Goal: Task Accomplishment & Management: Manage account settings

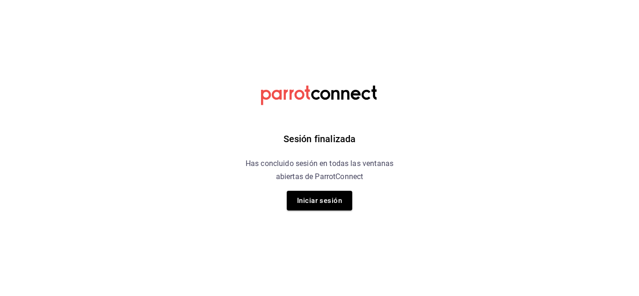
click at [320, 209] on button "Iniciar sesión" at bounding box center [319, 201] width 65 height 20
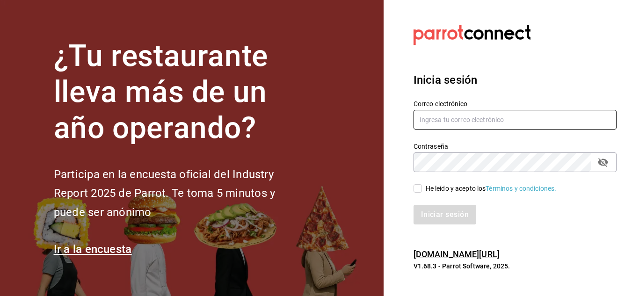
type input "[EMAIL_ADDRESS][DOMAIN_NAME]"
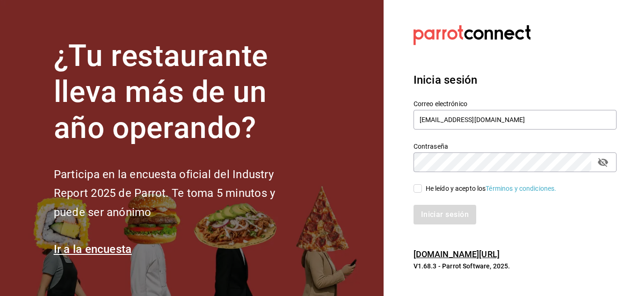
click at [420, 192] on input "He leído y acepto los Términos y condiciones." at bounding box center [417, 188] width 8 height 8
checkbox input "true"
click at [429, 207] on button "Iniciar sesión" at bounding box center [445, 215] width 64 height 20
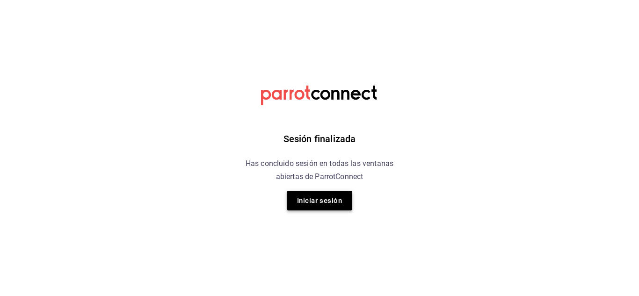
click at [319, 210] on button "Iniciar sesión" at bounding box center [319, 201] width 65 height 20
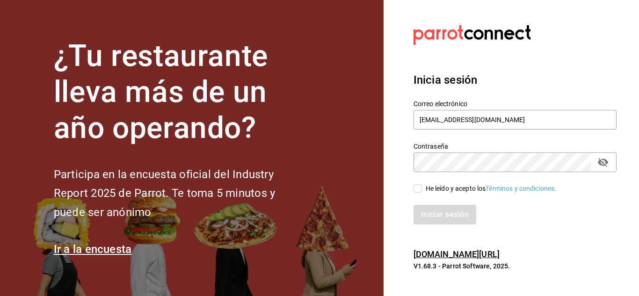
click at [420, 194] on div "Iniciar sesión" at bounding box center [509, 209] width 214 height 31
click at [419, 189] on input "He leído y acepto los Términos y condiciones." at bounding box center [417, 188] width 8 height 8
checkbox input "true"
click at [440, 215] on button "Iniciar sesión" at bounding box center [445, 215] width 64 height 20
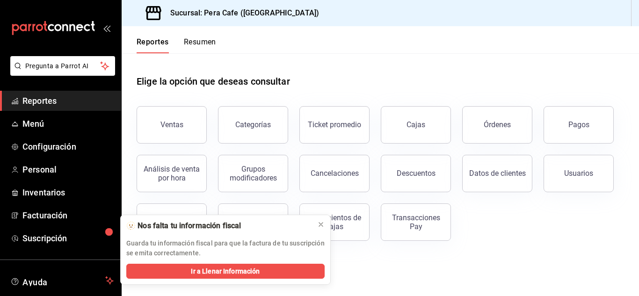
click at [255, 88] on h1 "Elige la opción que deseas consultar" at bounding box center [213, 81] width 153 height 14
click at [320, 223] on icon at bounding box center [320, 224] width 7 height 7
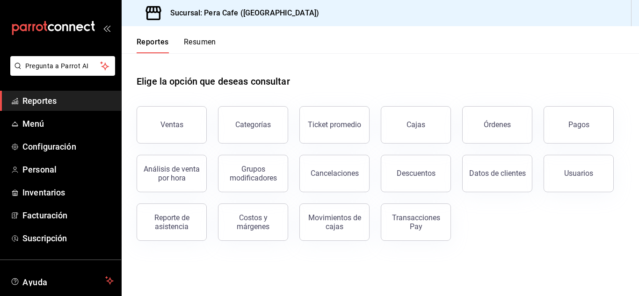
click at [389, 64] on div "Elige la opción que deseas consultar" at bounding box center [380, 74] width 487 height 42
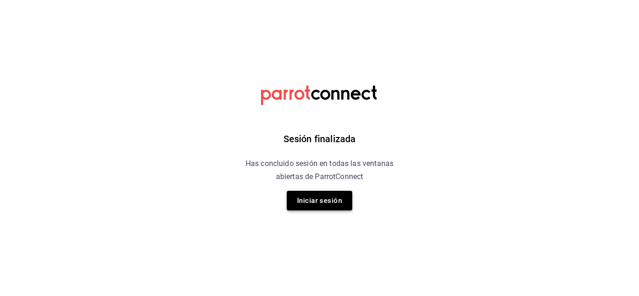
click at [318, 199] on button "Iniciar sesión" at bounding box center [319, 201] width 65 height 20
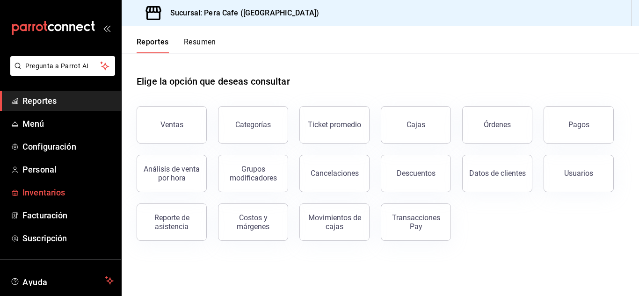
click at [55, 188] on span "Inventarios" at bounding box center [67, 192] width 91 height 13
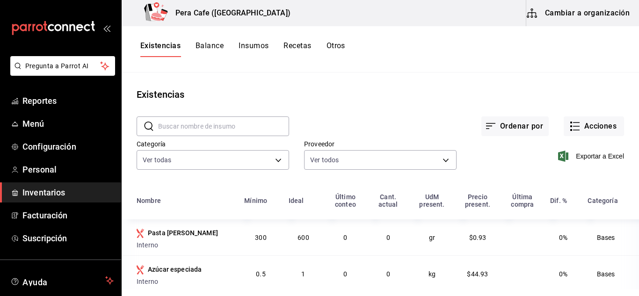
click at [220, 46] on button "Balance" at bounding box center [209, 49] width 28 height 16
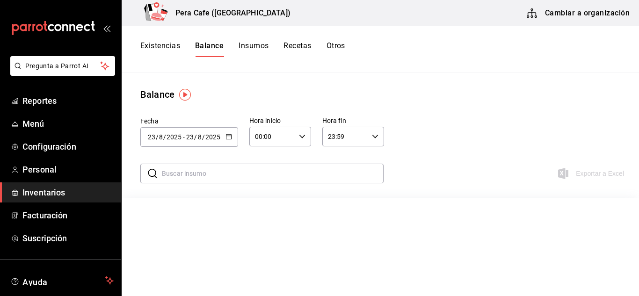
click at [301, 48] on button "Recetas" at bounding box center [297, 49] width 28 height 16
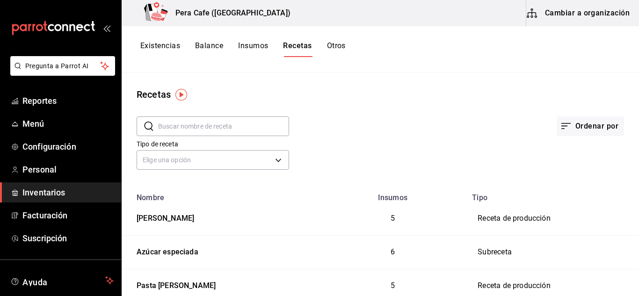
click at [594, 11] on button "Cambiar a organización" at bounding box center [578, 13] width 105 height 26
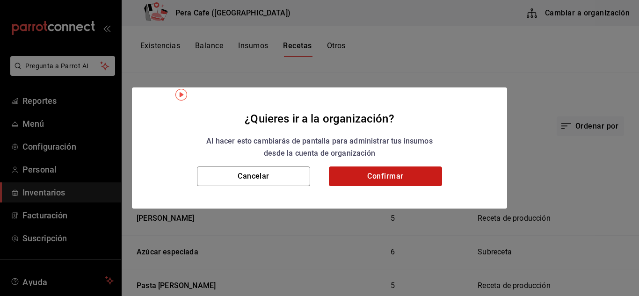
click at [378, 173] on button "Confirmar" at bounding box center [385, 176] width 113 height 20
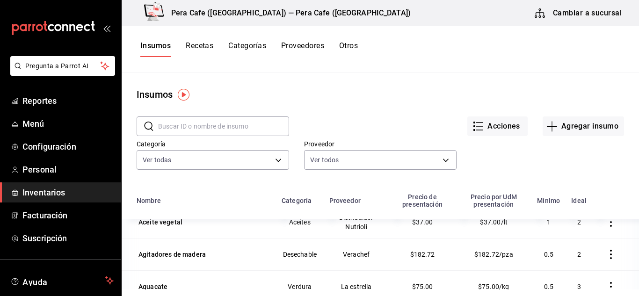
scroll to position [47, 0]
click at [213, 48] on button "Recetas" at bounding box center [200, 49] width 28 height 16
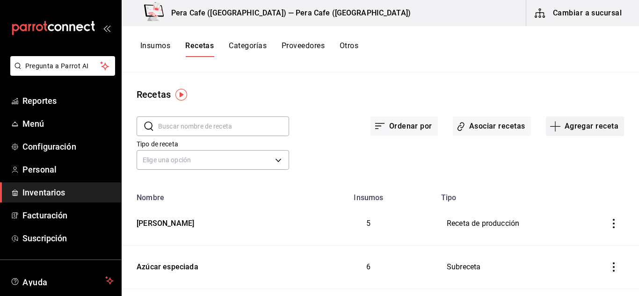
click at [552, 127] on icon "button" at bounding box center [554, 126] width 11 height 11
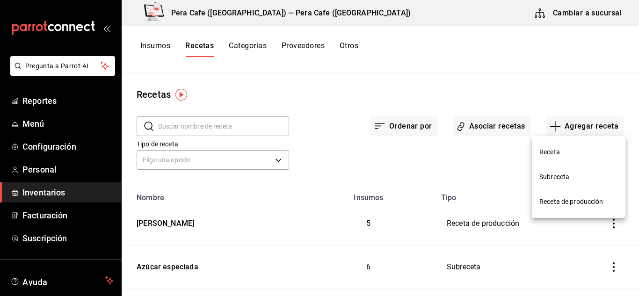
click at [530, 107] on div at bounding box center [319, 148] width 639 height 296
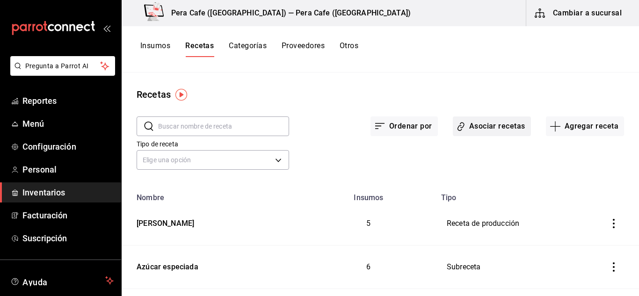
click at [478, 124] on button "Asociar recetas" at bounding box center [492, 126] width 78 height 20
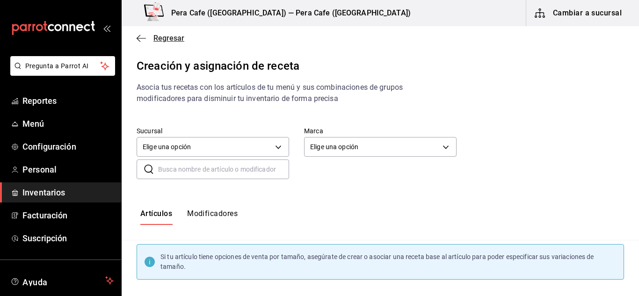
click at [143, 39] on icon "button" at bounding box center [141, 38] width 9 height 8
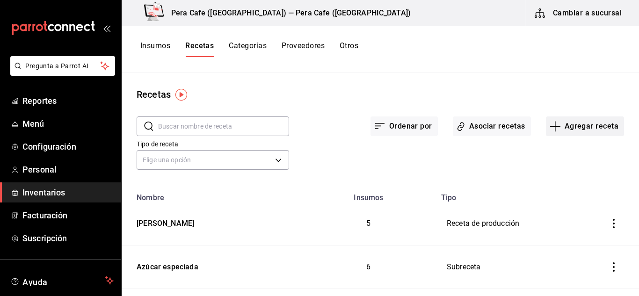
click at [556, 127] on button "Agregar receta" at bounding box center [585, 126] width 78 height 20
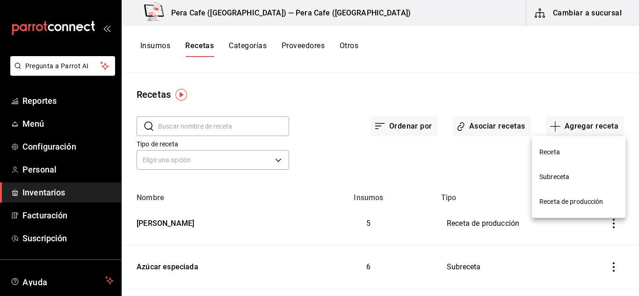
click at [559, 198] on span "Receta de producción" at bounding box center [578, 202] width 79 height 10
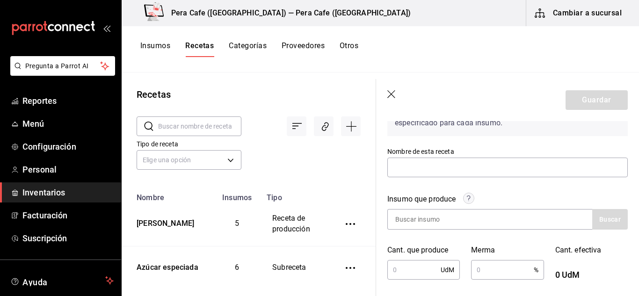
scroll to position [73, 0]
click at [441, 166] on input "text" at bounding box center [507, 167] width 240 height 20
click at [382, 134] on div "Receta de producción Recuerda que las cantidades utilizadas en tus recetas esta…" at bounding box center [507, 285] width 263 height 475
click at [482, 160] on input "text" at bounding box center [507, 167] width 240 height 20
click at [492, 132] on div "Recuerda que las cantidades utilizadas en tus recetas estarán definidas en la U…" at bounding box center [507, 111] width 240 height 49
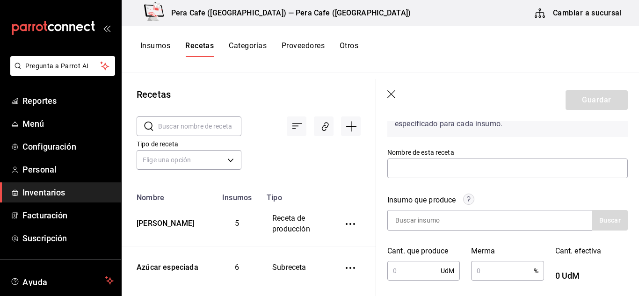
scroll to position [72, 0]
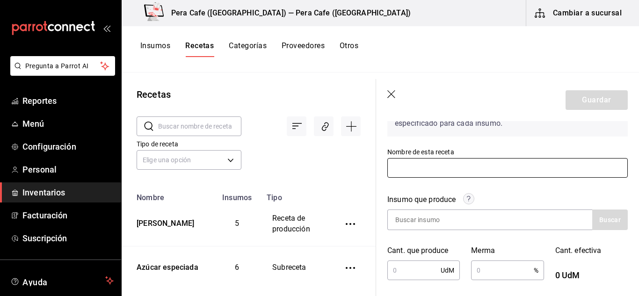
click at [459, 168] on input "text" at bounding box center [507, 168] width 240 height 20
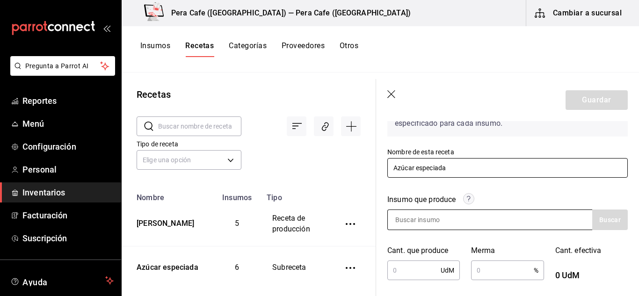
type input "Azúcar especiada"
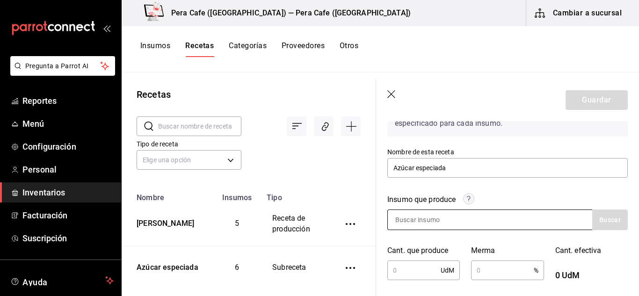
click at [474, 225] on input at bounding box center [435, 220] width 94 height 20
type input "a"
type input "Azúcar"
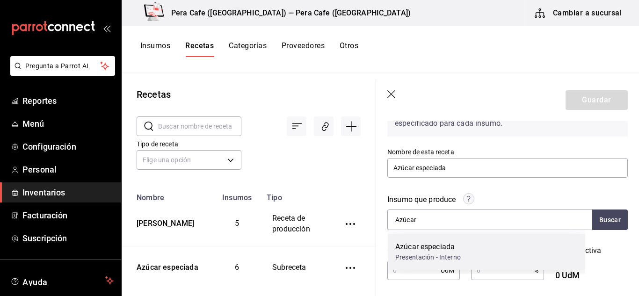
click at [455, 248] on div "Azúcar especiada" at bounding box center [427, 246] width 65 height 11
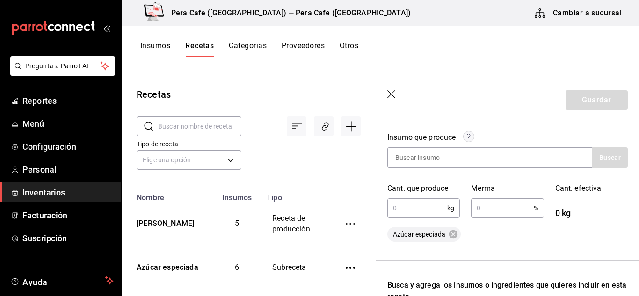
scroll to position [109, 0]
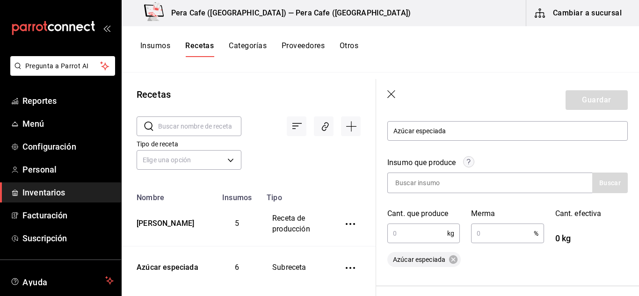
click at [409, 232] on input "text" at bounding box center [417, 233] width 60 height 19
click at [393, 95] on icon "button" at bounding box center [391, 94] width 9 height 9
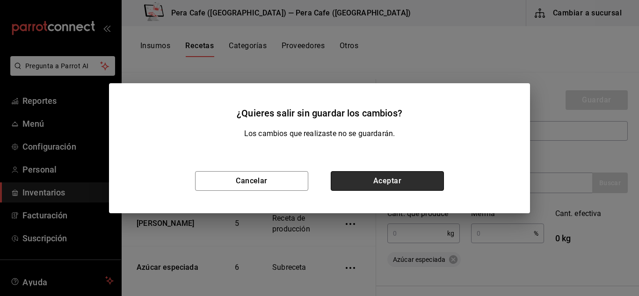
click at [353, 180] on button "Aceptar" at bounding box center [387, 181] width 113 height 20
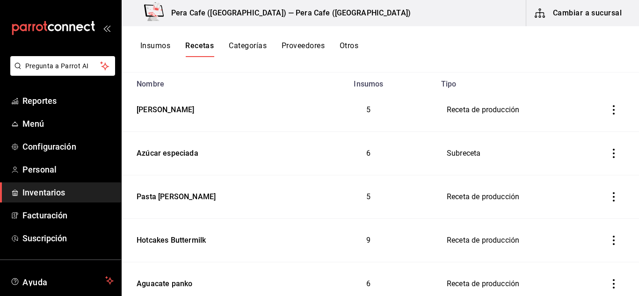
scroll to position [113, 0]
click at [184, 152] on div "Azúcar especiada" at bounding box center [165, 152] width 65 height 14
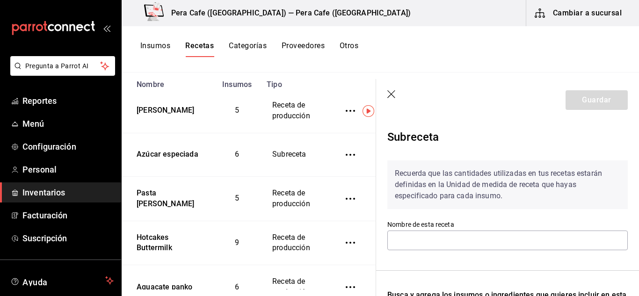
type input "Azúcar especiada"
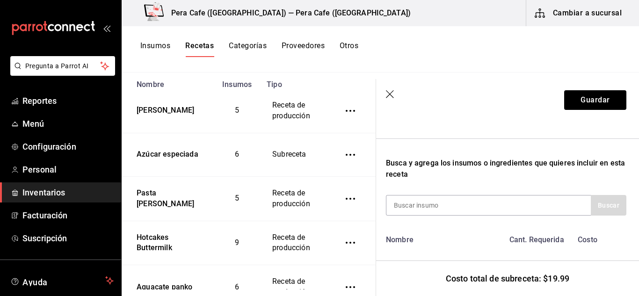
scroll to position [0, 1]
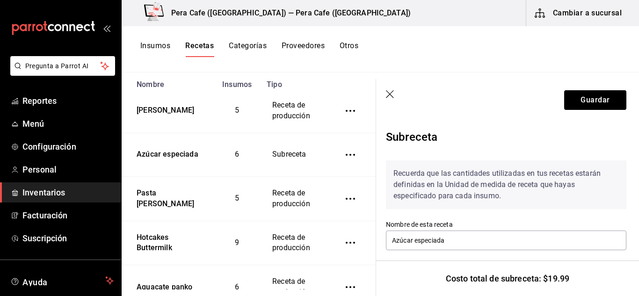
click at [426, 138] on div "Subreceta" at bounding box center [506, 139] width 240 height 28
click at [389, 88] on header "Guardar" at bounding box center [506, 100] width 263 height 42
click at [389, 94] on icon "button" at bounding box center [390, 94] width 8 height 8
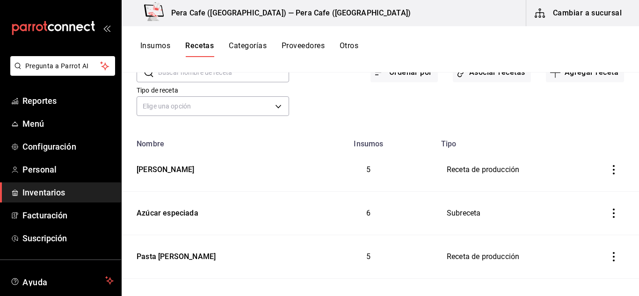
scroll to position [54, 0]
click at [455, 216] on td "Subreceta" at bounding box center [513, 212] width 157 height 43
click at [609, 212] on icon "inventoriesTable" at bounding box center [613, 212] width 9 height 9
click at [519, 212] on div at bounding box center [319, 148] width 639 height 296
click at [181, 216] on div "Azúcar especiada" at bounding box center [165, 211] width 65 height 14
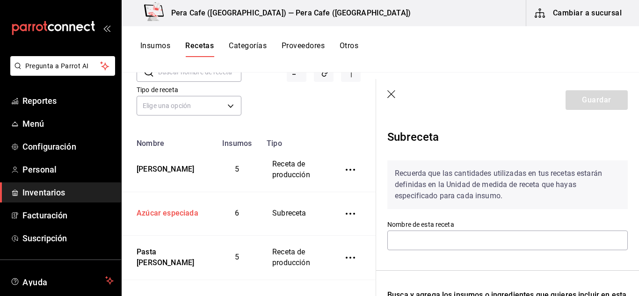
type input "Azúcar especiada"
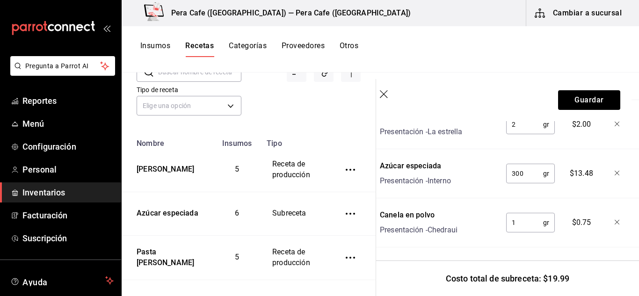
scroll to position [435, 7]
click at [383, 97] on icon "button" at bounding box center [384, 94] width 9 height 9
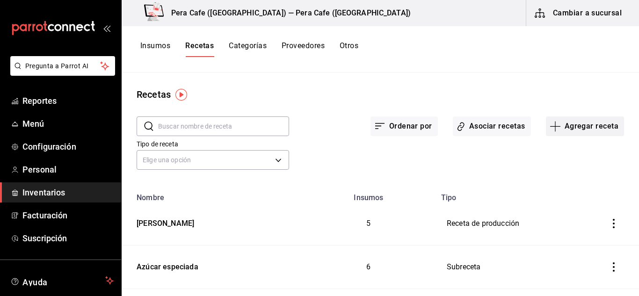
click at [552, 124] on icon "button" at bounding box center [554, 126] width 11 height 11
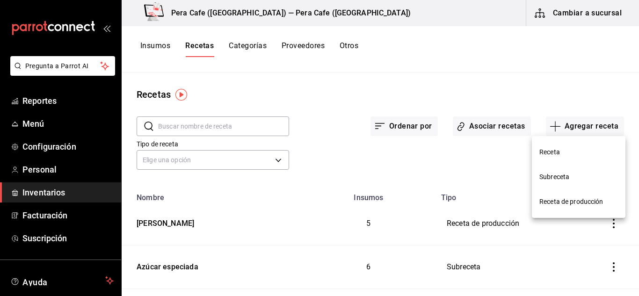
click at [565, 203] on span "Receta de producción" at bounding box center [578, 202] width 79 height 10
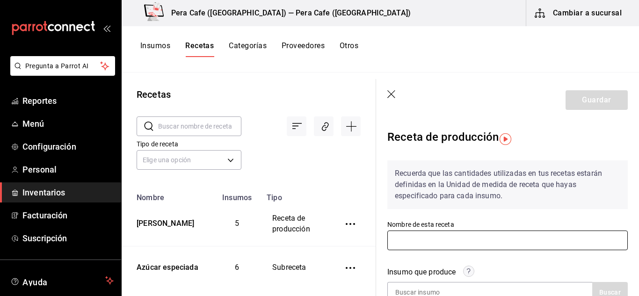
click at [427, 235] on input "text" at bounding box center [507, 241] width 240 height 20
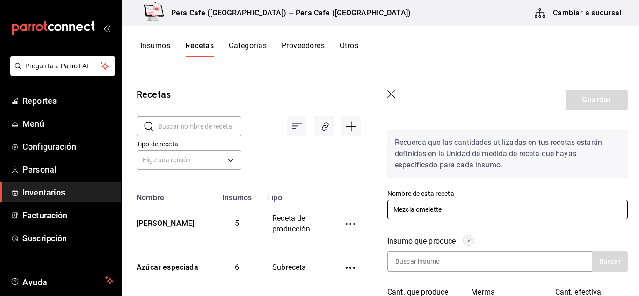
scroll to position [115, 0]
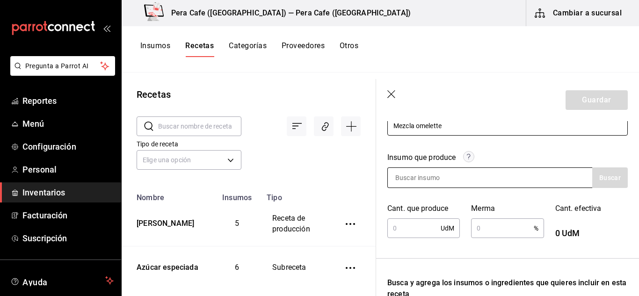
type input "Mezcla omelette"
click at [426, 176] on input at bounding box center [435, 178] width 94 height 20
click at [436, 182] on input "Mezcla" at bounding box center [435, 178] width 94 height 20
type input "Mezcla"
click at [598, 187] on button "Buscar" at bounding box center [610, 177] width 36 height 21
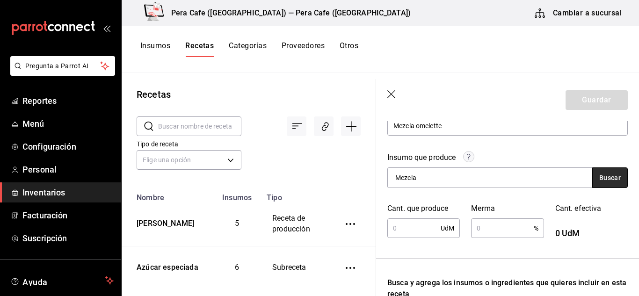
click at [598, 187] on button "Buscar" at bounding box center [610, 177] width 36 height 21
click at [393, 95] on icon "button" at bounding box center [391, 94] width 9 height 9
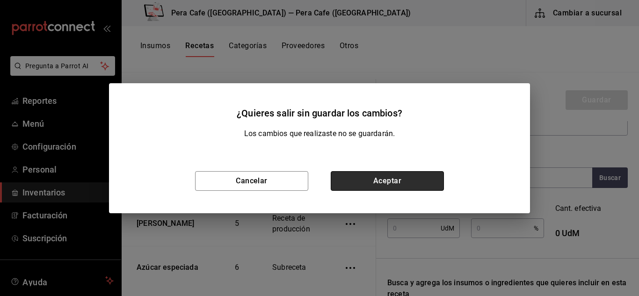
click at [375, 185] on button "Aceptar" at bounding box center [387, 181] width 113 height 20
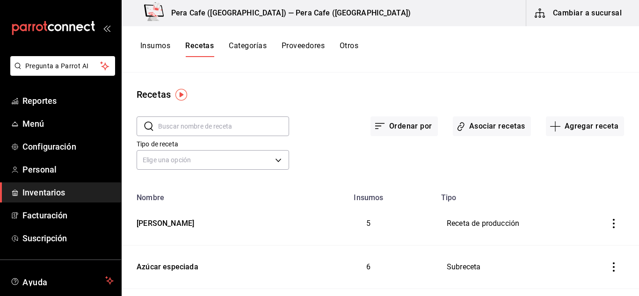
click at [162, 46] on button "Insumos" at bounding box center [155, 49] width 30 height 16
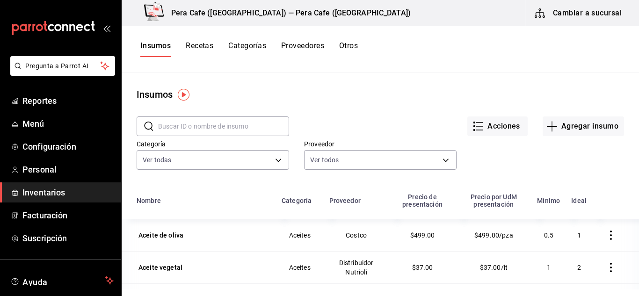
click at [238, 131] on input "text" at bounding box center [223, 126] width 131 height 19
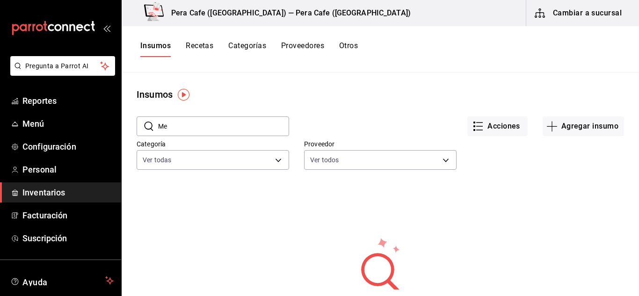
type input "M"
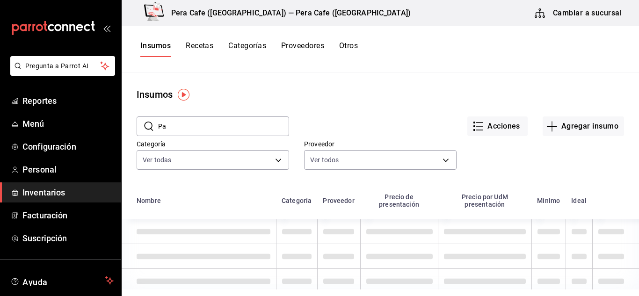
type input "P"
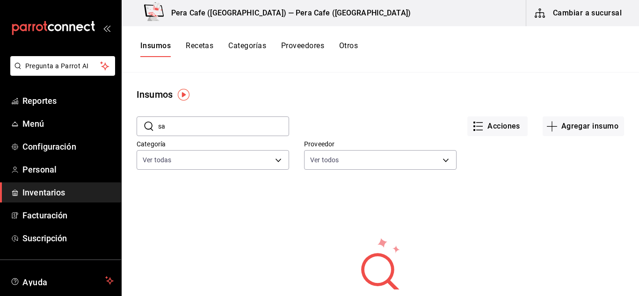
type input "s"
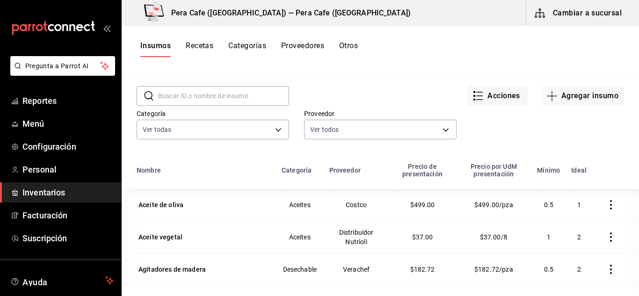
click at [233, 92] on input "text" at bounding box center [223, 95] width 131 height 19
click at [557, 98] on button "Agregar insumo" at bounding box center [582, 96] width 81 height 20
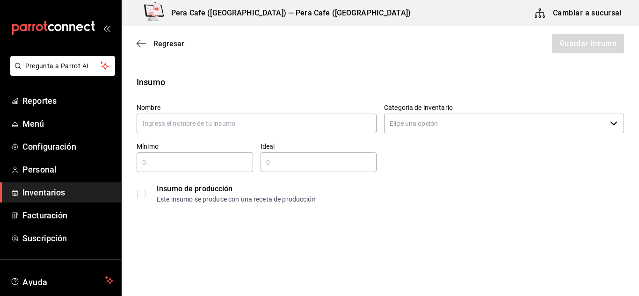
click at [139, 44] on icon "button" at bounding box center [141, 43] width 9 height 8
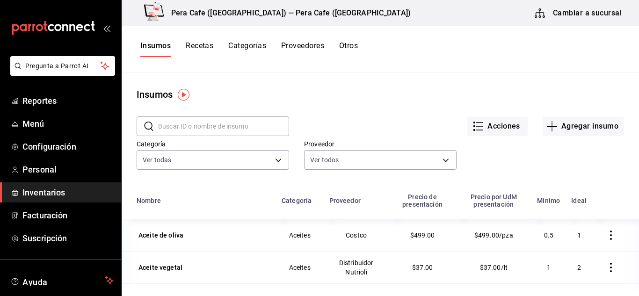
click at [267, 129] on input "text" at bounding box center [223, 126] width 131 height 19
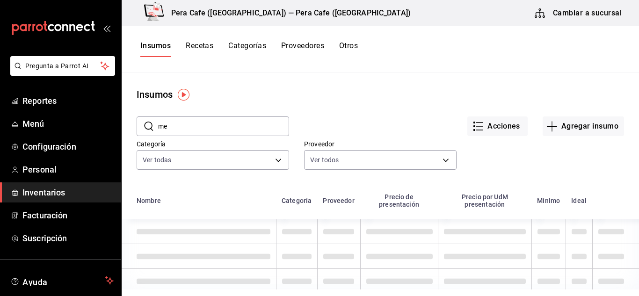
type input "m"
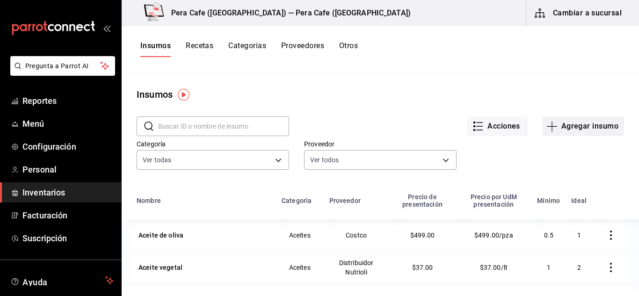
click at [546, 128] on icon "button" at bounding box center [551, 126] width 11 height 11
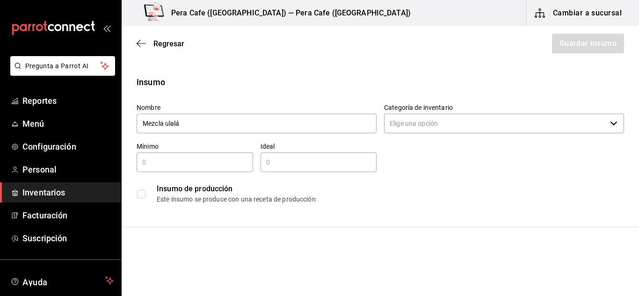
type input "Mezcla ulalá"
click at [544, 130] on input "Categoría de inventario" at bounding box center [495, 124] width 222 height 20
click at [141, 42] on icon "button" at bounding box center [141, 43] width 9 height 8
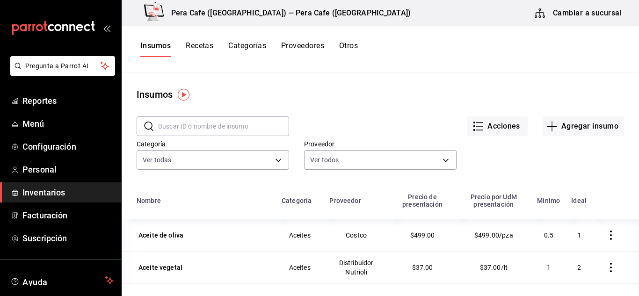
click at [214, 132] on input "text" at bounding box center [223, 126] width 131 height 19
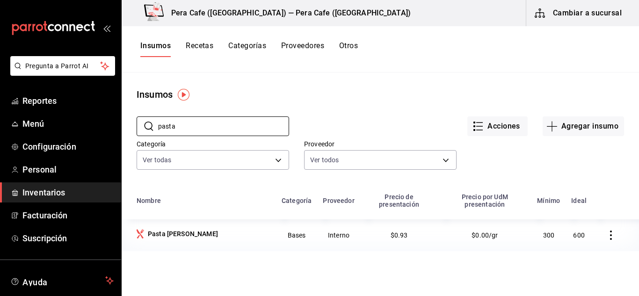
type input "pasta"
click at [198, 48] on button "Recetas" at bounding box center [200, 49] width 28 height 16
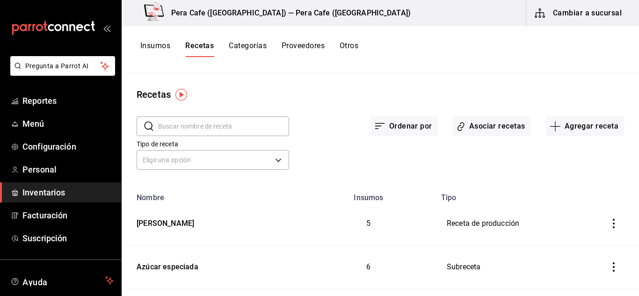
click at [216, 122] on input "text" at bounding box center [223, 126] width 131 height 19
type input "p"
click at [151, 46] on button "Insumos" at bounding box center [155, 49] width 30 height 16
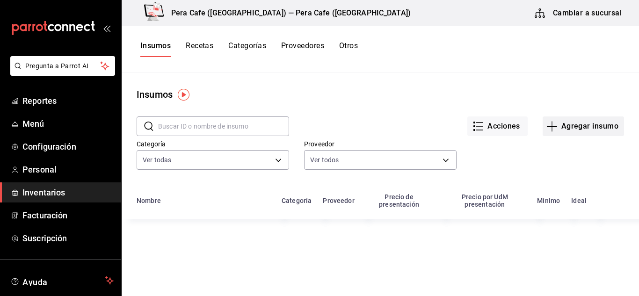
click at [556, 131] on button "Agregar insumo" at bounding box center [582, 126] width 81 height 20
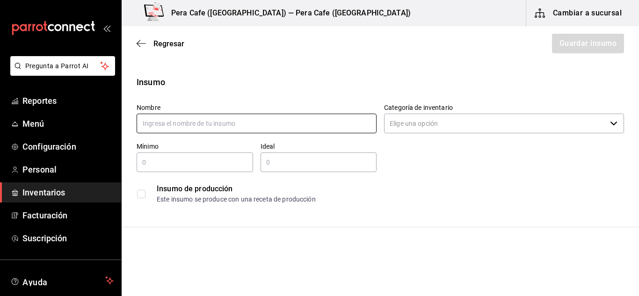
click at [310, 121] on input "text" at bounding box center [257, 124] width 240 height 20
type input "Azúcar especiada"
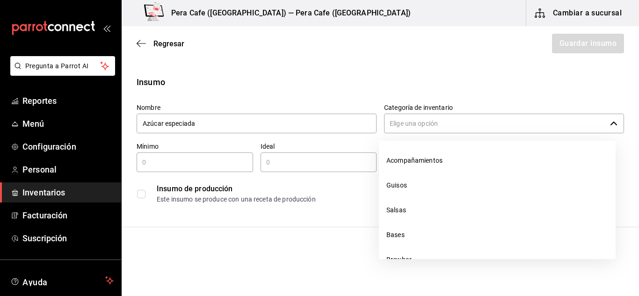
click at [414, 127] on input "Categoría de inventario" at bounding box center [495, 124] width 222 height 20
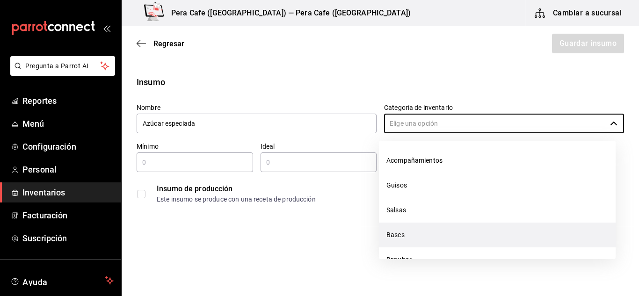
click at [419, 235] on li "Bases" at bounding box center [497, 235] width 237 height 25
type input "Bases"
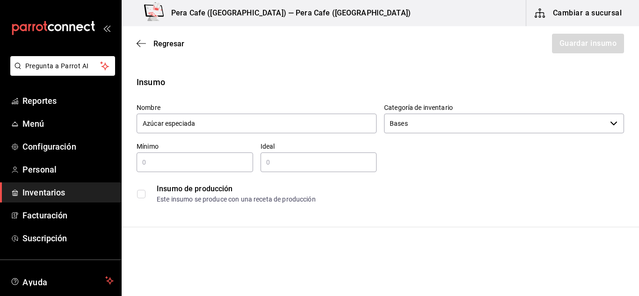
click at [142, 194] on input "checkbox" at bounding box center [141, 194] width 8 height 8
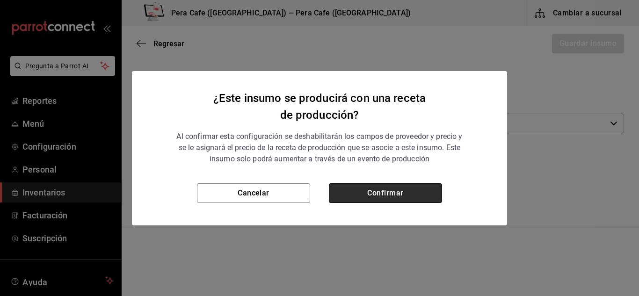
click at [379, 191] on button "Confirmar" at bounding box center [385, 193] width 113 height 20
checkbox input "true"
type input "$0.00"
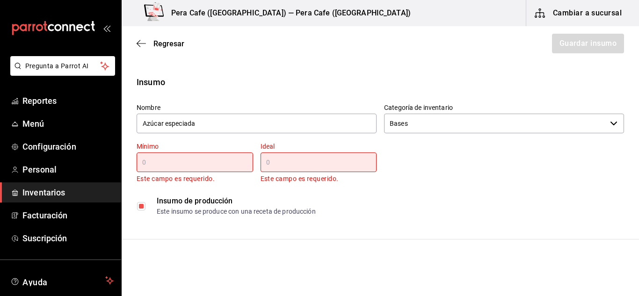
click at [200, 165] on input "text" at bounding box center [195, 162] width 116 height 11
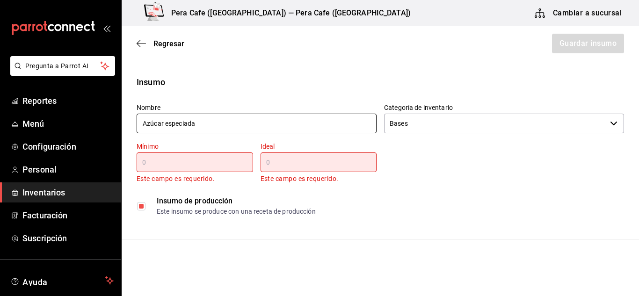
click at [212, 127] on input "Azúcar especiada" at bounding box center [257, 124] width 240 height 20
type input "Mezcla ulalá"
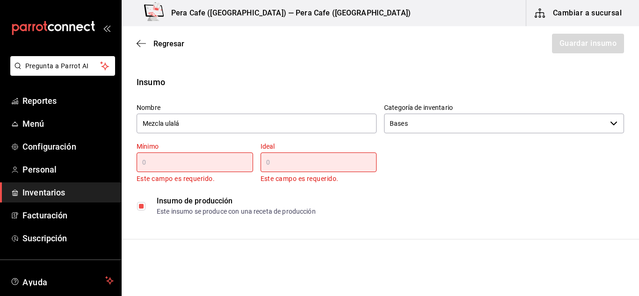
click at [200, 166] on input "text" at bounding box center [195, 162] width 116 height 11
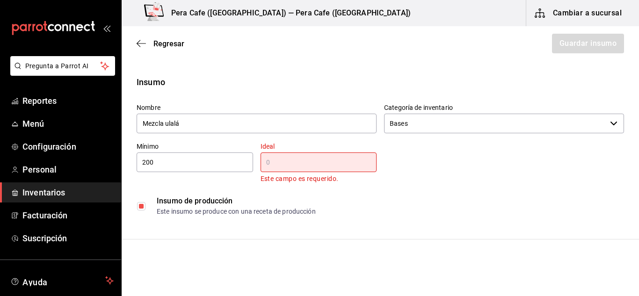
click at [277, 160] on input "text" at bounding box center [318, 162] width 116 height 11
drag, startPoint x: 149, startPoint y: 165, endPoint x: 134, endPoint y: 164, distance: 15.0
click at [134, 164] on div "Mínimo 200 ​" at bounding box center [191, 160] width 124 height 50
drag, startPoint x: 167, startPoint y: 159, endPoint x: 125, endPoint y: 165, distance: 41.9
click at [125, 165] on div "Insumo Nombre Mezcla ulalá Categoría de inventario Bases ​ Mínimo 200 ​ Ideal ​…" at bounding box center [380, 148] width 517 height 144
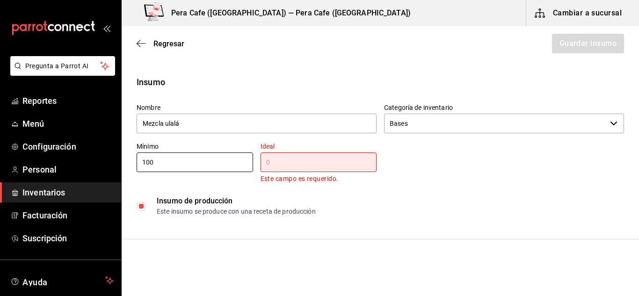
type input "100"
click at [293, 163] on input "text" at bounding box center [318, 162] width 116 height 11
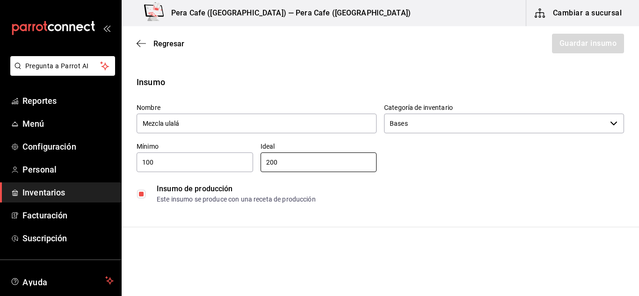
type input "200"
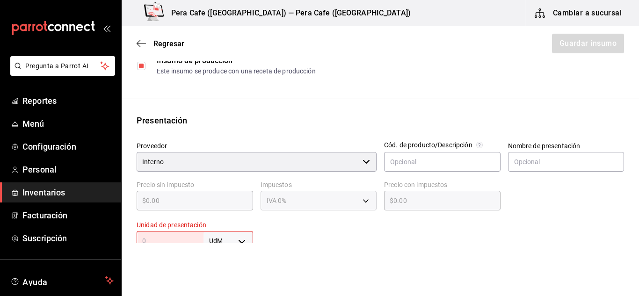
scroll to position [180, 0]
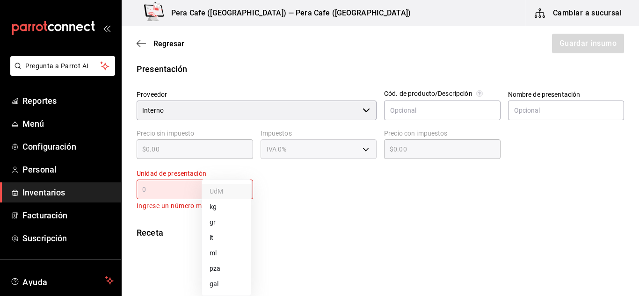
click at [237, 194] on body "Pregunta a Parrot AI Reportes Menú Configuración Personal Inventarios Facturaci…" at bounding box center [319, 121] width 639 height 243
click at [216, 227] on li "gr" at bounding box center [226, 222] width 49 height 15
type input "GRAM"
click at [167, 194] on input "text" at bounding box center [170, 189] width 67 height 11
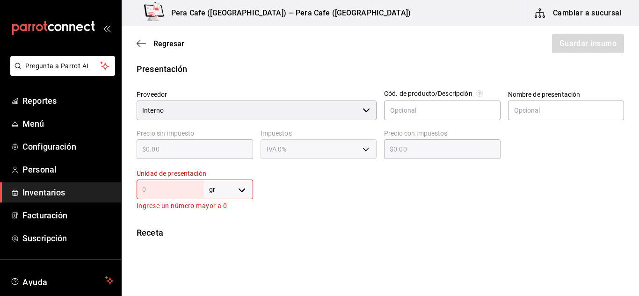
type input "1"
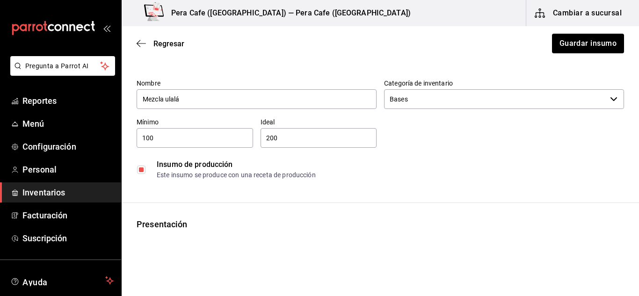
scroll to position [0, 0]
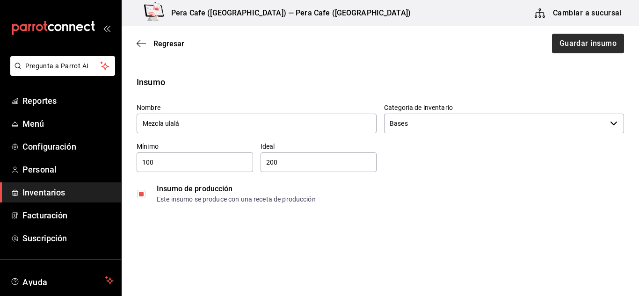
type input "1"
click at [595, 49] on button "Guardar insumo" at bounding box center [587, 44] width 73 height 20
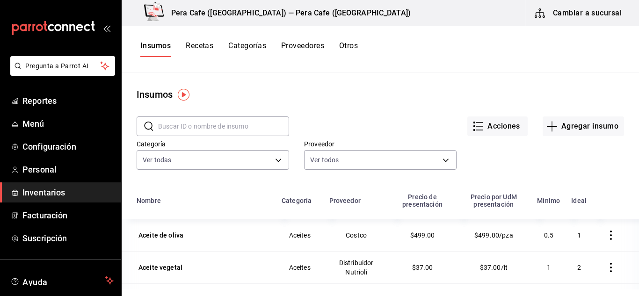
click at [197, 43] on button "Recetas" at bounding box center [200, 49] width 28 height 16
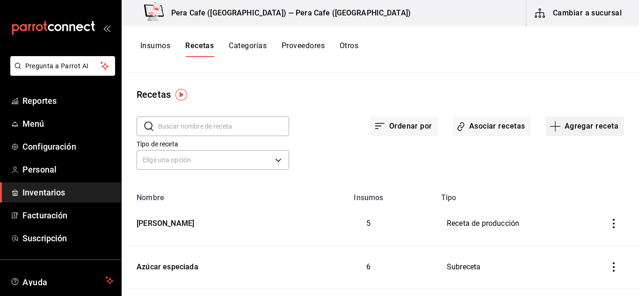
click at [549, 124] on icon "button" at bounding box center [554, 126] width 11 height 11
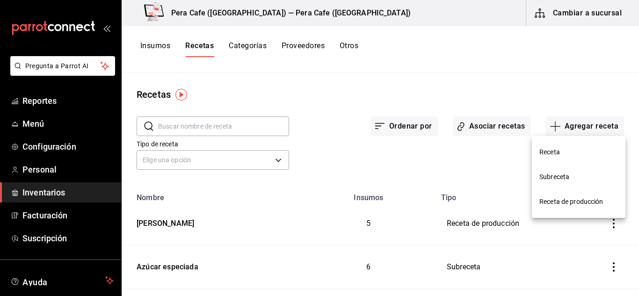
click at [564, 197] on span "Receta de producción" at bounding box center [578, 202] width 79 height 10
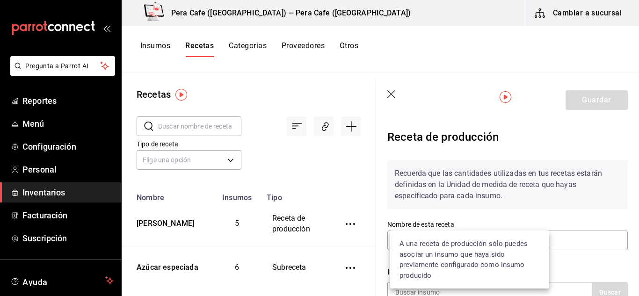
scroll to position [44, 0]
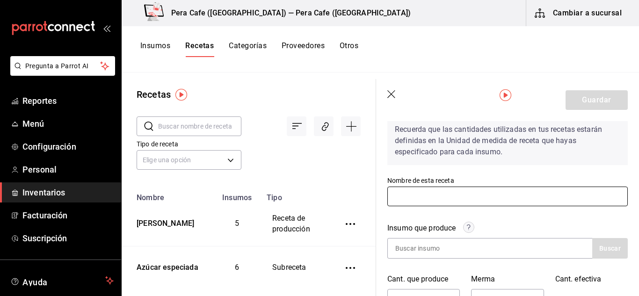
click at [464, 189] on input "text" at bounding box center [507, 197] width 240 height 20
type input "Mezcla ulalá"
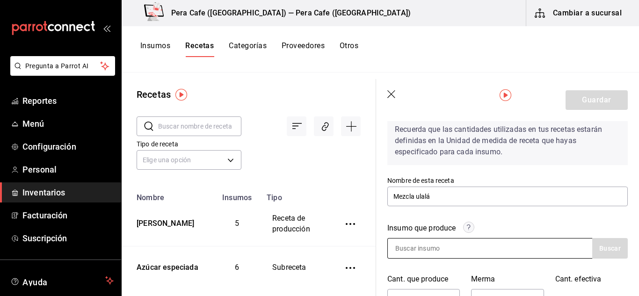
click at [445, 249] on input at bounding box center [435, 248] width 94 height 20
type input "Mezcla"
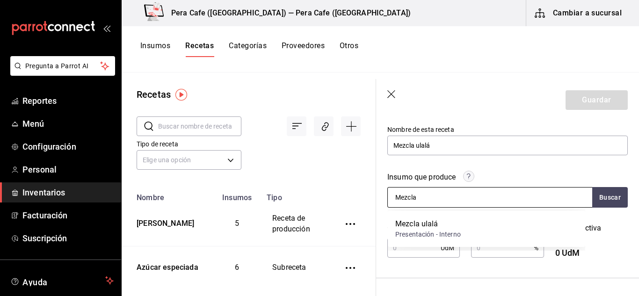
scroll to position [96, 0]
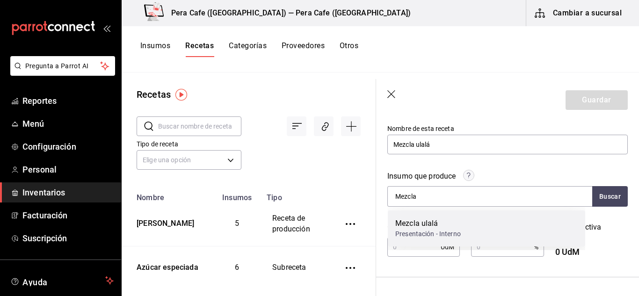
click at [429, 223] on div "Mezcla ulalá" at bounding box center [427, 223] width 65 height 11
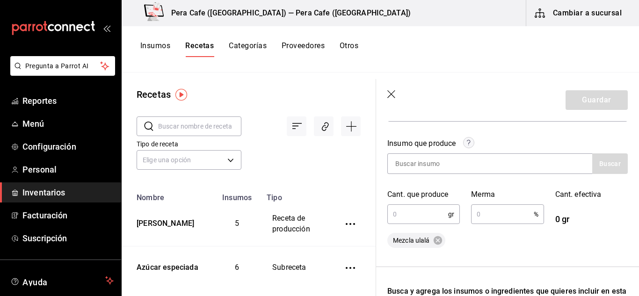
scroll to position [162, 0]
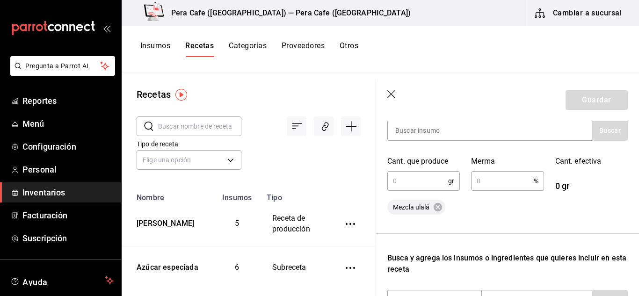
click at [410, 188] on input "text" at bounding box center [417, 181] width 61 height 19
type input "200"
click at [499, 184] on input "text" at bounding box center [502, 181] width 62 height 19
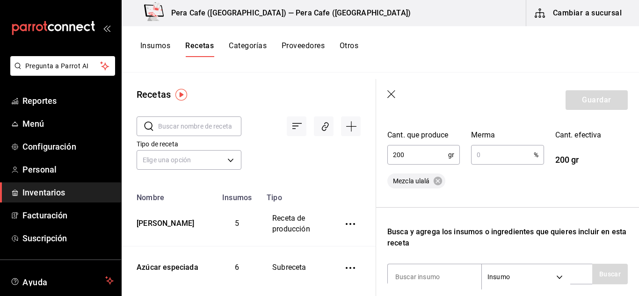
click at [509, 151] on input "text" at bounding box center [502, 154] width 62 height 19
type input "1"
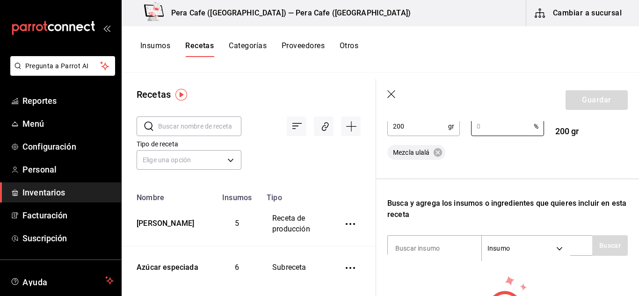
scroll to position [268, 0]
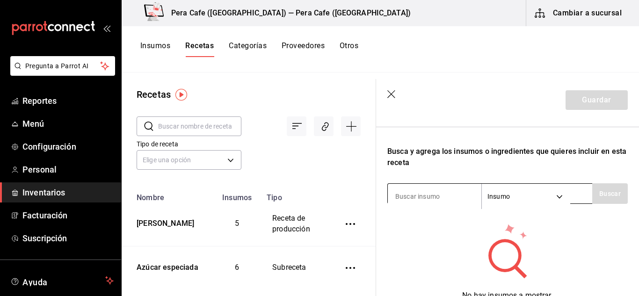
click at [458, 197] on input at bounding box center [435, 197] width 94 height 20
type input "Leche"
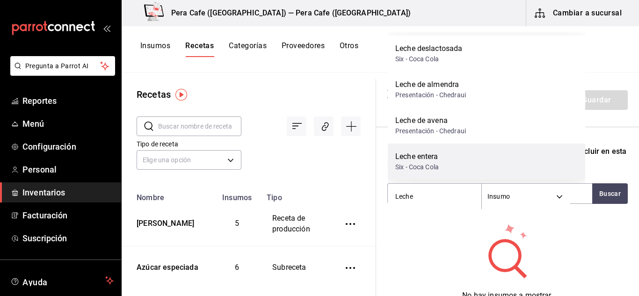
click at [441, 163] on div "Leche entera Six - Coca Cola" at bounding box center [486, 162] width 197 height 36
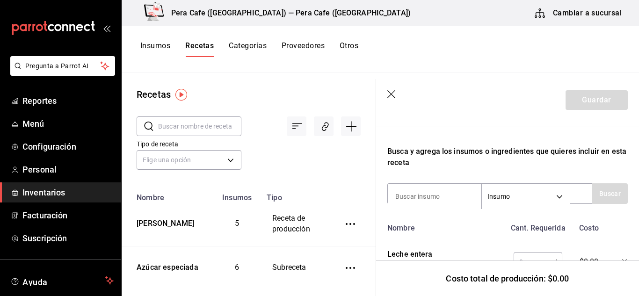
scroll to position [315, 0]
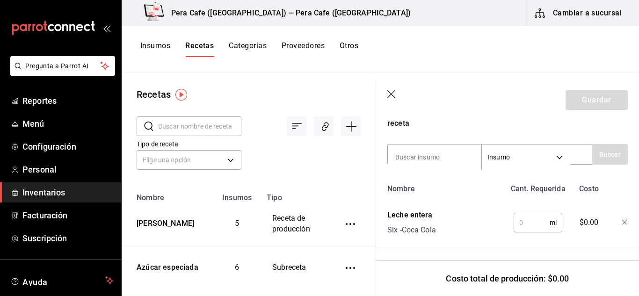
click at [526, 218] on input "text" at bounding box center [531, 222] width 36 height 19
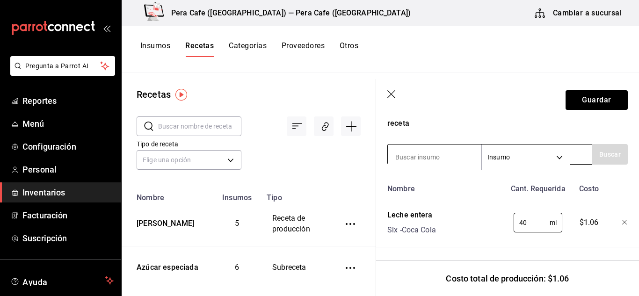
type input "40"
click at [440, 147] on input at bounding box center [435, 157] width 94 height 20
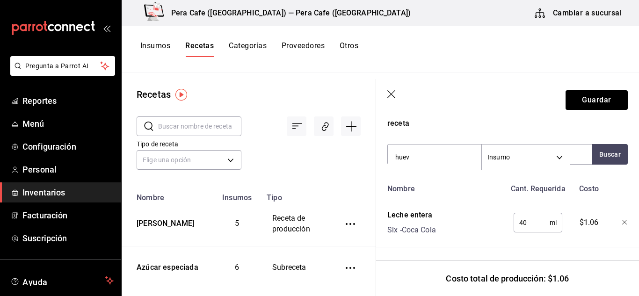
type input "huevo"
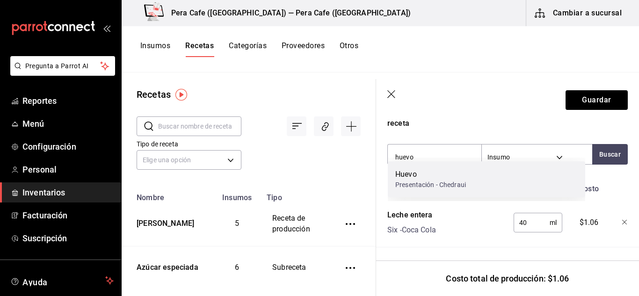
click at [450, 175] on div "Huevo" at bounding box center [430, 174] width 71 height 11
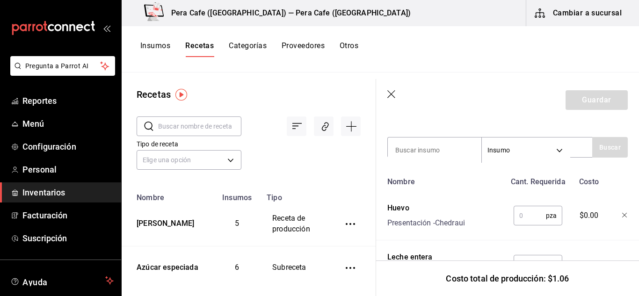
click at [531, 222] on input "text" at bounding box center [529, 215] width 32 height 19
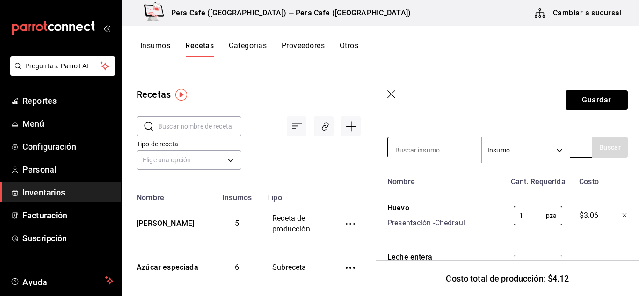
type input "1"
click at [471, 151] on input at bounding box center [435, 150] width 94 height 20
type input "Azúcar"
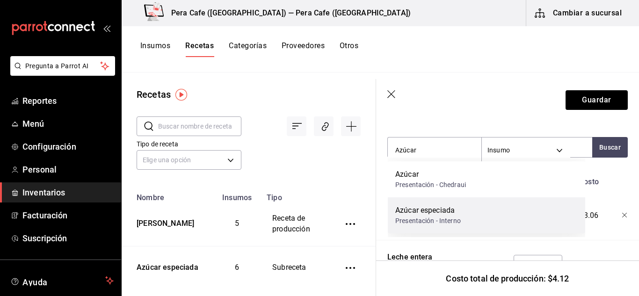
click at [427, 208] on div "Azúcar especiada" at bounding box center [427, 210] width 65 height 11
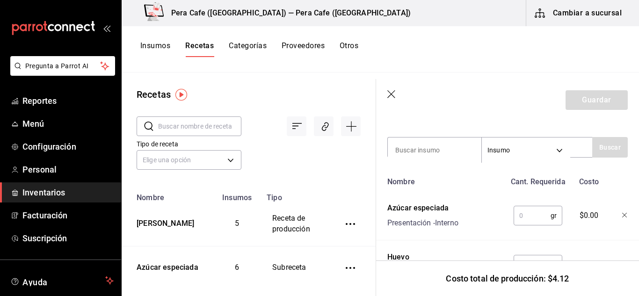
click at [526, 218] on input "text" at bounding box center [531, 215] width 37 height 19
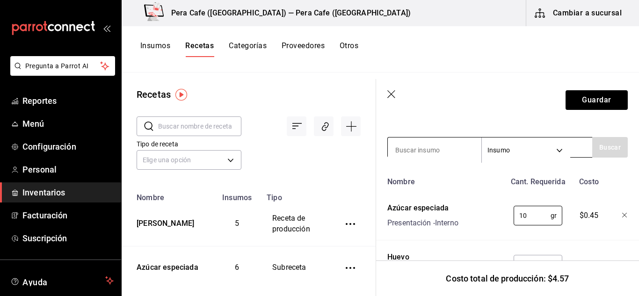
type input "10"
click at [456, 153] on input at bounding box center [435, 150] width 94 height 20
type input "canela"
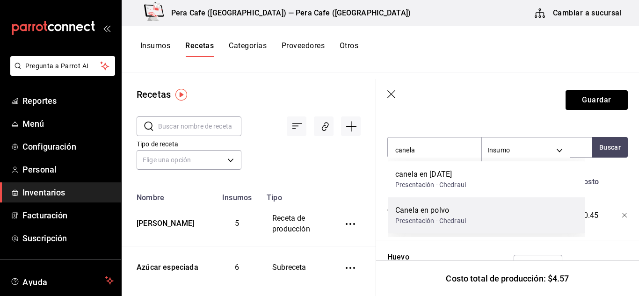
click at [446, 211] on div "Canela en polvo" at bounding box center [430, 210] width 71 height 11
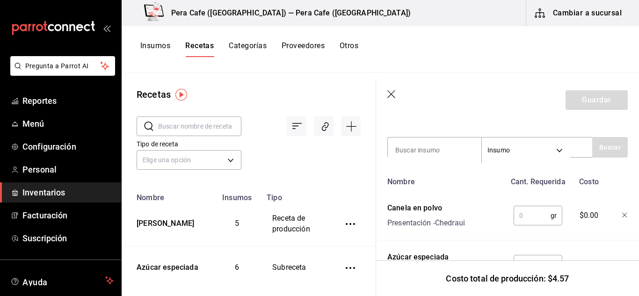
click at [533, 215] on input "text" at bounding box center [531, 215] width 37 height 19
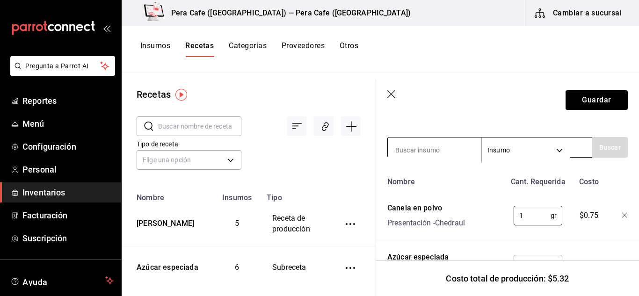
type input "1"
click at [434, 149] on input at bounding box center [435, 150] width 94 height 20
click at [429, 152] on input at bounding box center [435, 150] width 94 height 20
type input "vainilla"
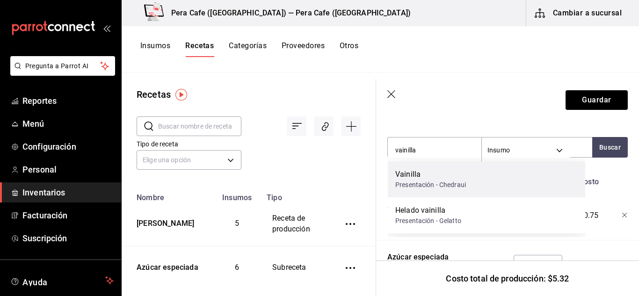
click at [434, 177] on div "Vainilla" at bounding box center [430, 174] width 71 height 11
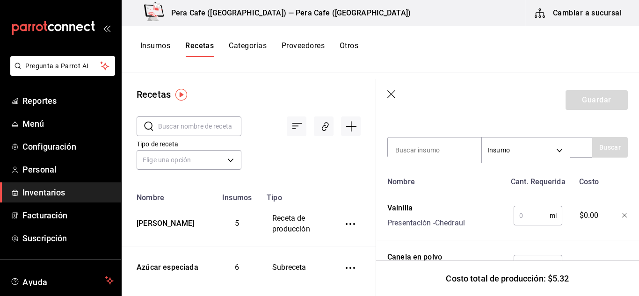
click at [524, 223] on input "text" at bounding box center [531, 215] width 36 height 19
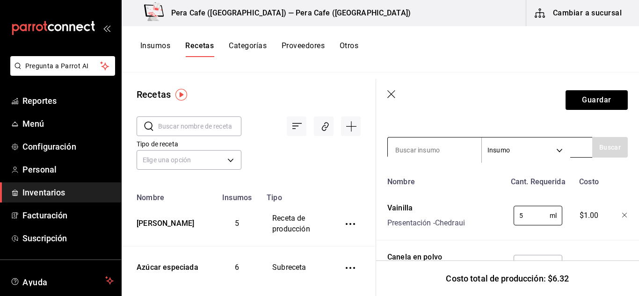
type input "5"
click at [444, 151] on input at bounding box center [435, 150] width 94 height 20
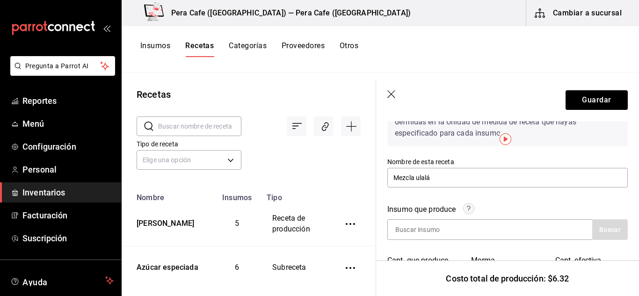
scroll to position [0, 0]
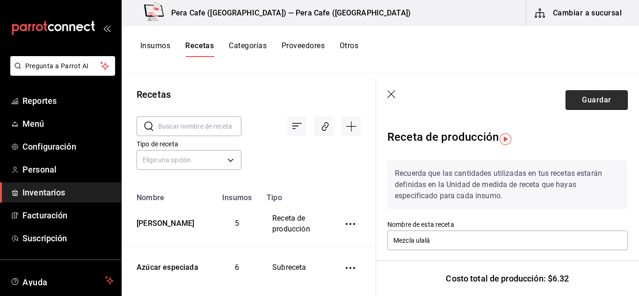
click at [583, 105] on button "Guardar" at bounding box center [596, 100] width 62 height 20
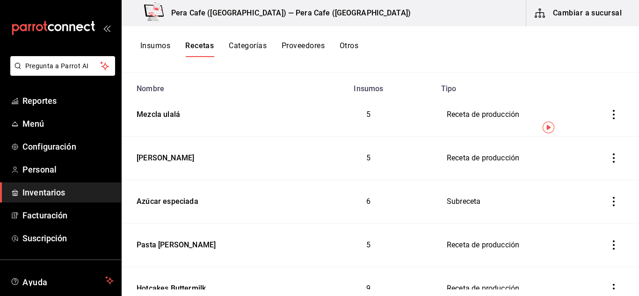
scroll to position [68, 0]
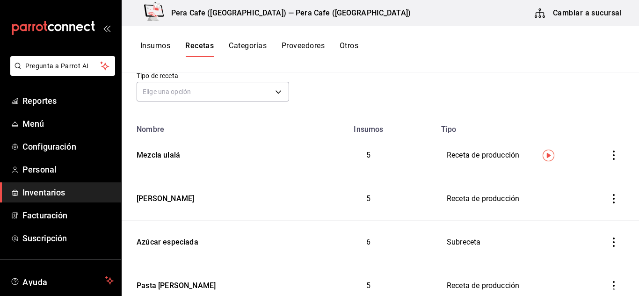
click at [611, 156] on icon "inventoriesTable" at bounding box center [613, 155] width 9 height 9
click at [578, 167] on span "Eliminar" at bounding box center [578, 168] width 24 height 7
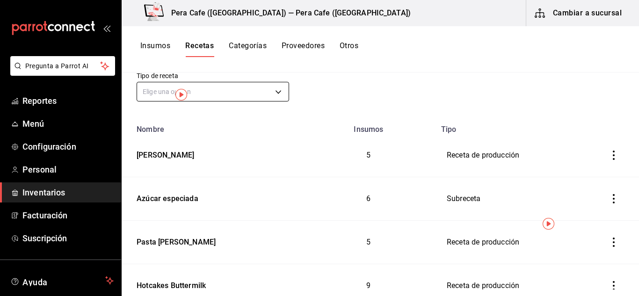
scroll to position [0, 0]
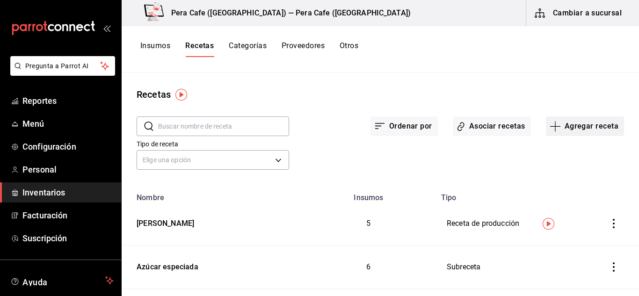
click at [554, 133] on button "Agregar receta" at bounding box center [585, 126] width 78 height 20
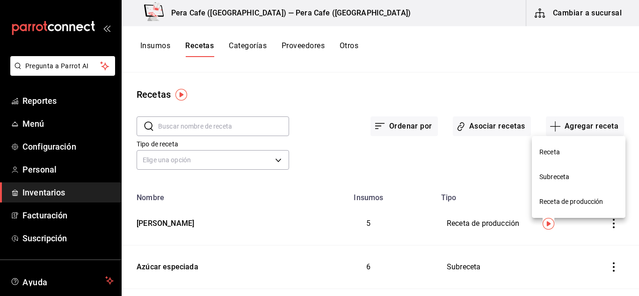
click at [574, 245] on div at bounding box center [319, 148] width 639 height 296
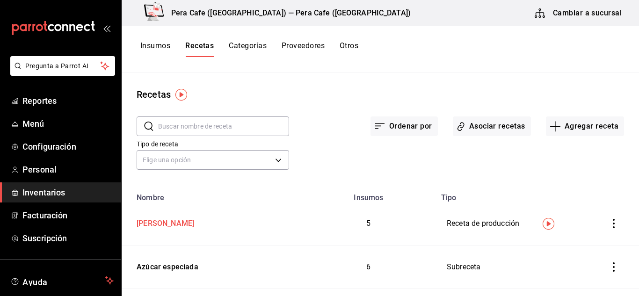
click at [168, 221] on div "[PERSON_NAME]" at bounding box center [163, 222] width 61 height 14
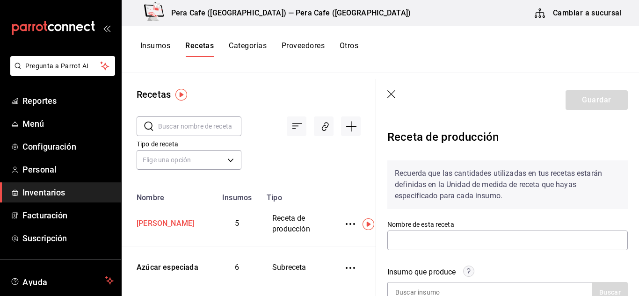
type input "[PERSON_NAME]"
type input "0.3"
type input "1"
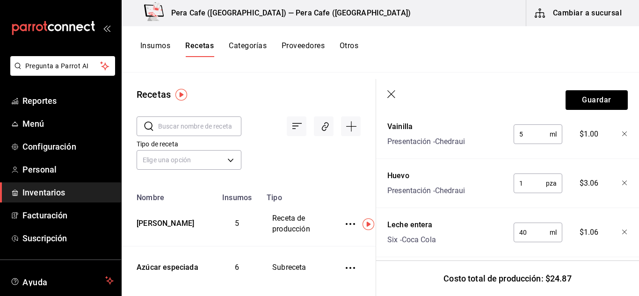
scroll to position [442, 0]
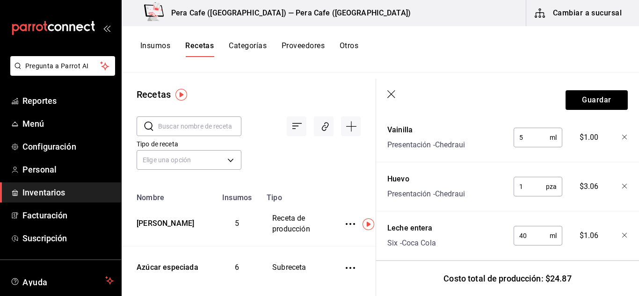
click at [394, 93] on icon "button" at bounding box center [391, 94] width 9 height 9
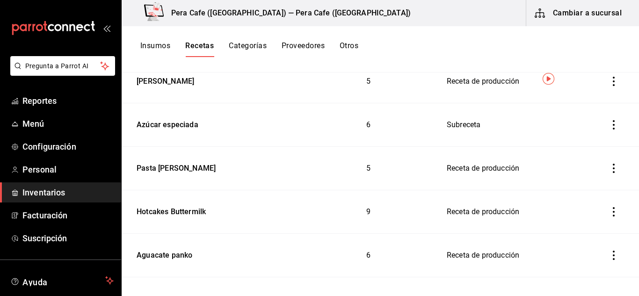
scroll to position [145, 0]
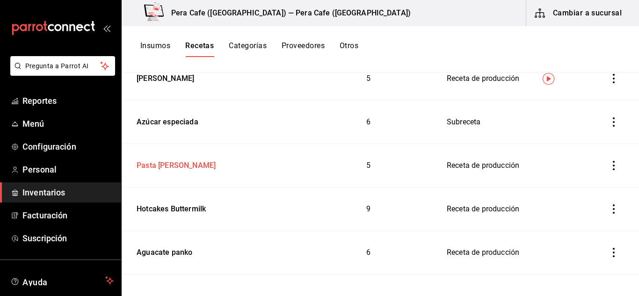
click at [179, 163] on div "Pasta [PERSON_NAME]" at bounding box center [174, 164] width 83 height 14
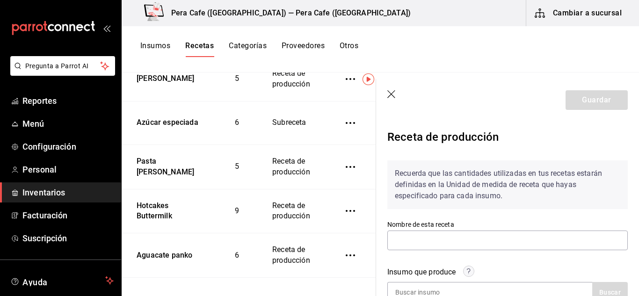
type input "Pasta [PERSON_NAME]"
type input "20"
type input "0.1"
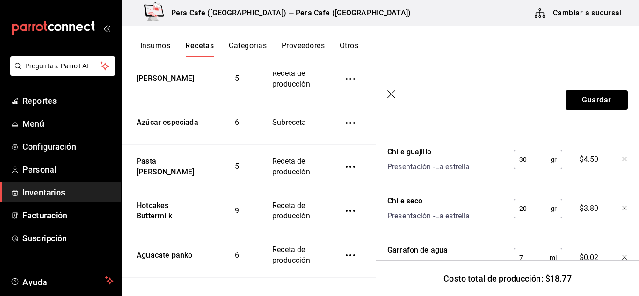
scroll to position [468, 0]
click at [393, 93] on icon "button" at bounding box center [391, 94] width 8 height 8
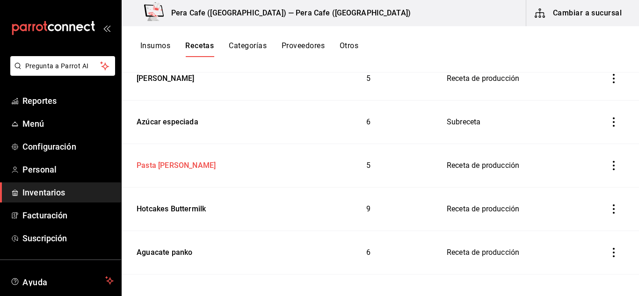
scroll to position [235, 0]
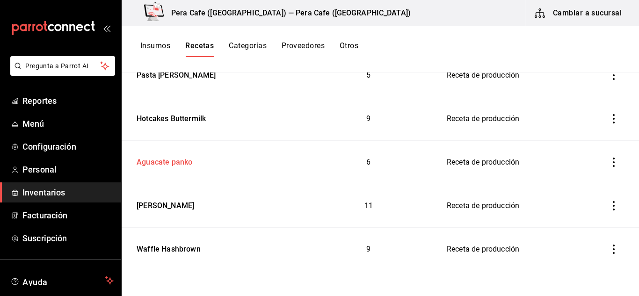
click at [181, 162] on div "Aguacate panko" at bounding box center [162, 160] width 59 height 14
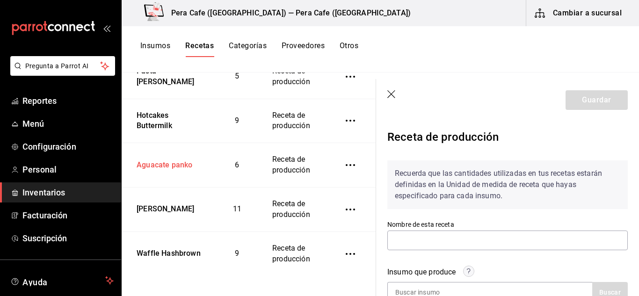
type input "Aguacate panko"
type input "10"
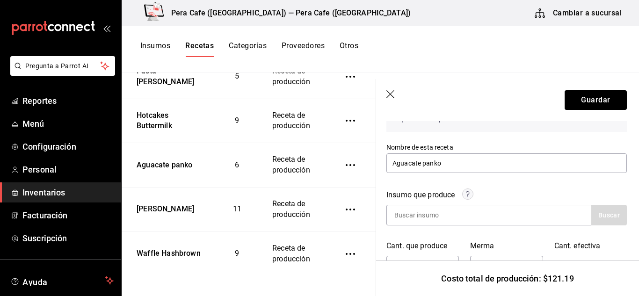
scroll to position [78, 1]
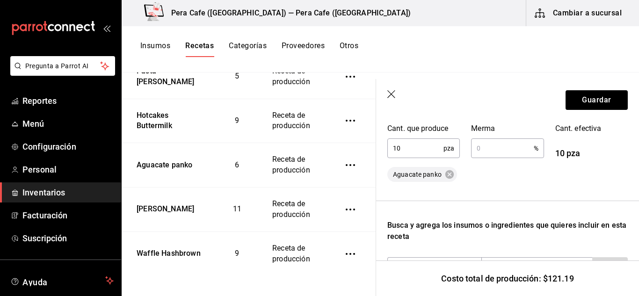
click at [505, 207] on div "Recuerda que las cantidades utilizadas en tus recetas estarán definidas en la U…" at bounding box center [507, 282] width 240 height 648
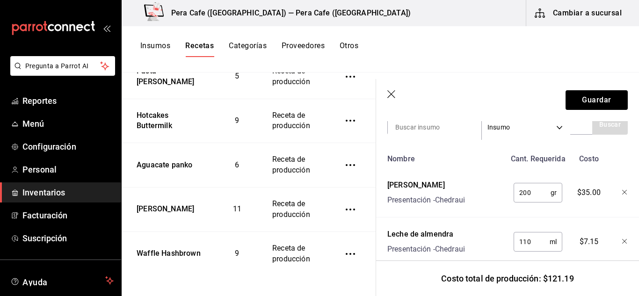
scroll to position [338, 0]
click at [391, 96] on icon "button" at bounding box center [391, 94] width 9 height 9
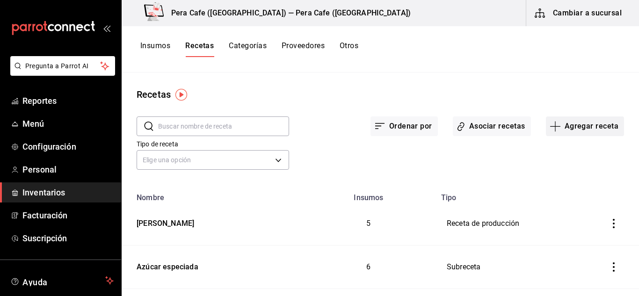
click at [546, 133] on button "Agregar receta" at bounding box center [585, 126] width 78 height 20
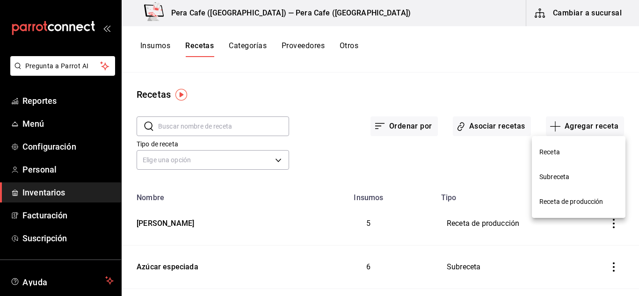
click at [566, 181] on li "Subreceta" at bounding box center [579, 177] width 94 height 25
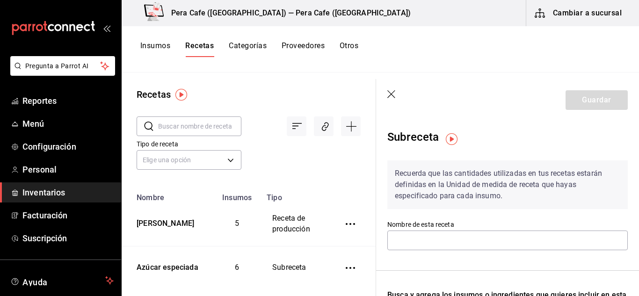
click at [392, 98] on icon "button" at bounding box center [391, 94] width 9 height 9
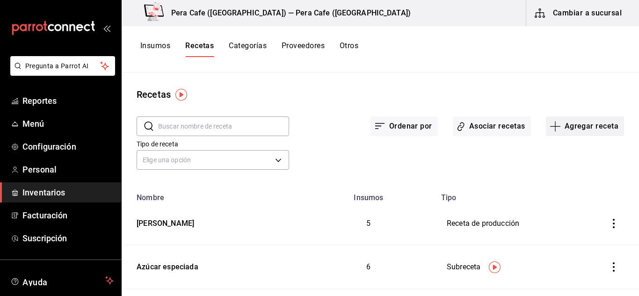
click at [553, 133] on button "Agregar receta" at bounding box center [585, 126] width 78 height 20
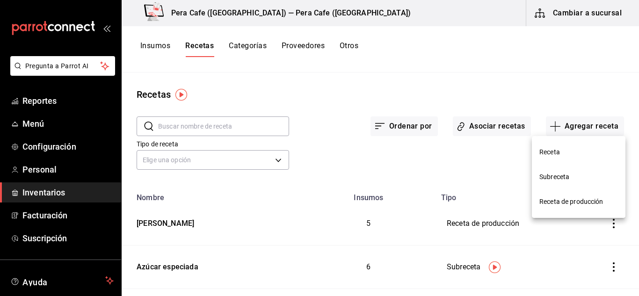
click at [557, 199] on span "Receta de producción" at bounding box center [578, 202] width 79 height 10
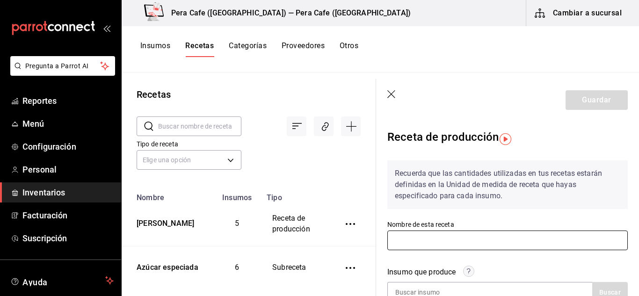
click at [475, 244] on input "text" at bounding box center [507, 241] width 240 height 20
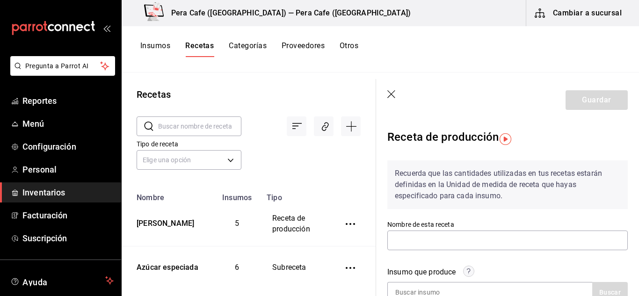
click at [394, 97] on icon "button" at bounding box center [391, 94] width 9 height 9
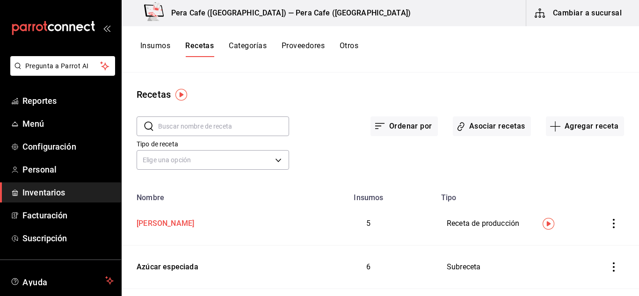
click at [171, 222] on div "[PERSON_NAME]" at bounding box center [163, 222] width 61 height 14
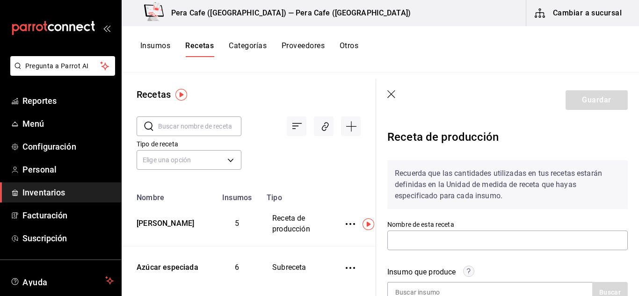
type input "[PERSON_NAME]"
type input "0.3"
type input "1"
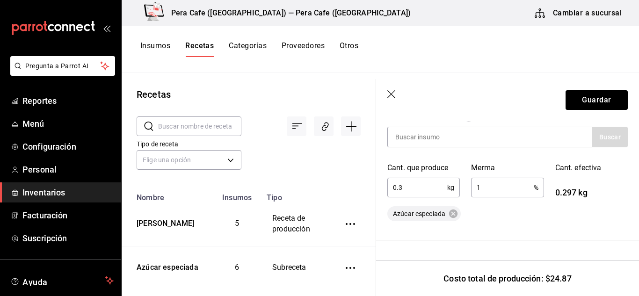
scroll to position [149, 0]
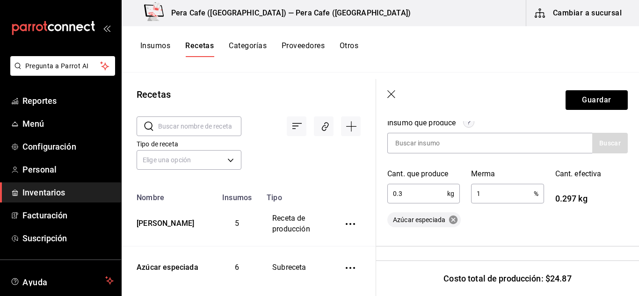
click at [453, 220] on icon at bounding box center [453, 220] width 10 height 10
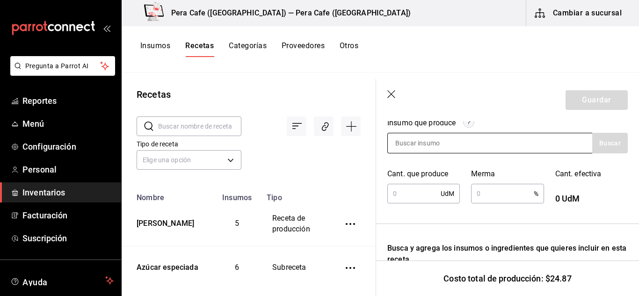
click at [467, 144] on input at bounding box center [435, 143] width 94 height 20
type input "Mezcla u"
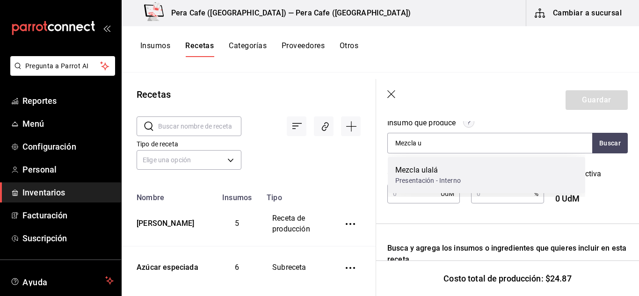
click at [447, 168] on div "Mezcla ulalá" at bounding box center [427, 170] width 65 height 11
type input "0.3"
type input "1"
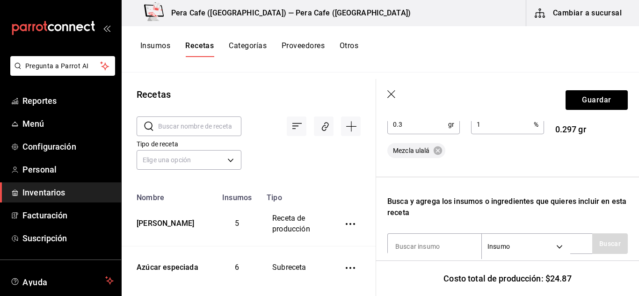
scroll to position [219, 0]
click at [608, 104] on button "Guardar" at bounding box center [596, 100] width 62 height 20
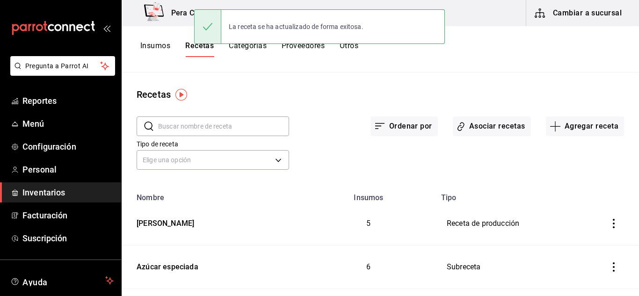
click at [156, 54] on button "Insumos" at bounding box center [155, 49] width 30 height 16
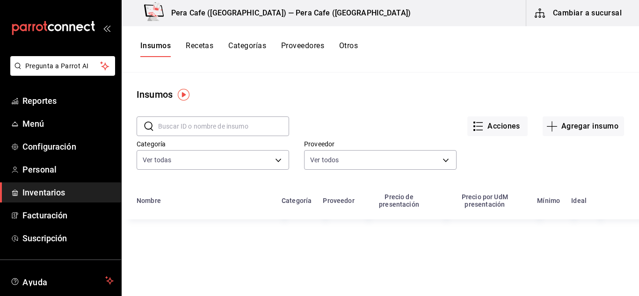
click at [246, 129] on input "text" at bounding box center [223, 126] width 131 height 19
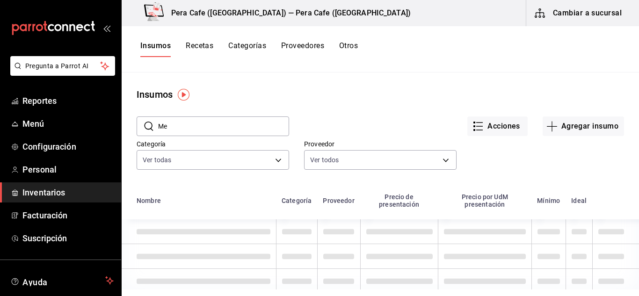
type input "M"
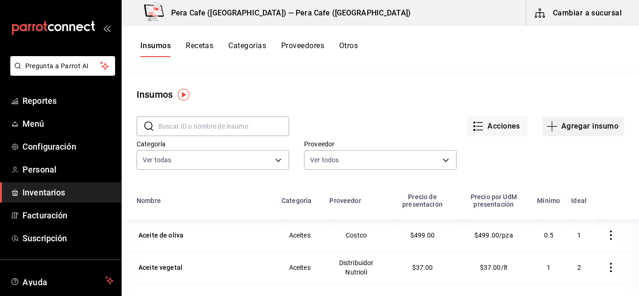
click at [542, 132] on button "Agregar insumo" at bounding box center [582, 126] width 81 height 20
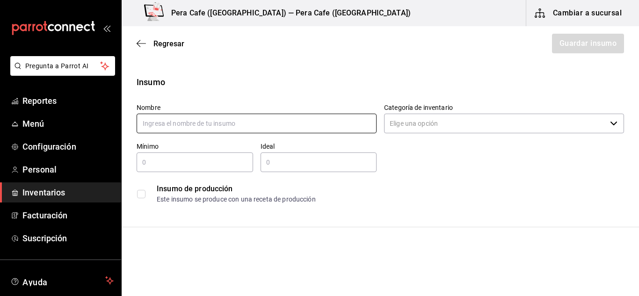
click at [295, 119] on input "text" at bounding box center [257, 124] width 240 height 20
type input "Mezcla omelette"
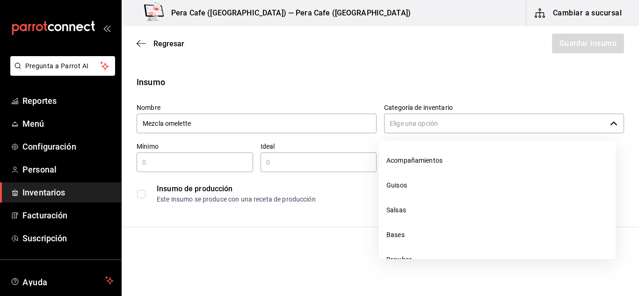
click at [610, 124] on icon "button" at bounding box center [613, 123] width 7 height 7
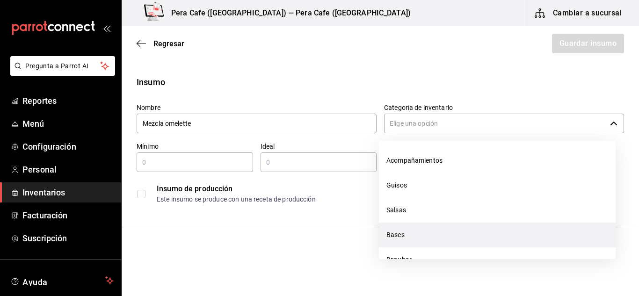
click at [412, 232] on li "Bases" at bounding box center [497, 235] width 237 height 25
type input "Bases"
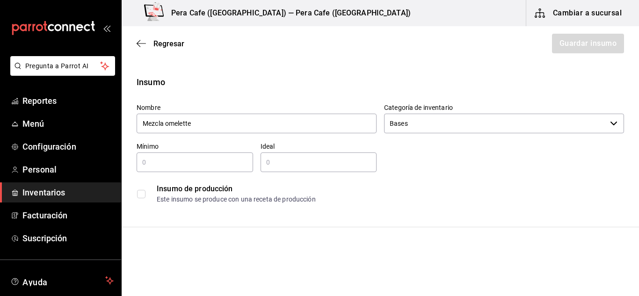
type input "Mezcla omelette"
click at [140, 196] on input "checkbox" at bounding box center [141, 194] width 8 height 8
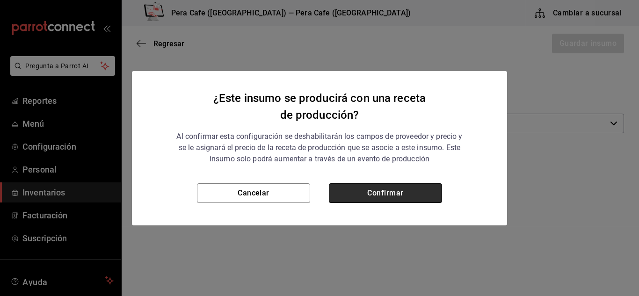
click at [388, 197] on button "Confirmar" at bounding box center [385, 193] width 113 height 20
checkbox input "true"
type input "$0.00"
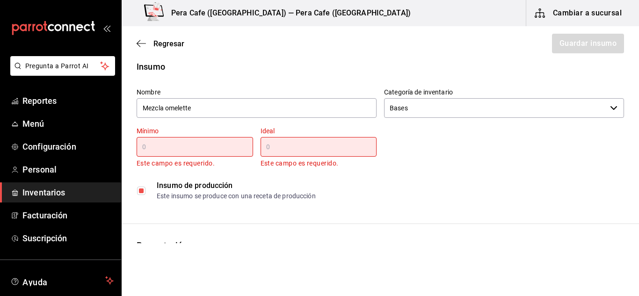
scroll to position [15, 0]
click at [201, 155] on div "​" at bounding box center [195, 147] width 116 height 20
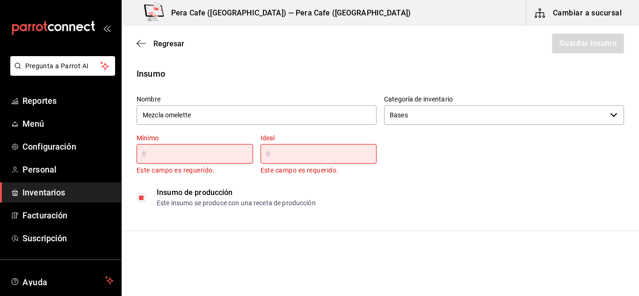
scroll to position [0, 0]
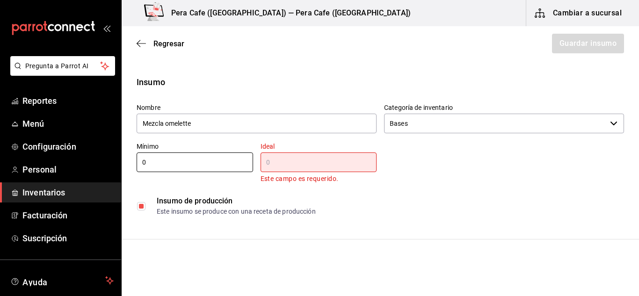
type input "0"
click at [273, 171] on div "​" at bounding box center [318, 162] width 116 height 20
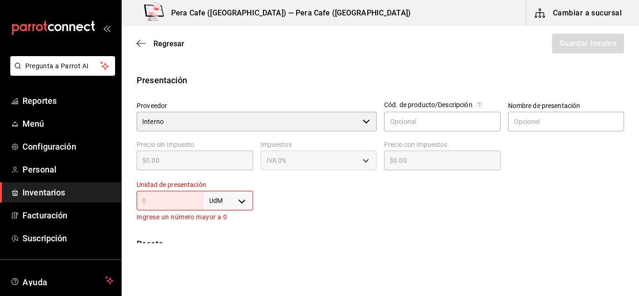
scroll to position [169, 0]
type input "110"
click at [241, 201] on body "Pregunta a Parrot AI Reportes Menú Configuración Personal Inventarios Facturaci…" at bounding box center [319, 121] width 639 height 243
click at [217, 224] on li "gr" at bounding box center [226, 222] width 49 height 15
type input "GRAM"
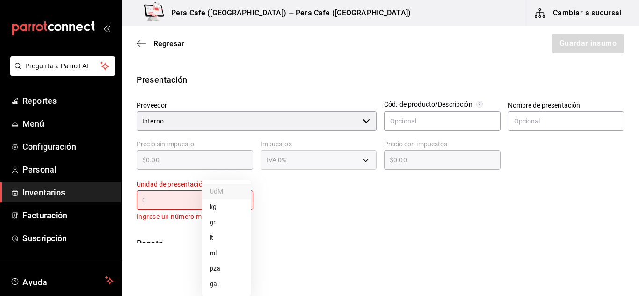
type input "GRAM"
click at [176, 204] on input "text" at bounding box center [170, 200] width 67 height 11
type input "1"
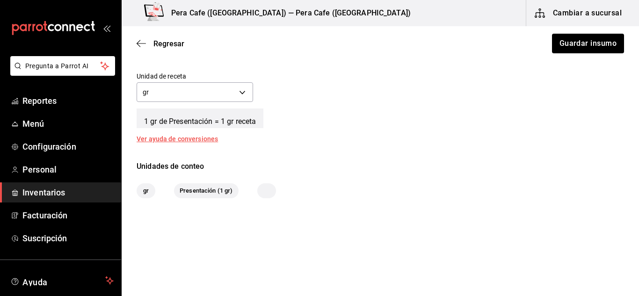
scroll to position [0, 0]
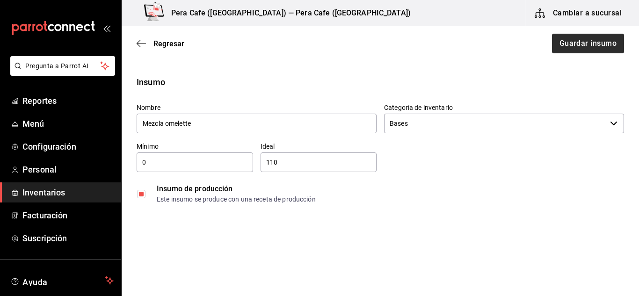
type input "1"
click at [582, 40] on button "Guardar insumo" at bounding box center [587, 44] width 73 height 20
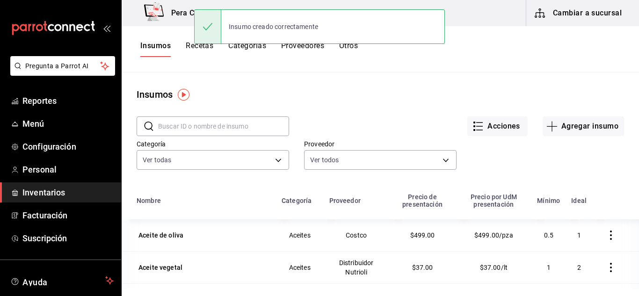
click at [210, 51] on button "Recetas" at bounding box center [200, 49] width 28 height 16
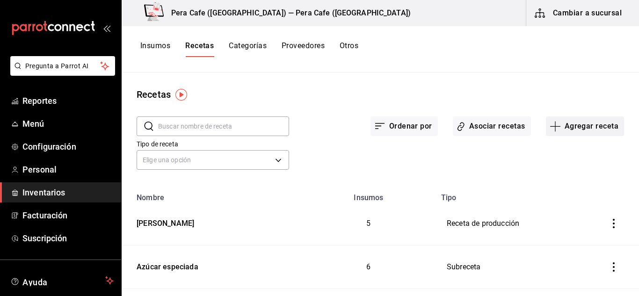
click at [568, 126] on button "Agregar receta" at bounding box center [585, 126] width 78 height 20
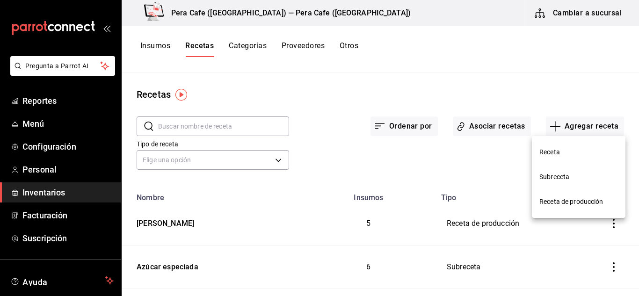
click at [554, 198] on span "Receta de producción" at bounding box center [578, 202] width 79 height 10
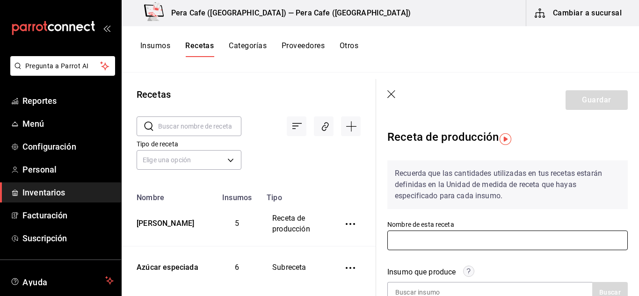
click at [495, 235] on input "text" at bounding box center [507, 241] width 240 height 20
type input "Mezcla omelette"
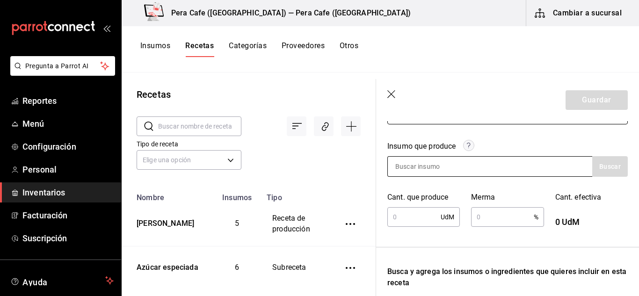
scroll to position [139, 0]
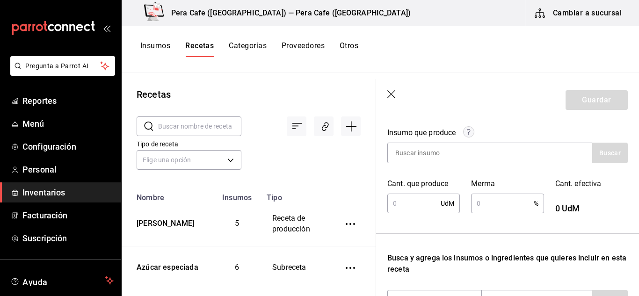
click at [409, 203] on input "text" at bounding box center [413, 203] width 53 height 19
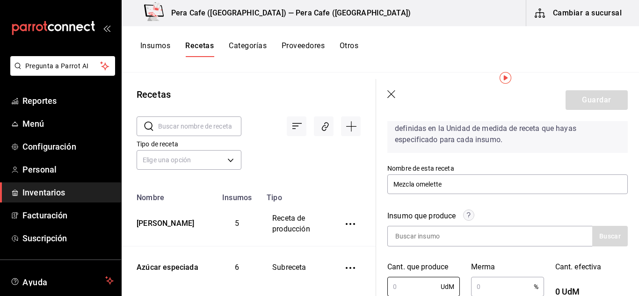
scroll to position [63, 0]
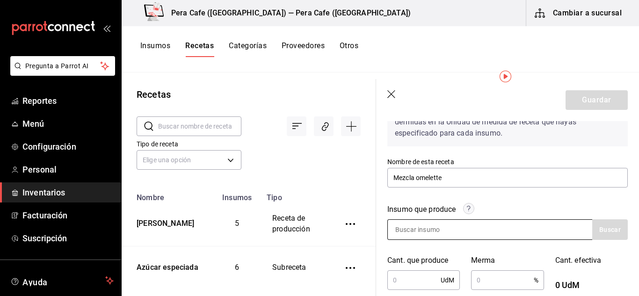
click at [512, 224] on div at bounding box center [489, 229] width 205 height 21
click at [442, 231] on input at bounding box center [435, 230] width 94 height 20
type input "mezcla"
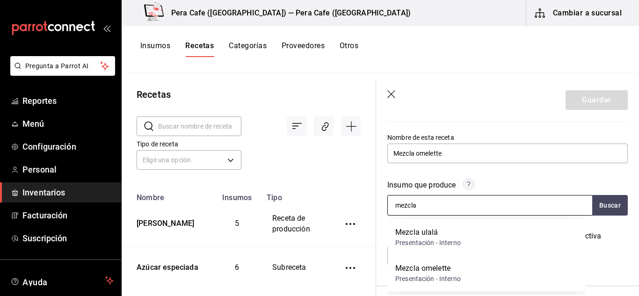
scroll to position [90, 0]
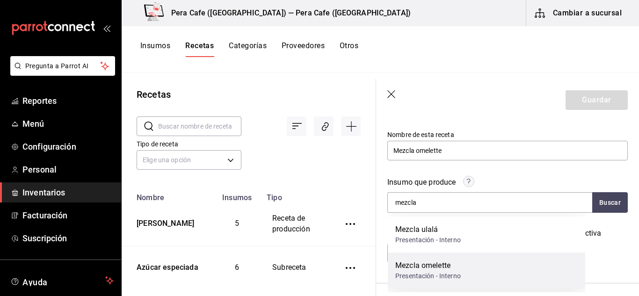
click at [442, 265] on div "Mezcla omelette" at bounding box center [427, 265] width 65 height 11
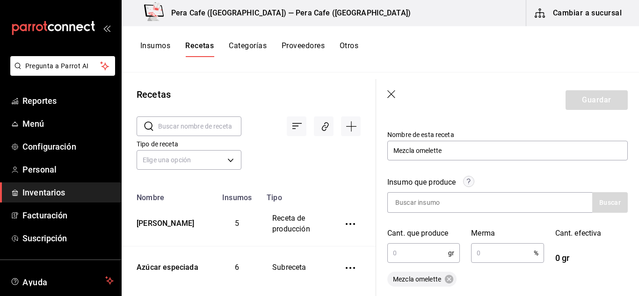
scroll to position [123, 0]
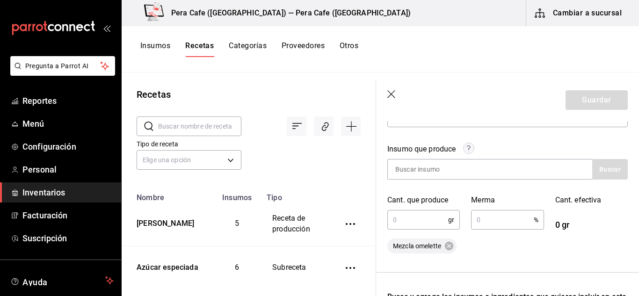
click at [425, 223] on input "text" at bounding box center [417, 219] width 61 height 19
type input "110"
click at [487, 215] on input "text" at bounding box center [502, 219] width 62 height 19
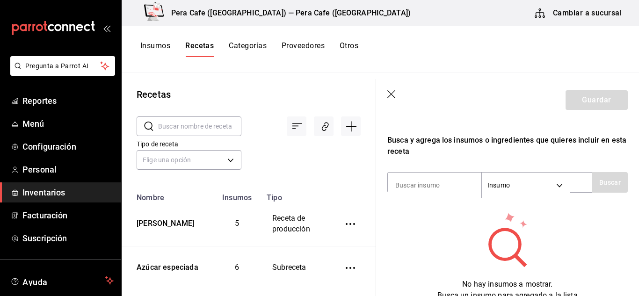
scroll to position [280, 0]
click at [426, 176] on input at bounding box center [435, 185] width 94 height 20
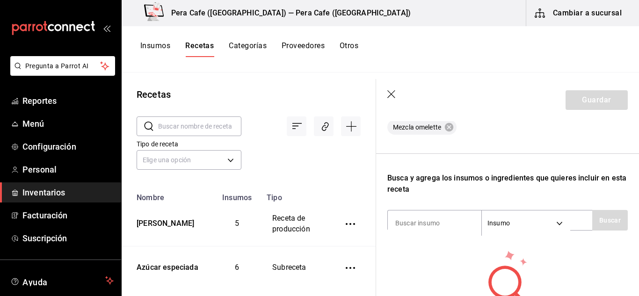
scroll to position [242, 0]
click at [438, 215] on input at bounding box center [435, 223] width 94 height 20
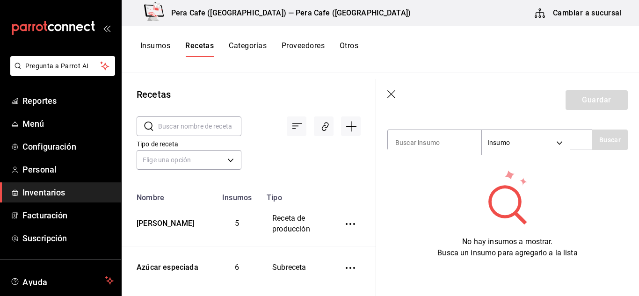
scroll to position [329, 0]
click at [413, 144] on input at bounding box center [435, 143] width 94 height 20
type input "u"
type input "huevo"
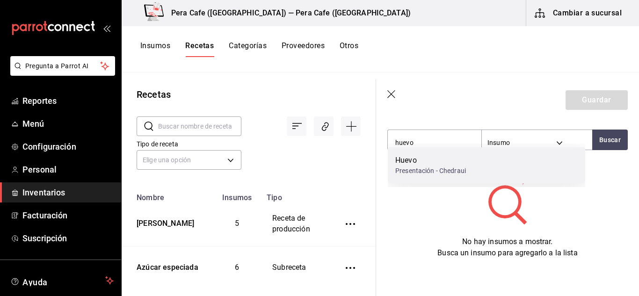
click at [425, 172] on div "Presentación - Chedraui" at bounding box center [430, 171] width 71 height 10
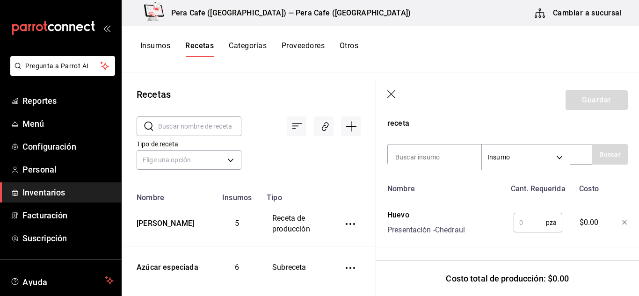
click at [523, 223] on input "text" at bounding box center [529, 222] width 32 height 19
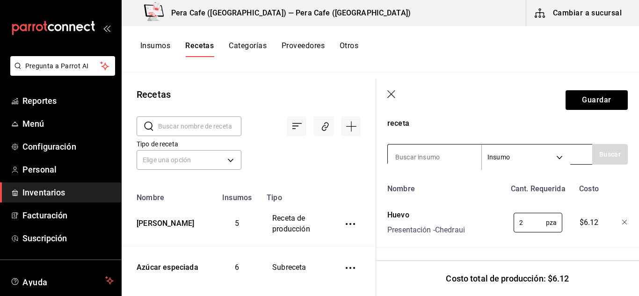
type input "2"
click at [432, 155] on input at bounding box center [435, 157] width 94 height 20
click at [428, 154] on input at bounding box center [435, 157] width 94 height 20
type input "crema"
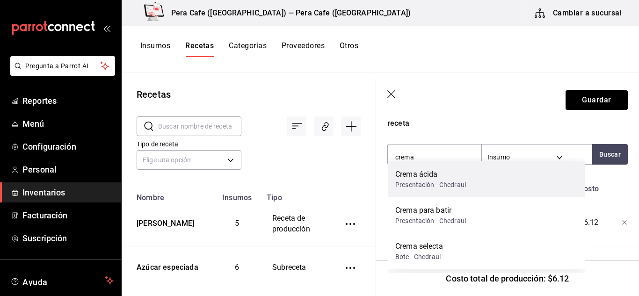
click at [424, 175] on div "Crema ácida" at bounding box center [430, 174] width 71 height 11
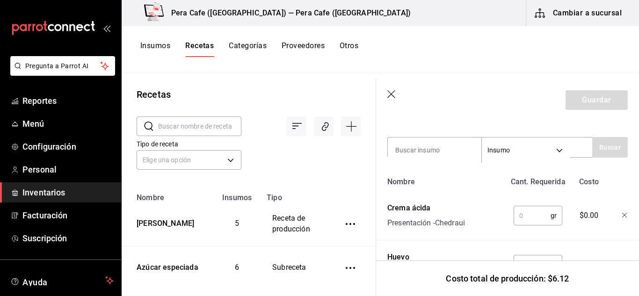
click at [526, 213] on input "text" at bounding box center [531, 215] width 37 height 19
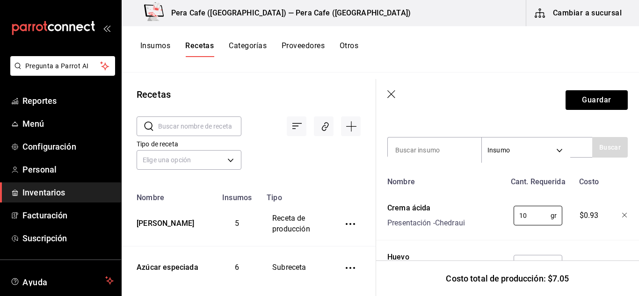
type input "10"
click at [443, 153] on input at bounding box center [435, 150] width 94 height 20
type input "sal"
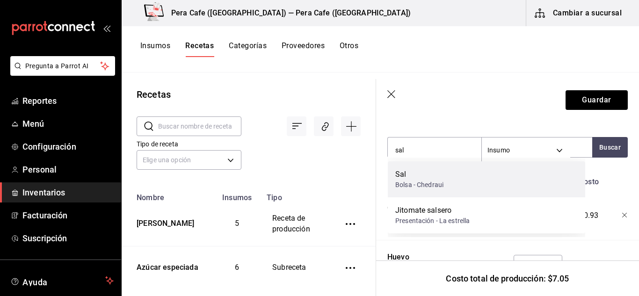
click at [425, 176] on div "Sal" at bounding box center [419, 174] width 48 height 11
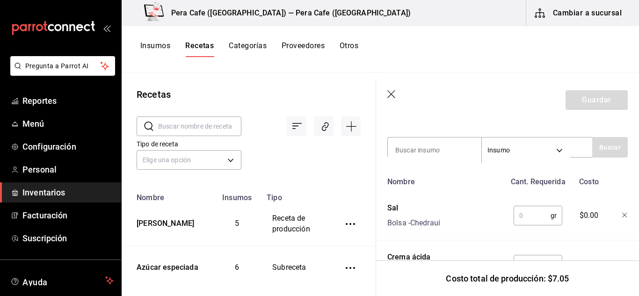
click at [527, 219] on input "text" at bounding box center [531, 215] width 37 height 19
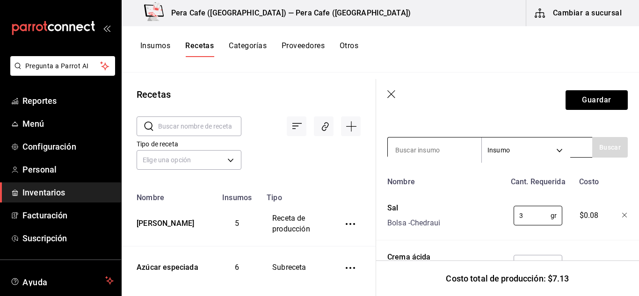
type input "3"
click at [440, 147] on input at bounding box center [435, 150] width 94 height 20
type input "pimienta"
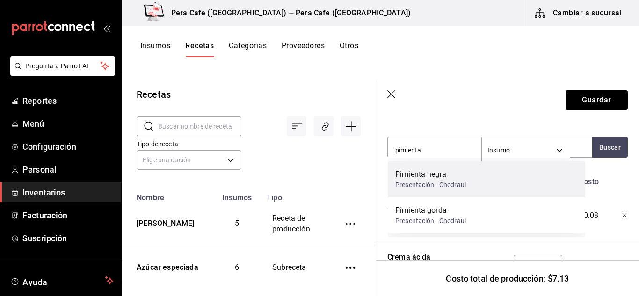
click at [437, 179] on div "Pimienta negra" at bounding box center [430, 174] width 71 height 11
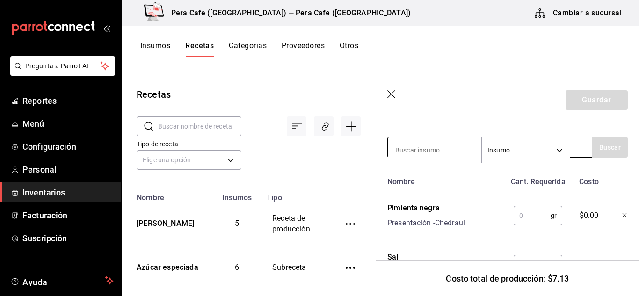
type input "2"
click at [518, 213] on input "text" at bounding box center [531, 215] width 37 height 19
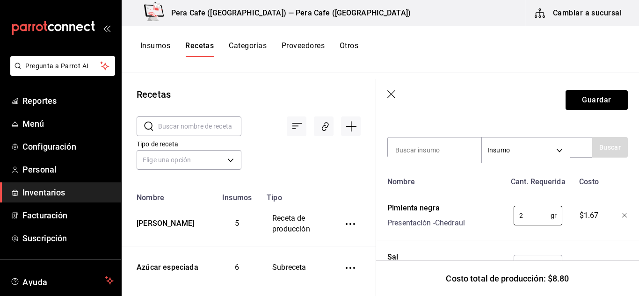
type input "2"
click at [599, 229] on div "Nombre Cant. Requerida Costo Pimienta negra Presentación - Chedraui 2 gr ​ $1.6…" at bounding box center [507, 280] width 240 height 215
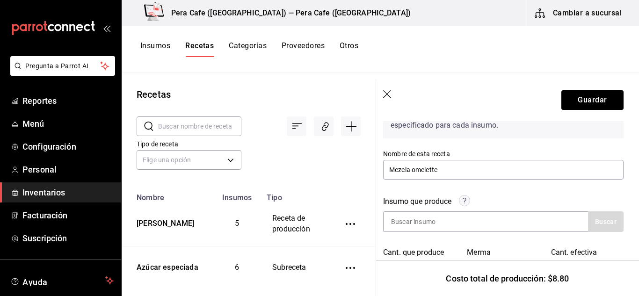
scroll to position [0, 4]
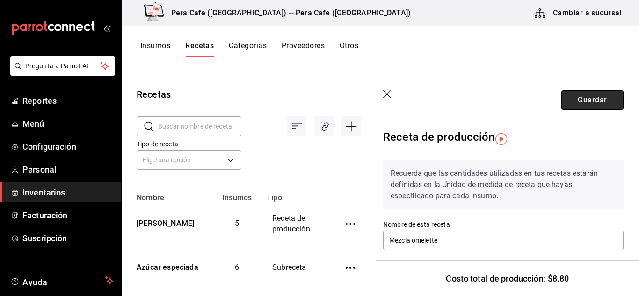
click at [568, 108] on button "Guardar" at bounding box center [592, 100] width 62 height 20
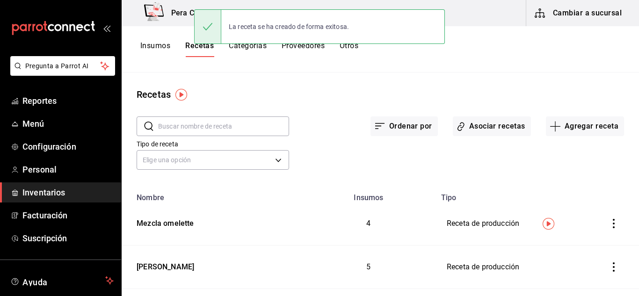
click at [225, 126] on input "text" at bounding box center [223, 126] width 131 height 19
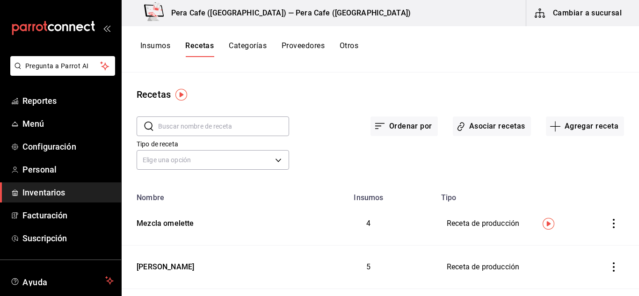
click at [160, 43] on button "Insumos" at bounding box center [155, 49] width 30 height 16
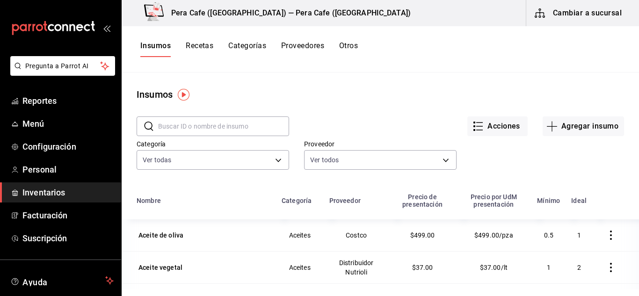
click at [242, 123] on input "text" at bounding box center [223, 126] width 131 height 19
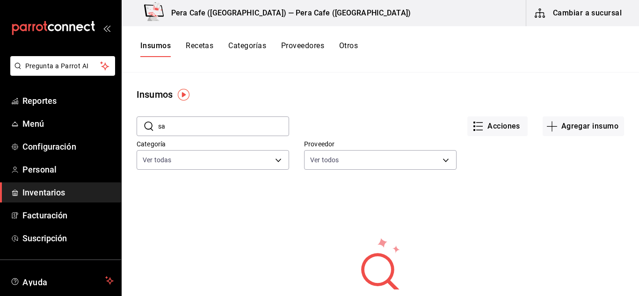
type input "s"
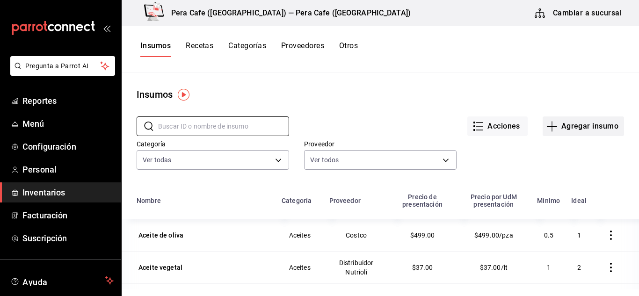
click at [546, 128] on icon "button" at bounding box center [551, 126] width 11 height 11
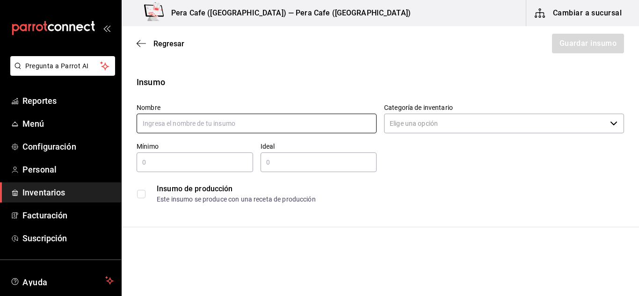
click at [274, 129] on input "text" at bounding box center [257, 124] width 240 height 20
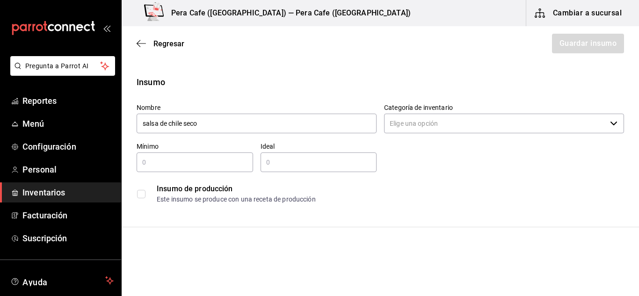
type input "salsa de chile seco"
click at [463, 131] on input "Categoría de inventario" at bounding box center [495, 124] width 222 height 20
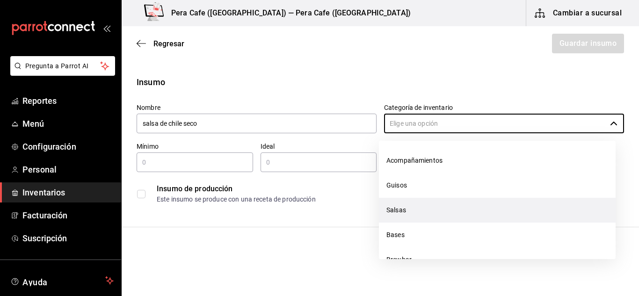
click at [414, 211] on li "Salsas" at bounding box center [497, 210] width 237 height 25
type input "Salsas"
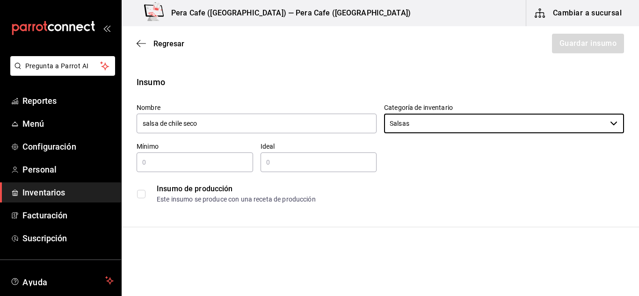
click at [140, 195] on input "checkbox" at bounding box center [141, 194] width 8 height 8
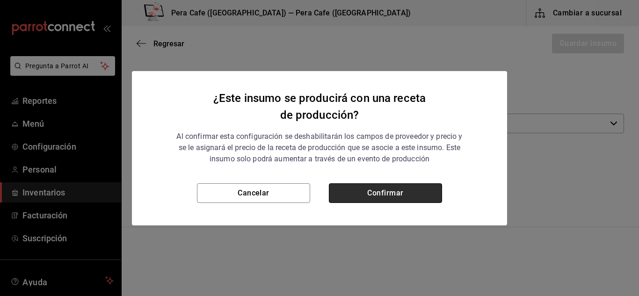
click at [363, 194] on button "Confirmar" at bounding box center [385, 193] width 113 height 20
checkbox input "true"
type input "$0.00"
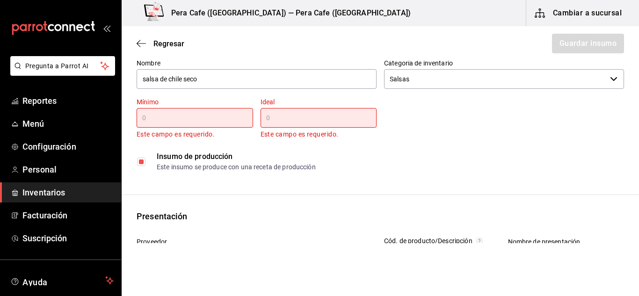
scroll to position [45, 0]
click at [169, 119] on input "text" at bounding box center [195, 117] width 116 height 11
click at [217, 113] on input "text" at bounding box center [195, 117] width 116 height 11
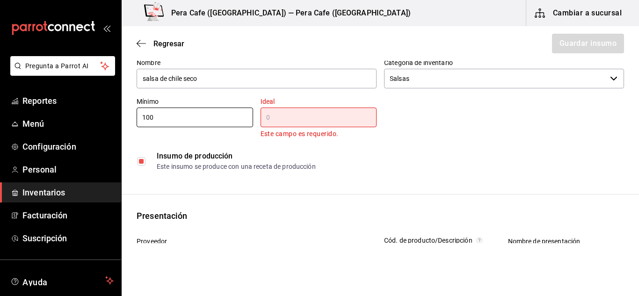
type input "100"
click at [279, 120] on input "text" at bounding box center [318, 117] width 116 height 11
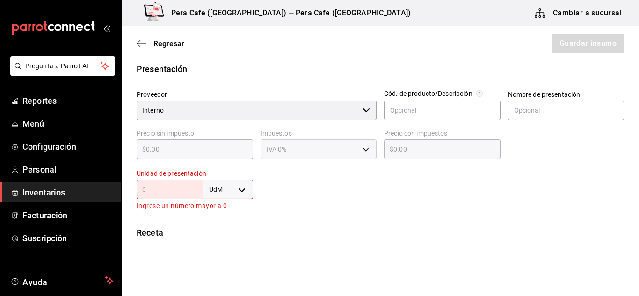
scroll to position [179, 0]
type input "600"
click at [243, 194] on body "Pregunta a Parrot AI Reportes Menú Configuración Personal Inventarios Facturaci…" at bounding box center [319, 121] width 639 height 243
click at [217, 249] on li "ml" at bounding box center [226, 252] width 49 height 15
type input "MILLILITER"
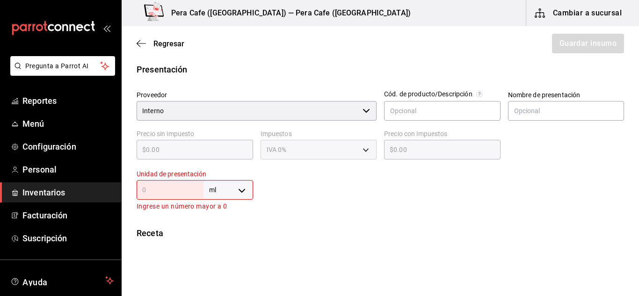
type input "MILLILITER"
click at [173, 190] on input "text" at bounding box center [170, 189] width 67 height 11
type input "1"
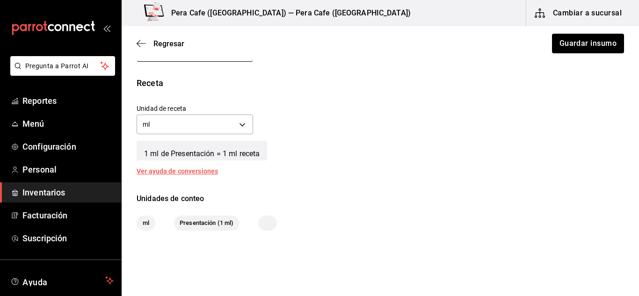
scroll to position [349, 0]
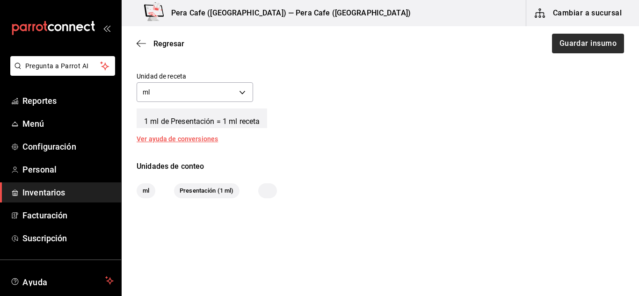
type input "1"
click at [577, 36] on button "Guardar insumo" at bounding box center [587, 44] width 73 height 20
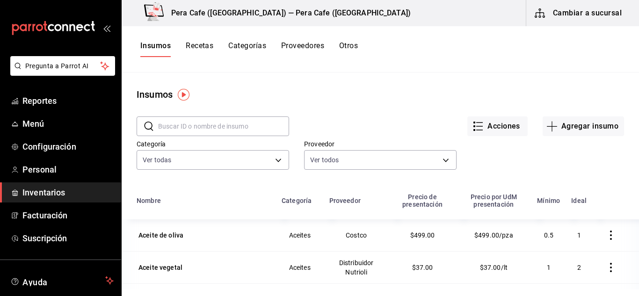
click at [198, 50] on button "Recetas" at bounding box center [200, 49] width 28 height 16
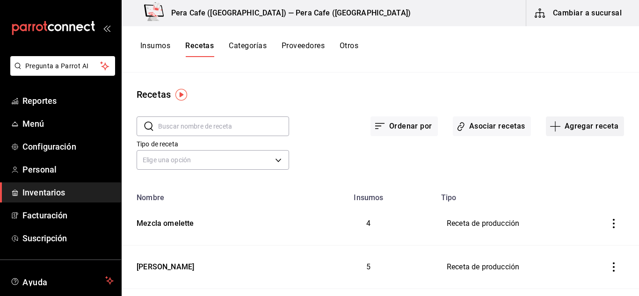
click at [556, 135] on button "Agregar receta" at bounding box center [585, 126] width 78 height 20
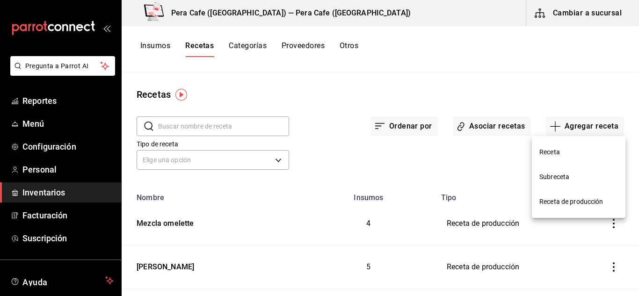
click at [572, 199] on span "Receta de producción" at bounding box center [578, 202] width 79 height 10
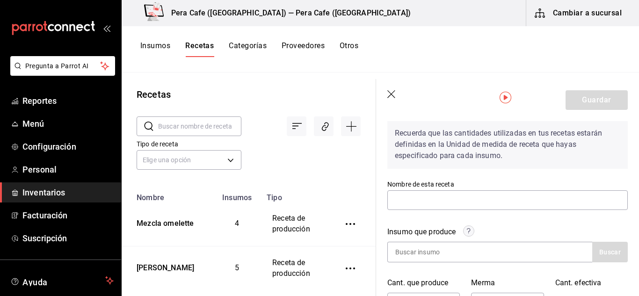
scroll to position [40, 0]
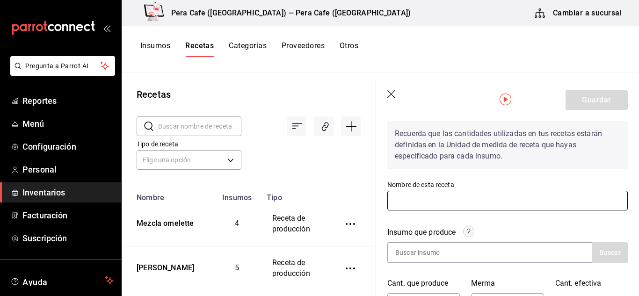
click at [480, 203] on input "text" at bounding box center [507, 201] width 240 height 20
click at [398, 200] on input "salsa de chile seco" at bounding box center [507, 201] width 240 height 20
type input "Salsa de chile seco"
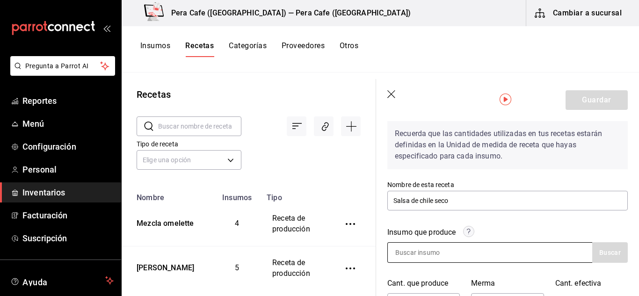
click at [436, 252] on input at bounding box center [435, 253] width 94 height 20
type input "salsa"
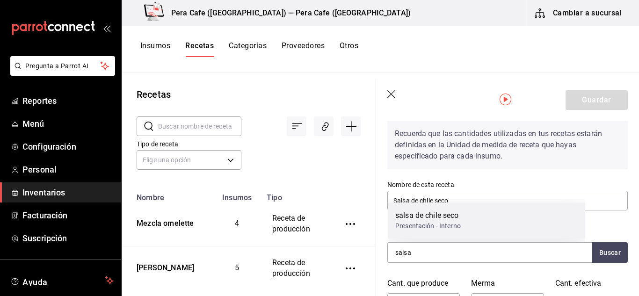
click at [422, 223] on div "Presentación - Interno" at bounding box center [427, 226] width 65 height 10
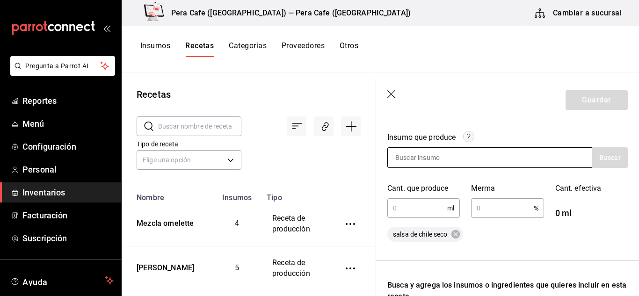
scroll to position [135, 0]
click at [405, 202] on input "text" at bounding box center [417, 207] width 60 height 19
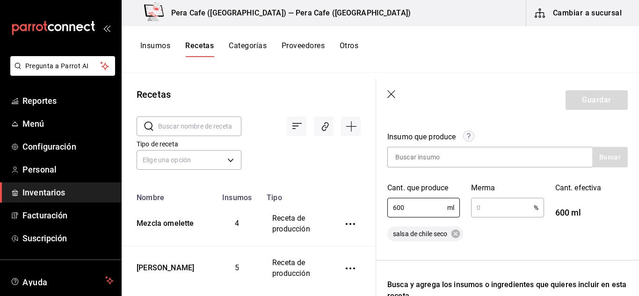
type input "600"
click at [505, 203] on input "text" at bounding box center [502, 207] width 62 height 19
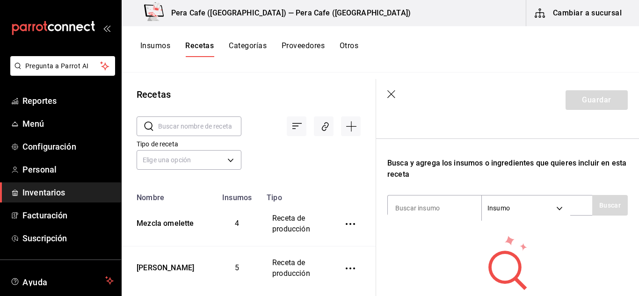
scroll to position [252, 0]
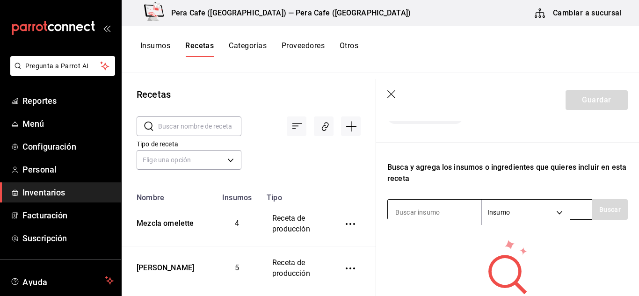
click at [438, 211] on input at bounding box center [435, 212] width 94 height 20
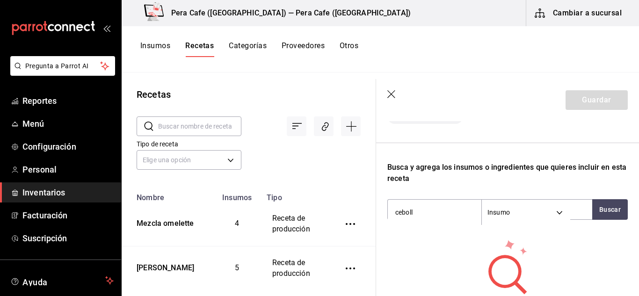
type input "cebolla"
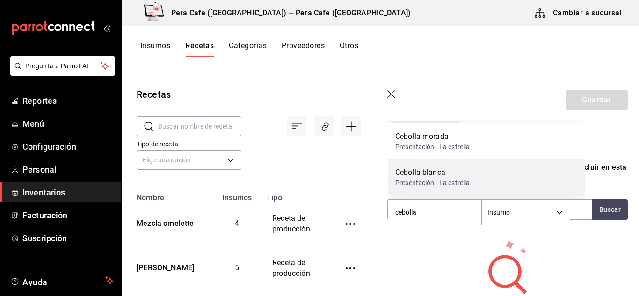
click at [417, 172] on div "Cebolla blanca" at bounding box center [432, 172] width 74 height 11
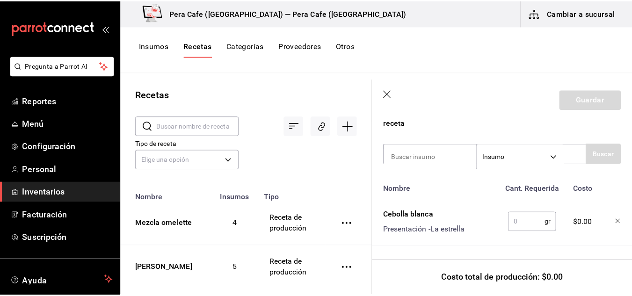
scroll to position [315, 0]
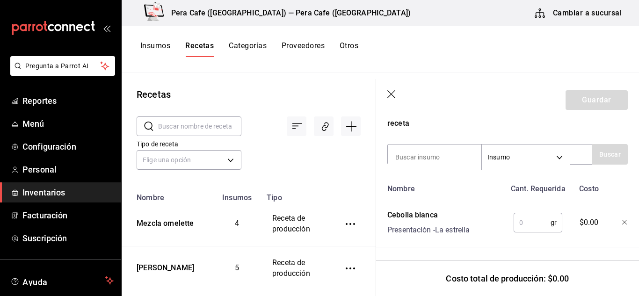
click at [531, 213] on input "text" at bounding box center [531, 222] width 37 height 19
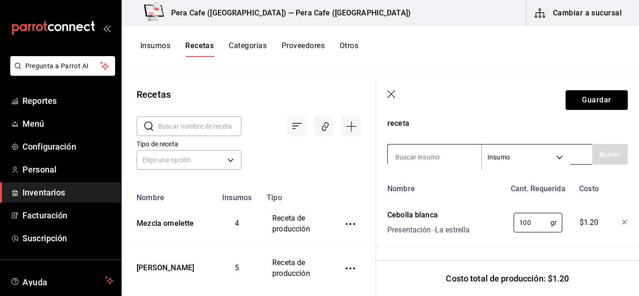
type input "100"
click at [440, 147] on input at bounding box center [435, 157] width 94 height 20
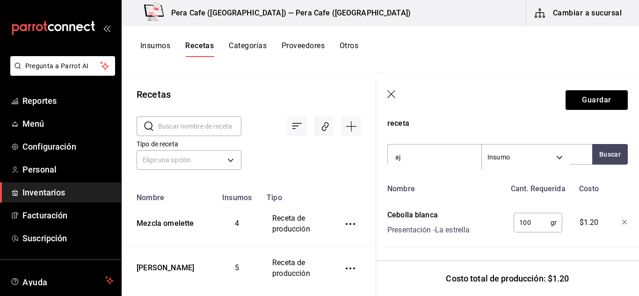
type input "ajo"
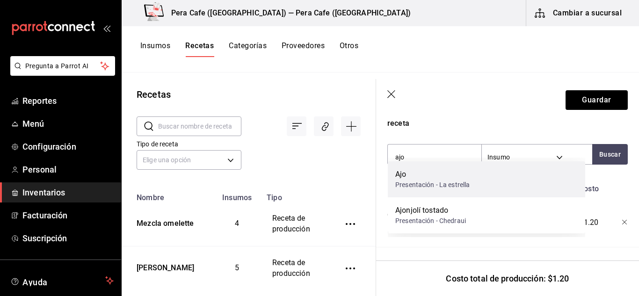
click at [434, 177] on div "Ajo" at bounding box center [432, 174] width 74 height 11
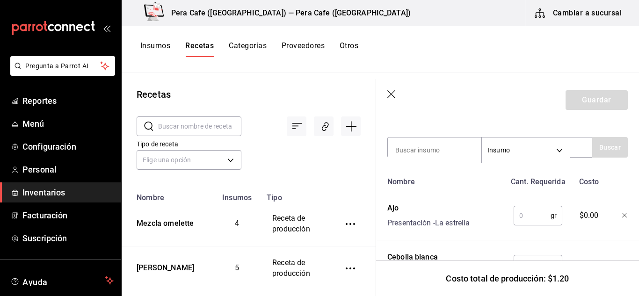
click at [526, 221] on input "text" at bounding box center [531, 215] width 37 height 19
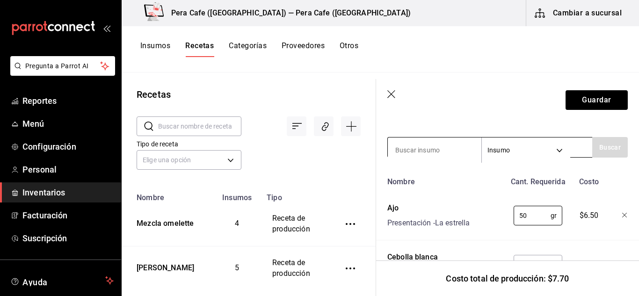
type input "50"
click at [429, 146] on input at bounding box center [435, 150] width 94 height 20
type input "chile seco"
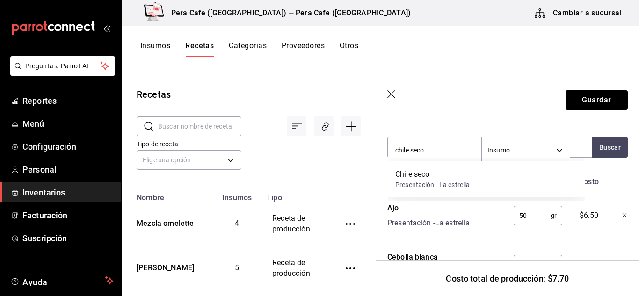
click at [440, 167] on div "Chile seco Presentación - La estrella" at bounding box center [486, 179] width 197 height 36
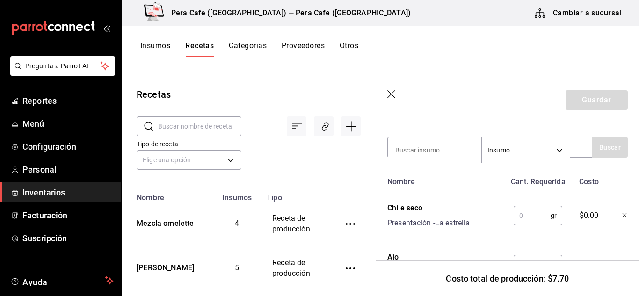
click at [533, 217] on input "text" at bounding box center [531, 215] width 37 height 19
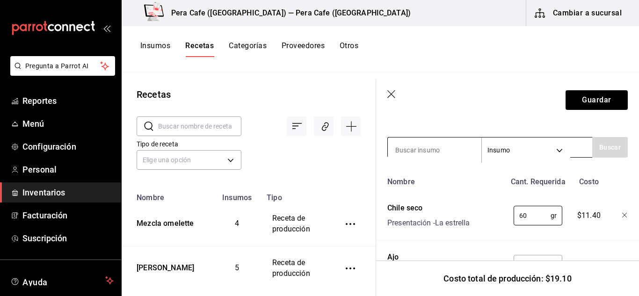
type input "60"
click at [453, 148] on input at bounding box center [435, 150] width 94 height 20
type input "chile ancho"
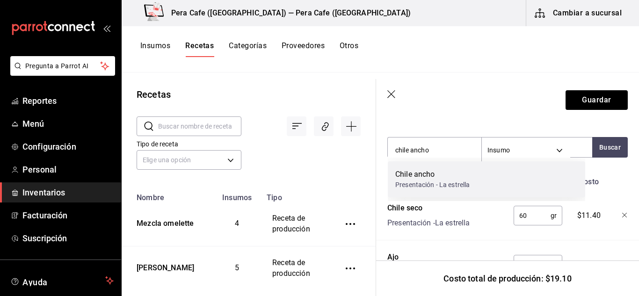
click at [423, 180] on div "Presentación - La estrella" at bounding box center [432, 185] width 74 height 10
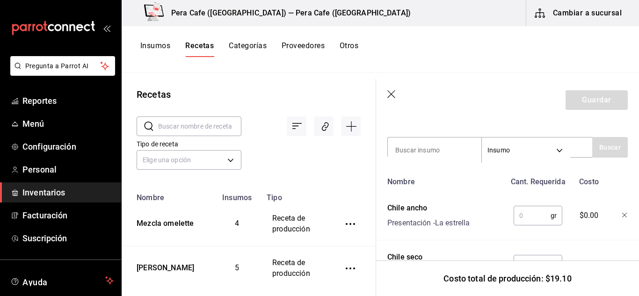
click at [513, 211] on input "text" at bounding box center [531, 215] width 37 height 19
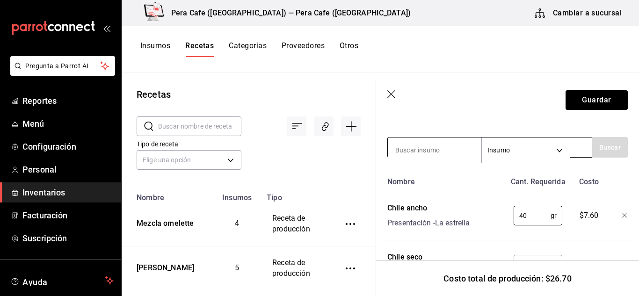
type input "40"
click at [440, 147] on input at bounding box center [435, 150] width 94 height 20
type input "[GEOGRAPHIC_DATA]"
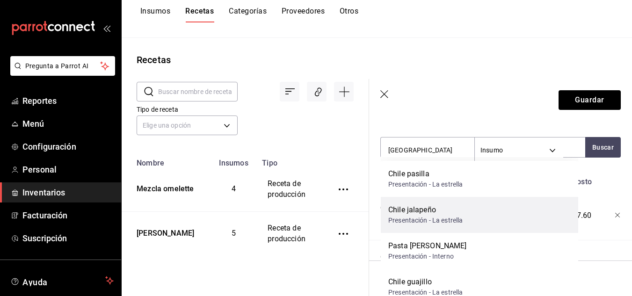
scroll to position [35, 0]
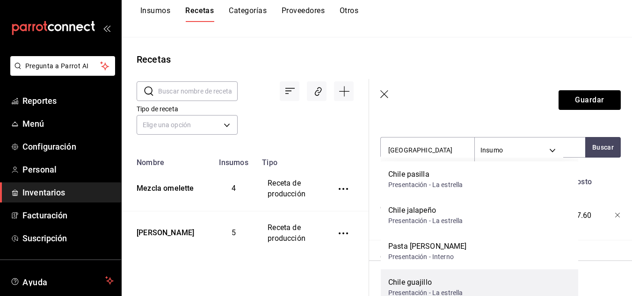
click at [430, 283] on div "Chile guajillo" at bounding box center [425, 282] width 74 height 11
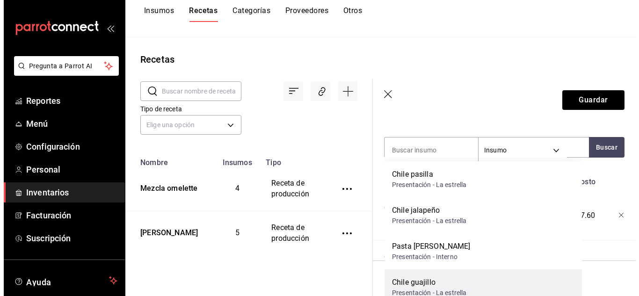
scroll to position [0, 0]
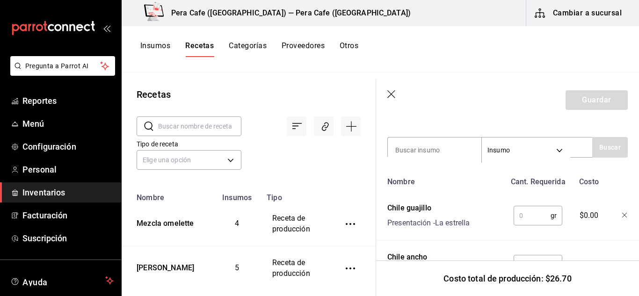
click at [535, 214] on input "text" at bounding box center [531, 215] width 37 height 19
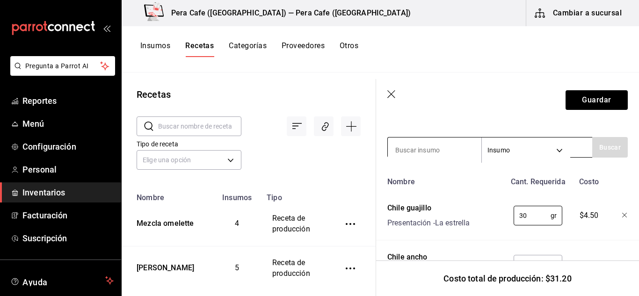
type input "30"
click at [447, 153] on input at bounding box center [435, 150] width 94 height 20
type input "chile pasilla"
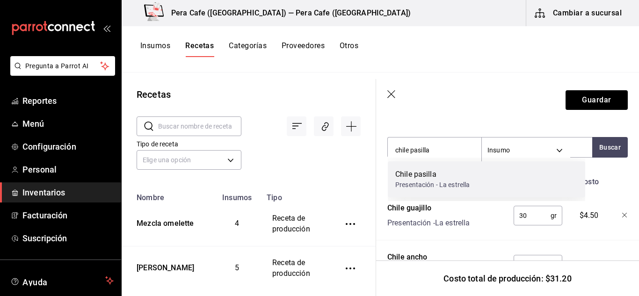
click at [432, 185] on div "Presentación - La estrella" at bounding box center [432, 185] width 74 height 10
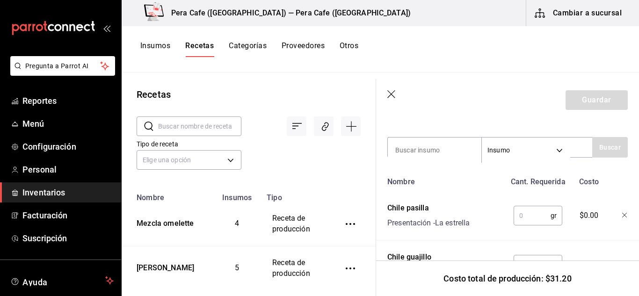
click at [528, 209] on input "text" at bounding box center [531, 215] width 37 height 19
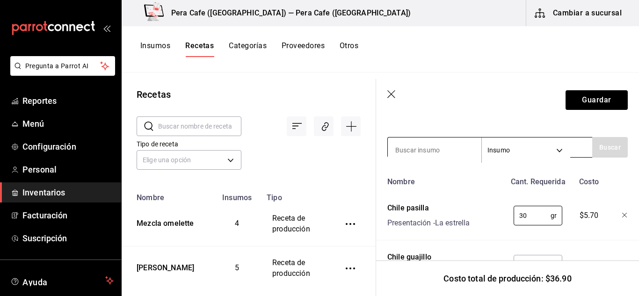
type input "30"
click at [449, 142] on input at bounding box center [435, 150] width 94 height 20
type input "aceite"
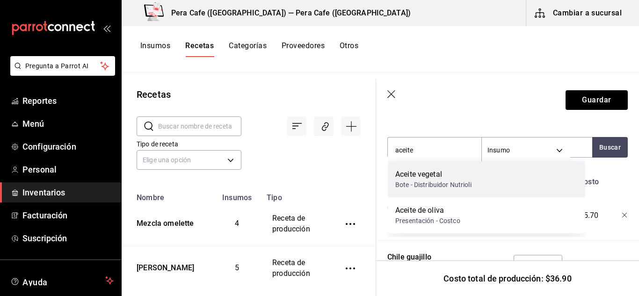
click at [440, 180] on div "Bote - Distribuidor Nutrioli" at bounding box center [433, 185] width 76 height 10
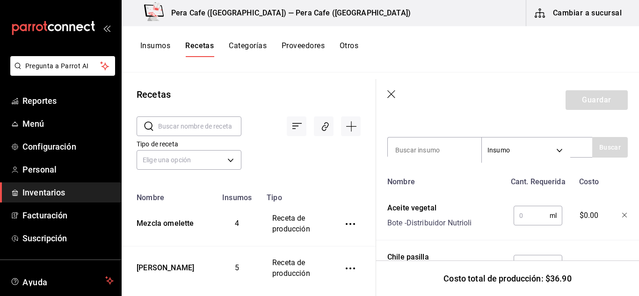
click at [523, 215] on input "text" at bounding box center [531, 215] width 36 height 19
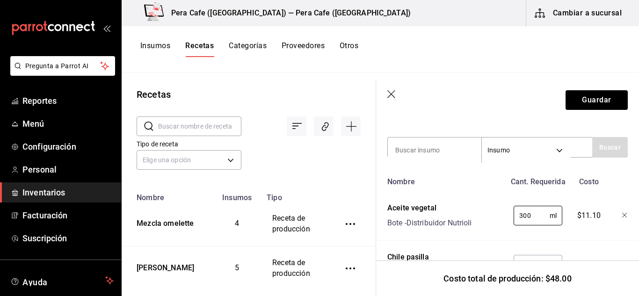
type input "300"
click at [439, 145] on input at bounding box center [435, 150] width 94 height 20
type input "sal"
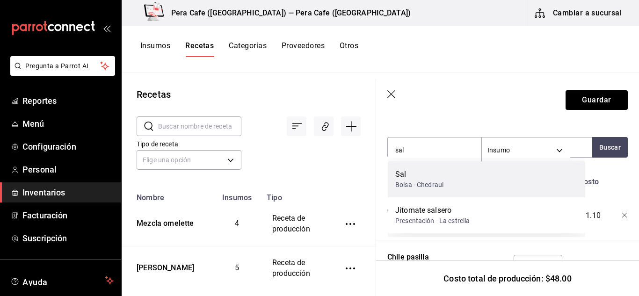
click at [503, 188] on div "[PERSON_NAME] - Chedraui" at bounding box center [486, 179] width 197 height 36
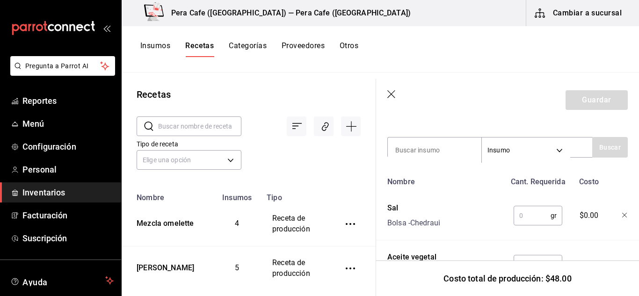
click at [531, 215] on input "text" at bounding box center [531, 215] width 37 height 19
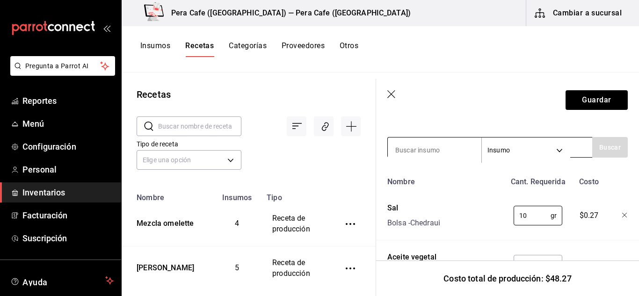
type input "10"
click at [442, 142] on input at bounding box center [435, 150] width 94 height 20
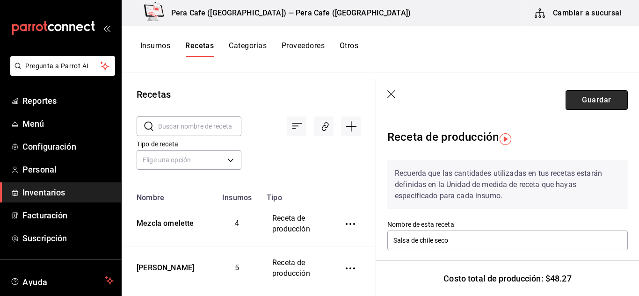
click at [576, 98] on button "Guardar" at bounding box center [596, 100] width 62 height 20
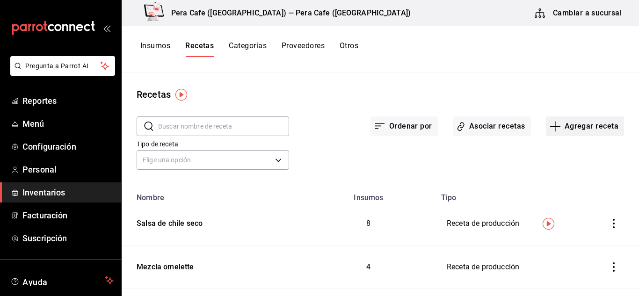
click at [555, 126] on button "Agregar receta" at bounding box center [585, 126] width 78 height 20
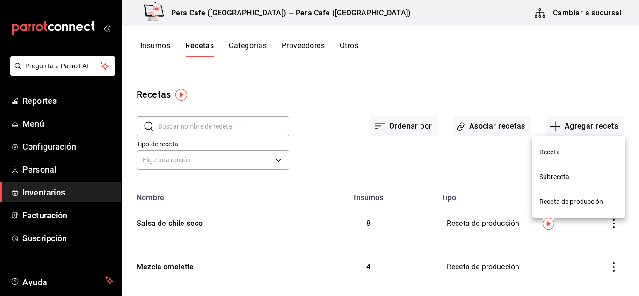
click at [564, 196] on li "Receta de producción" at bounding box center [579, 201] width 94 height 25
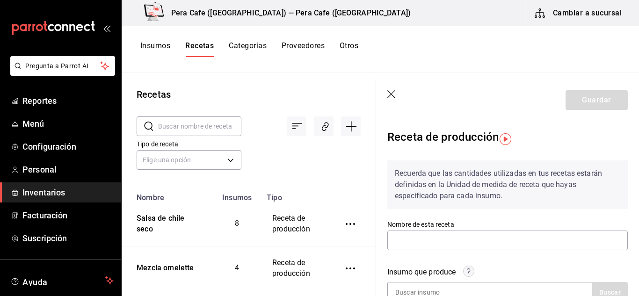
click at [391, 94] on icon "button" at bounding box center [391, 94] width 8 height 8
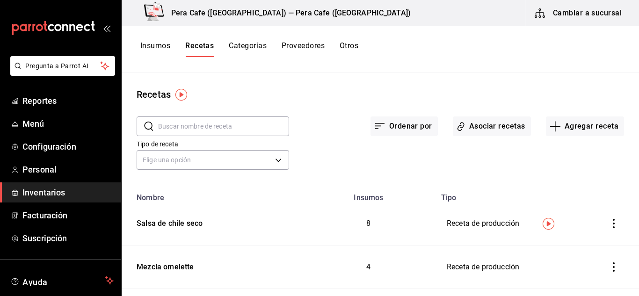
click at [202, 123] on input "text" at bounding box center [223, 126] width 131 height 19
click at [162, 51] on button "Insumos" at bounding box center [155, 49] width 30 height 16
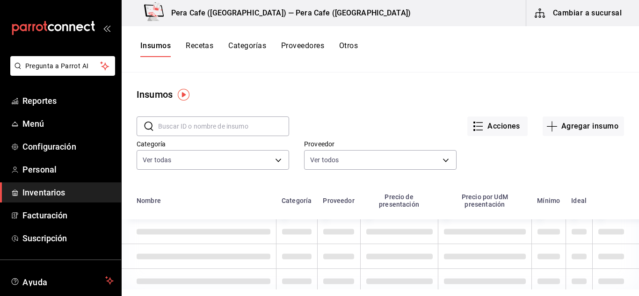
click at [230, 133] on input "text" at bounding box center [223, 126] width 131 height 19
type input "salsa"
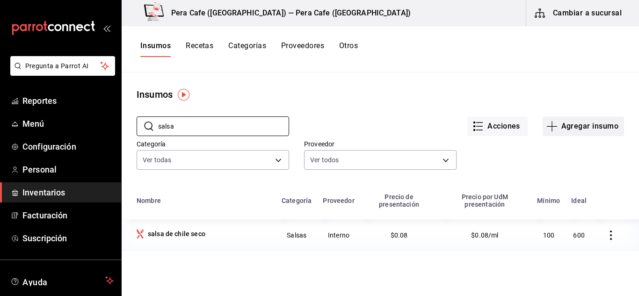
click at [546, 126] on icon "button" at bounding box center [551, 126] width 11 height 11
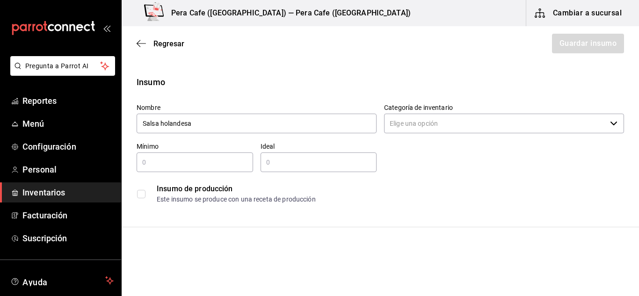
type input "Salsa holandesa"
click at [458, 126] on input "Categoría de inventario" at bounding box center [495, 124] width 222 height 20
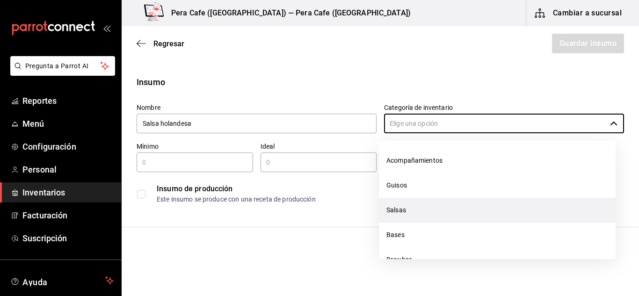
click at [407, 215] on li "Salsas" at bounding box center [497, 210] width 237 height 25
type input "Salsas"
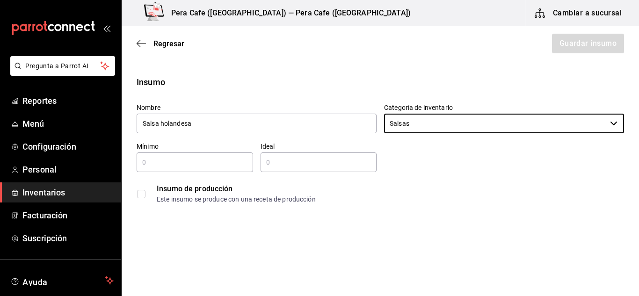
click at [208, 158] on input "text" at bounding box center [195, 162] width 116 height 11
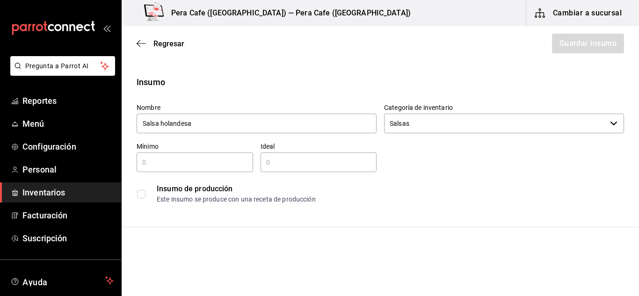
click at [144, 193] on input "checkbox" at bounding box center [141, 194] width 8 height 8
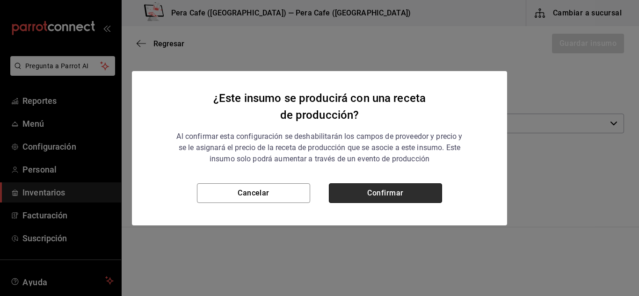
click at [351, 189] on button "Confirmar" at bounding box center [385, 193] width 113 height 20
checkbox input "true"
type input "$0.00"
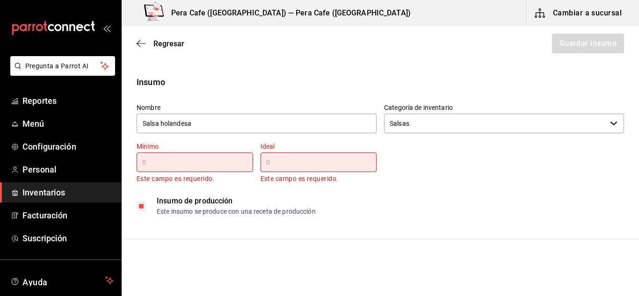
click at [173, 167] on div "​" at bounding box center [195, 162] width 116 height 20
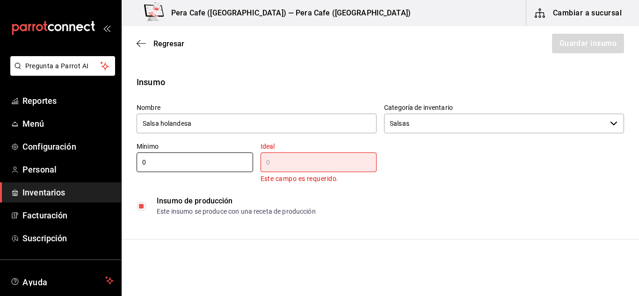
type input "0"
click at [284, 158] on input "text" at bounding box center [318, 162] width 116 height 11
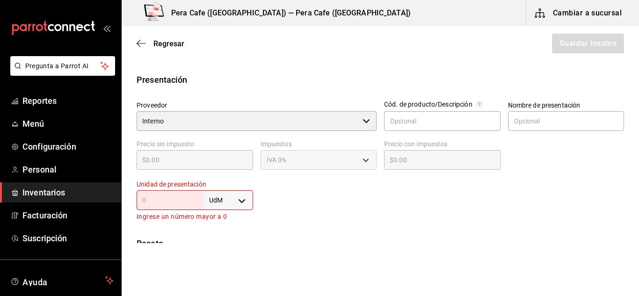
scroll to position [171, 0]
type input "110"
click at [245, 203] on body "Pregunta a Parrot AI Reportes Menú Configuración Personal Inventarios Facturaci…" at bounding box center [319, 121] width 639 height 243
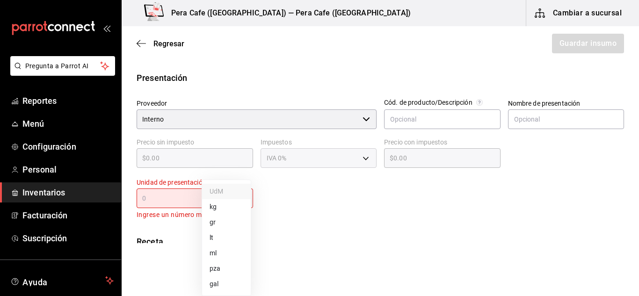
click at [215, 221] on li "gr" at bounding box center [226, 222] width 49 height 15
type input "GRAM"
click at [170, 196] on input "text" at bounding box center [170, 198] width 67 height 11
type input "1"
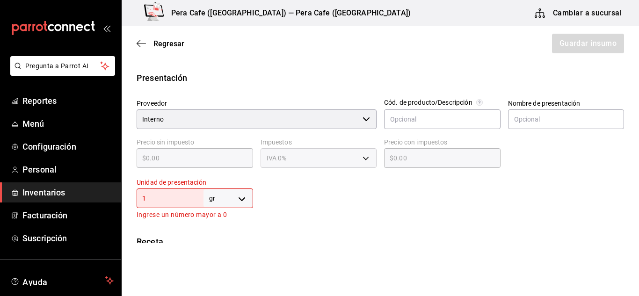
type input "1"
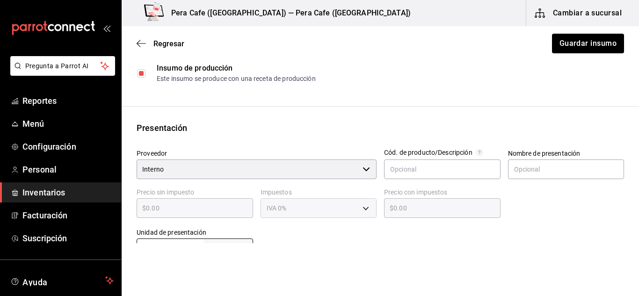
scroll to position [0, 0]
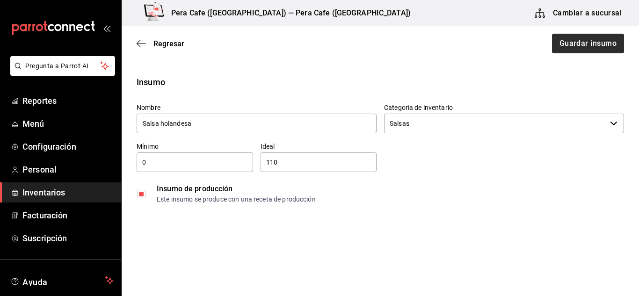
type input "1"
click at [574, 43] on button "Guardar insumo" at bounding box center [587, 44] width 73 height 20
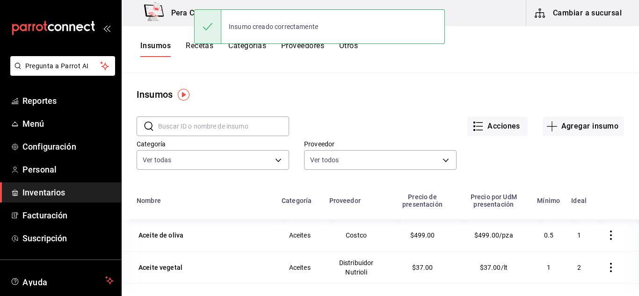
click at [195, 43] on div "Pregunta a Parrot AI Reportes Menú Configuración Personal Inventarios Facturaci…" at bounding box center [319, 144] width 639 height 289
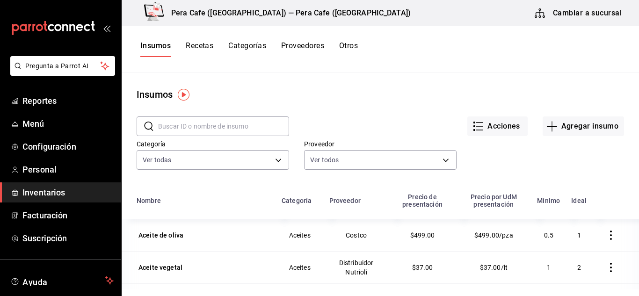
click at [202, 52] on button "Recetas" at bounding box center [200, 49] width 28 height 16
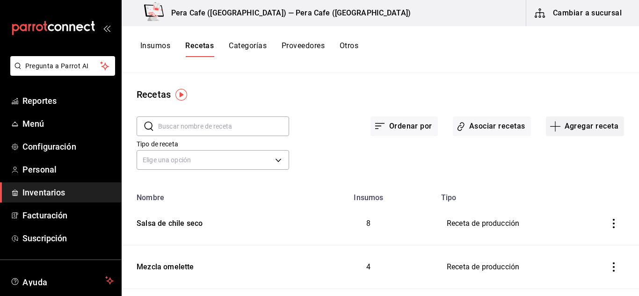
click at [582, 126] on button "Agregar receta" at bounding box center [585, 126] width 78 height 20
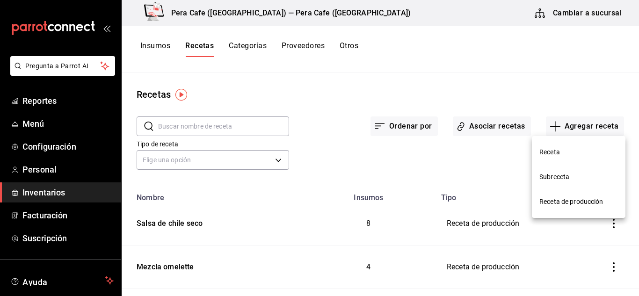
click at [562, 195] on li "Receta de producción" at bounding box center [579, 201] width 94 height 25
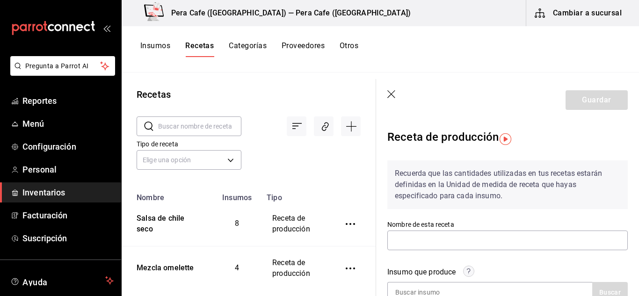
click at [474, 229] on div "Nombre de esta receta" at bounding box center [507, 235] width 240 height 31
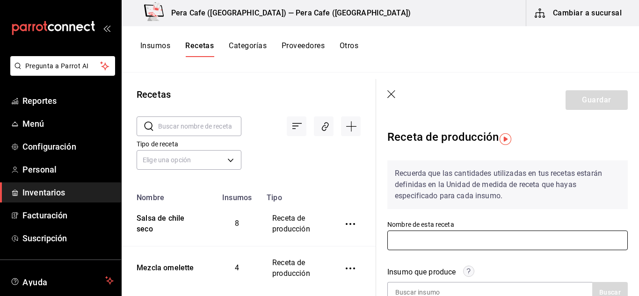
click at [468, 243] on input "text" at bounding box center [507, 241] width 240 height 20
type input "Salsa holandesa"
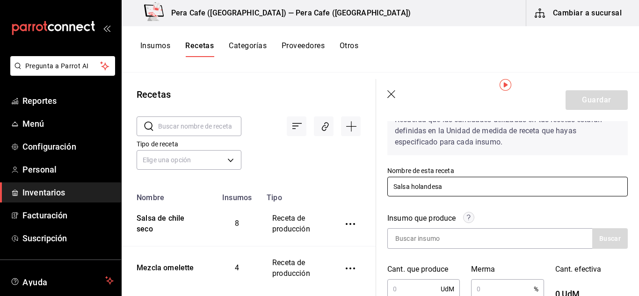
scroll to position [54, 0]
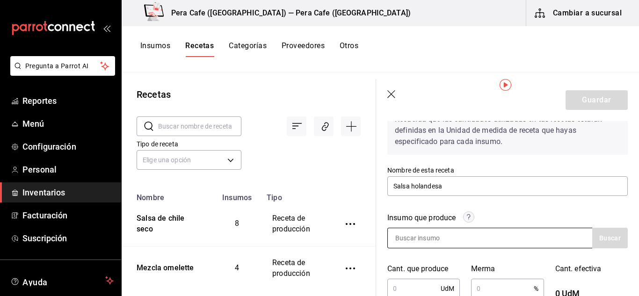
click at [445, 238] on input at bounding box center [435, 238] width 94 height 20
type input "Salsa ho"
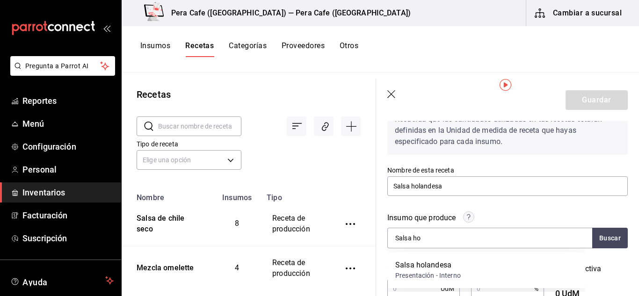
click at [442, 266] on div "Salsa holandesa" at bounding box center [427, 264] width 65 height 11
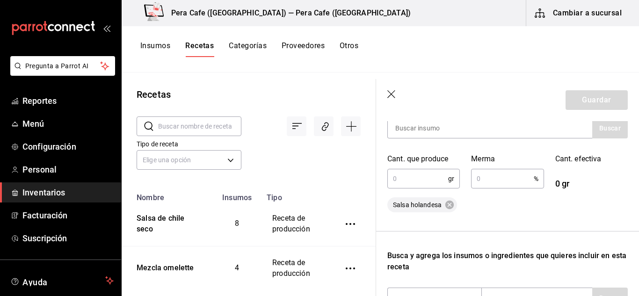
scroll to position [165, 0]
click at [408, 177] on input "text" at bounding box center [417, 178] width 61 height 19
type input "110"
click at [500, 174] on input "text" at bounding box center [502, 178] width 62 height 19
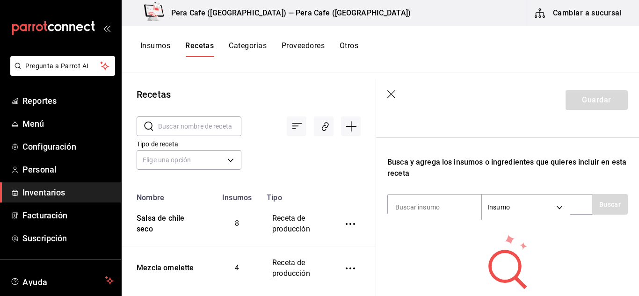
scroll to position [259, 0]
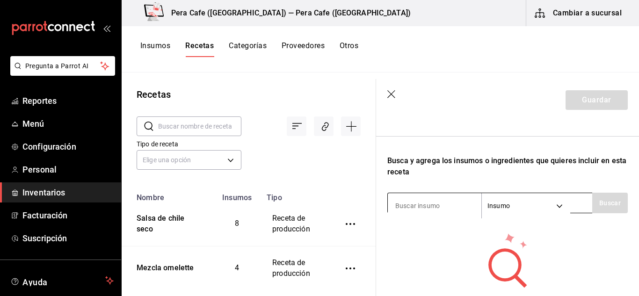
click at [453, 204] on input at bounding box center [435, 206] width 94 height 20
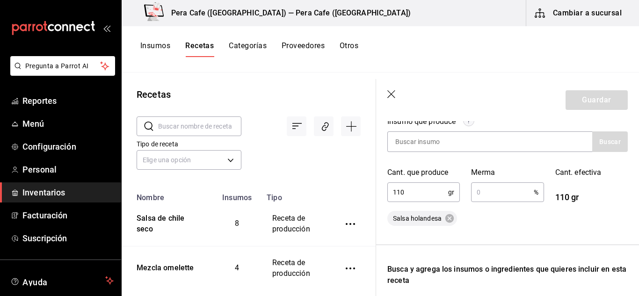
scroll to position [150, 0]
click at [420, 186] on input "110" at bounding box center [417, 192] width 61 height 19
type input "115"
click at [497, 239] on div "Recuerda que las cantidades utilizadas en tus recetas estarán definidas en la U…" at bounding box center [507, 217] width 240 height 428
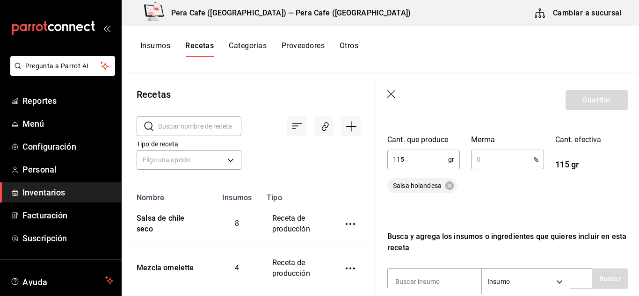
scroll to position [184, 0]
click at [483, 164] on input "text" at bounding box center [502, 159] width 62 height 19
click at [520, 207] on div "Recuerda que las cantidades utilizadas en tus recetas estarán definidas en la U…" at bounding box center [507, 183] width 240 height 428
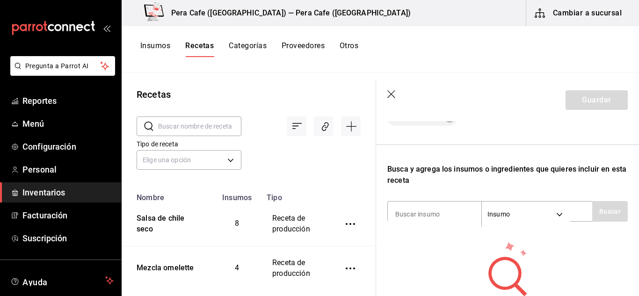
scroll to position [272, 0]
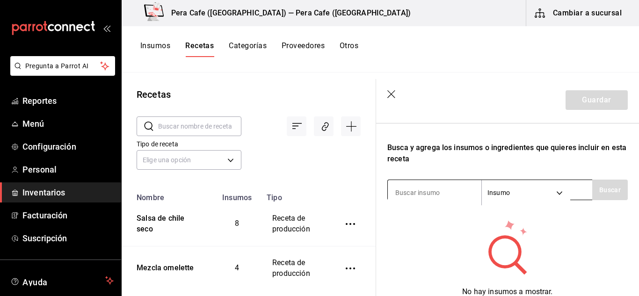
click at [455, 187] on input at bounding box center [435, 193] width 94 height 20
type input "huevo"
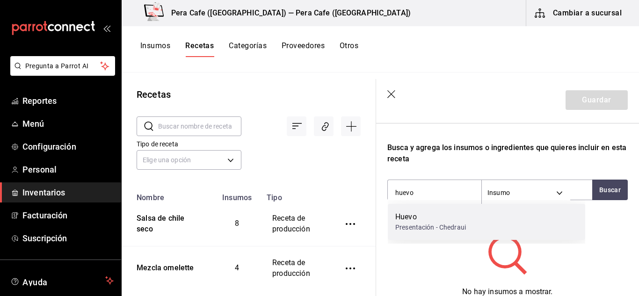
click at [432, 212] on div "Huevo" at bounding box center [430, 216] width 71 height 11
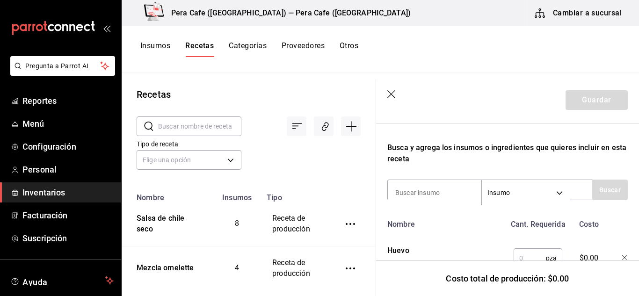
click at [531, 250] on input "text" at bounding box center [529, 258] width 32 height 19
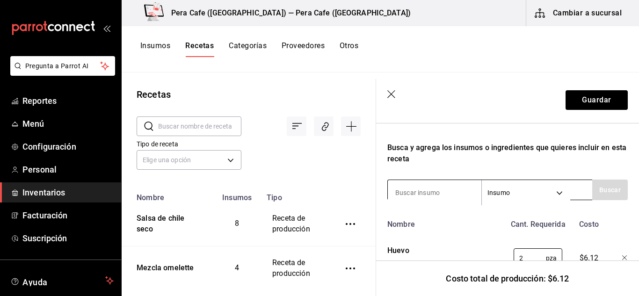
type input "2"
click at [440, 193] on input at bounding box center [435, 193] width 94 height 20
type input "Sal"
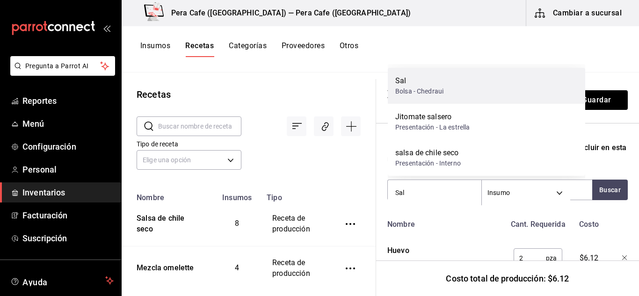
click at [425, 87] on div "Bolsa - Chedraui" at bounding box center [419, 91] width 48 height 10
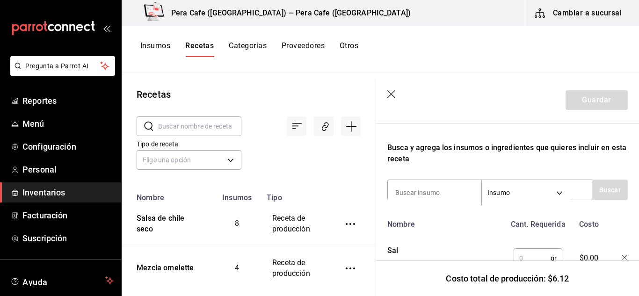
click at [523, 257] on input "text" at bounding box center [531, 258] width 37 height 19
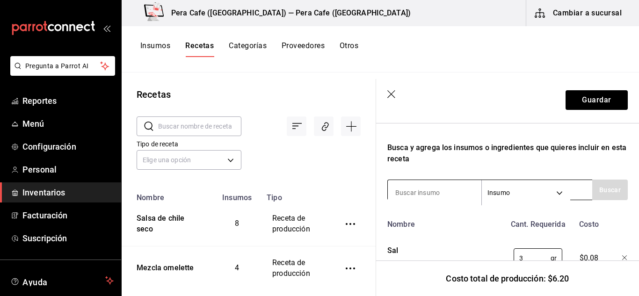
type input "3"
click at [452, 192] on input at bounding box center [435, 193] width 94 height 20
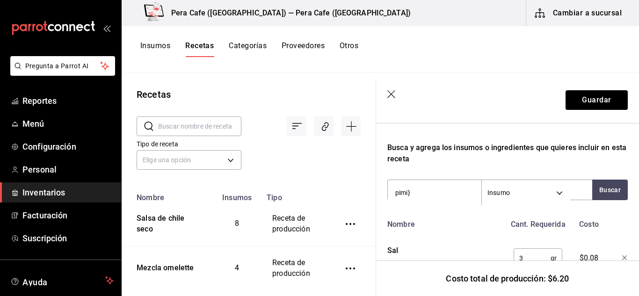
type input "pimi"
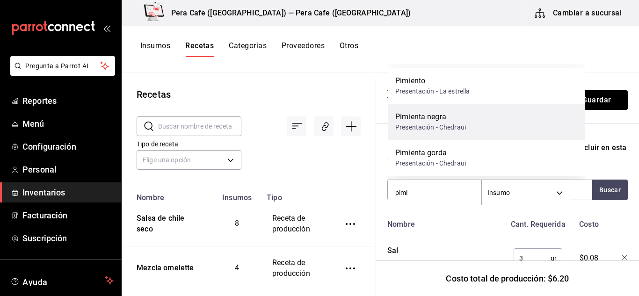
click at [452, 119] on div "Pimienta negra" at bounding box center [430, 116] width 71 height 11
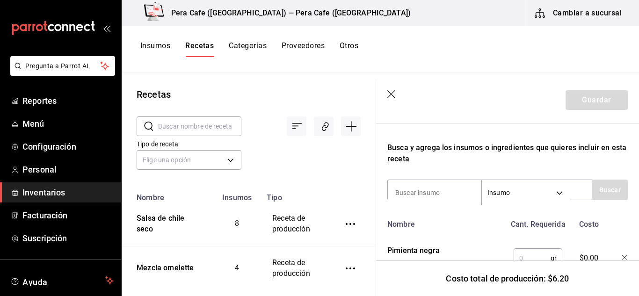
click at [529, 252] on input "text" at bounding box center [531, 258] width 37 height 19
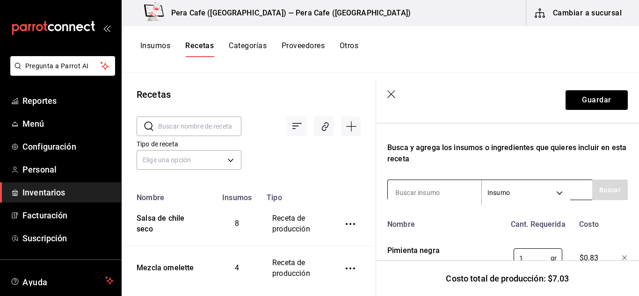
type input "1"
click at [447, 188] on input at bounding box center [435, 193] width 94 height 20
type input "jugo de li"
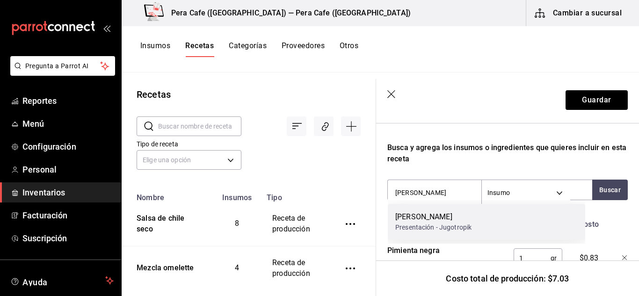
click at [440, 223] on div "Presentación - Jugotropik" at bounding box center [433, 228] width 76 height 10
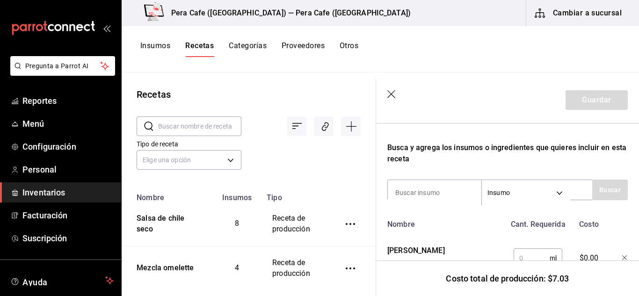
click at [526, 248] on div "ml ​" at bounding box center [535, 256] width 61 height 30
click at [526, 253] on input "text" at bounding box center [531, 258] width 36 height 19
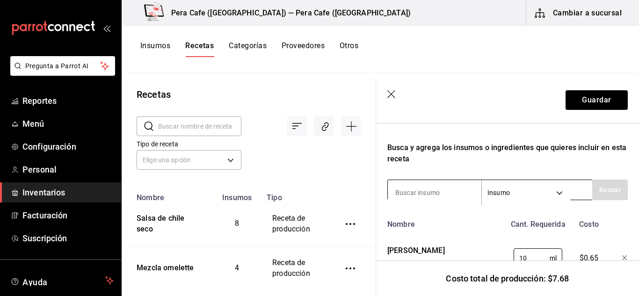
type input "10"
click at [441, 194] on input at bounding box center [435, 193] width 94 height 20
type input "manteq"
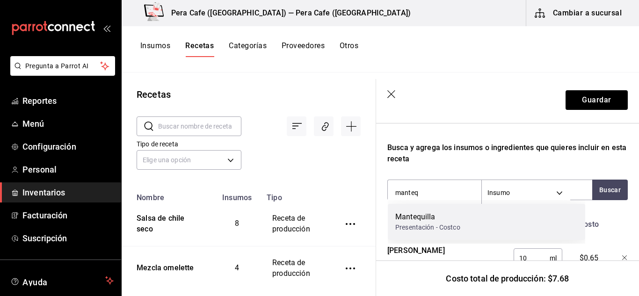
click at [431, 227] on div "Presentación - Costco" at bounding box center [427, 228] width 65 height 10
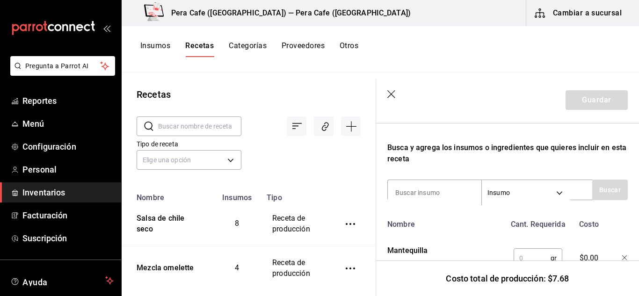
click at [519, 255] on input "text" at bounding box center [531, 258] width 37 height 19
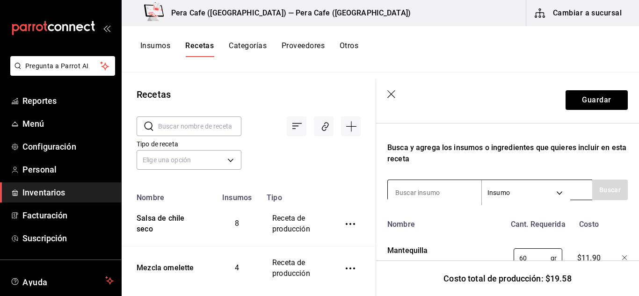
type input "60"
click at [426, 193] on input at bounding box center [435, 193] width 94 height 20
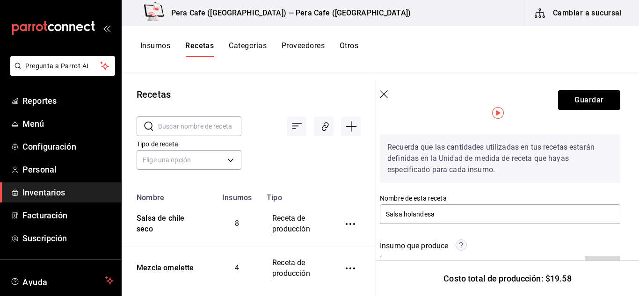
scroll to position [0, 7]
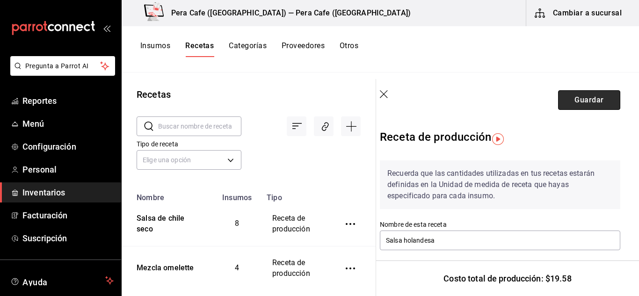
click at [576, 95] on button "Guardar" at bounding box center [589, 100] width 62 height 20
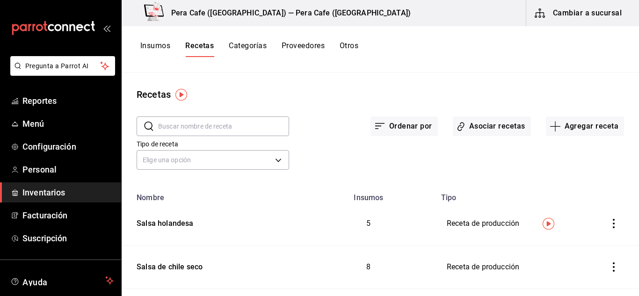
click at [164, 43] on button "Insumos" at bounding box center [155, 49] width 30 height 16
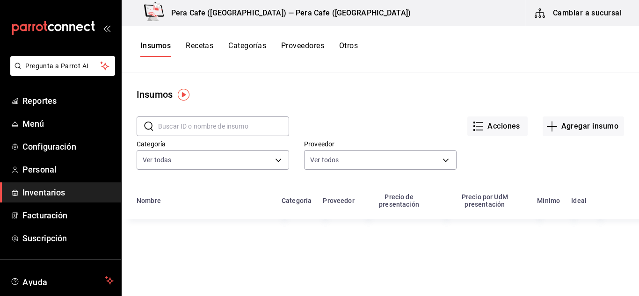
click at [231, 131] on input "text" at bounding box center [223, 126] width 131 height 19
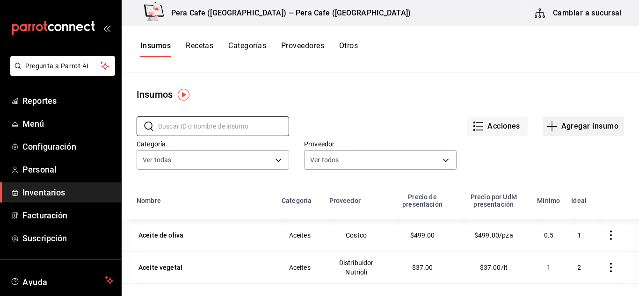
click at [546, 122] on icon "button" at bounding box center [551, 126] width 11 height 11
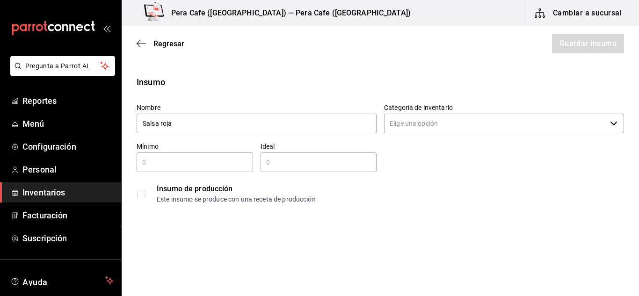
type input "Salsa roja"
click at [450, 131] on input "Categoría de inventario" at bounding box center [495, 124] width 222 height 20
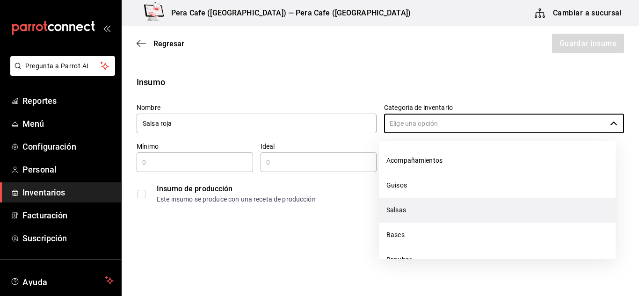
click at [407, 212] on li "Salsas" at bounding box center [497, 210] width 237 height 25
type input "Salsas"
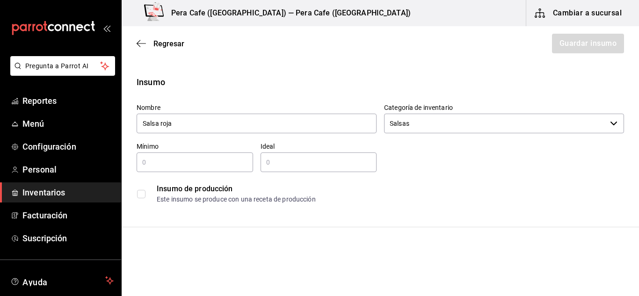
click at [141, 198] on div "Insumo de producción Este insumo se produce con una receta de producción" at bounding box center [380, 194] width 487 height 29
click at [140, 195] on input "checkbox" at bounding box center [141, 194] width 8 height 8
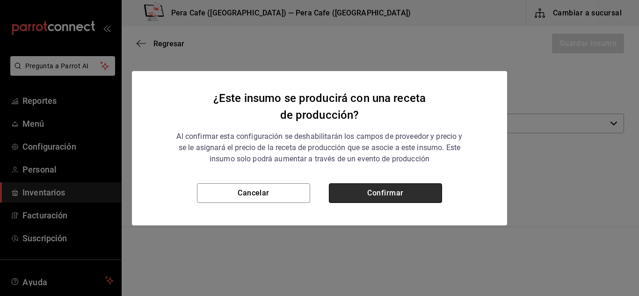
click at [390, 190] on button "Confirmar" at bounding box center [385, 193] width 113 height 20
checkbox input "true"
type input "$0.00"
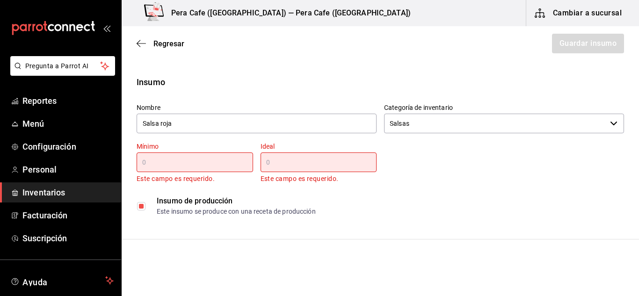
click at [206, 161] on input "text" at bounding box center [195, 162] width 116 height 11
click at [216, 166] on input "text" at bounding box center [195, 162] width 116 height 11
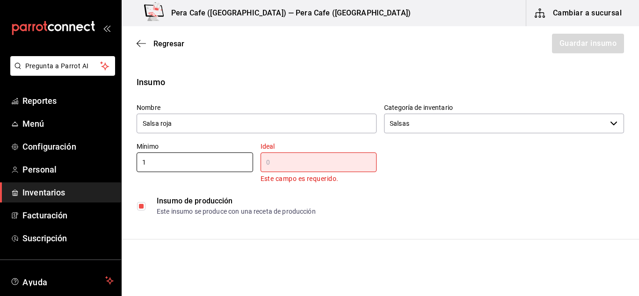
type input "1"
click at [304, 160] on input "text" at bounding box center [318, 162] width 116 height 11
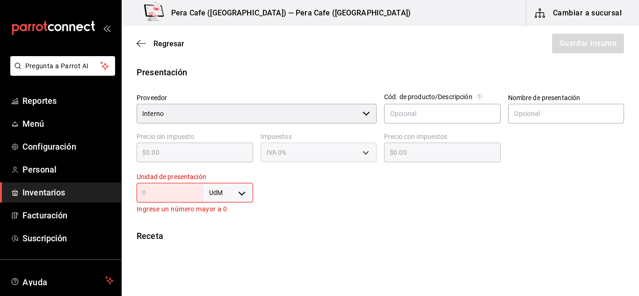
scroll to position [177, 0]
type input "4.500"
click at [238, 192] on body "Pregunta a Parrot AI Reportes Menú Configuración Personal Inventarios Facturaci…" at bounding box center [319, 121] width 639 height 243
click at [221, 209] on li "kg" at bounding box center [226, 206] width 49 height 15
type input "KILOGRAM"
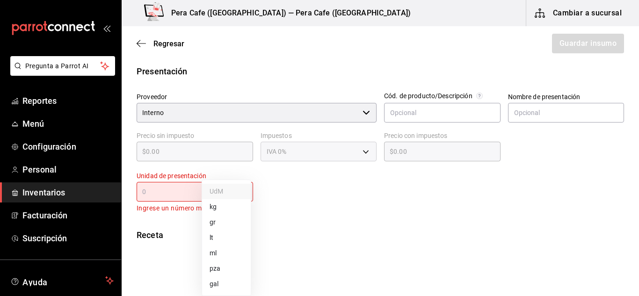
type input "KILOGRAM"
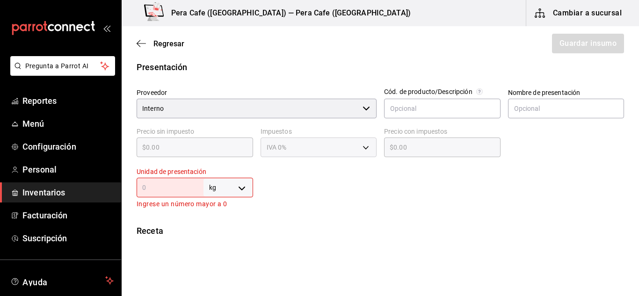
click at [176, 197] on div "kg KILOGRAM ​" at bounding box center [195, 188] width 116 height 20
type input "1"
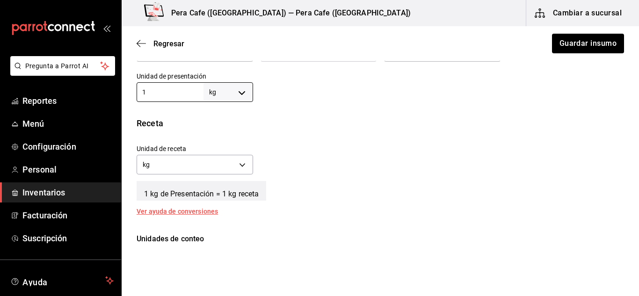
scroll to position [277, 0]
type input "1"
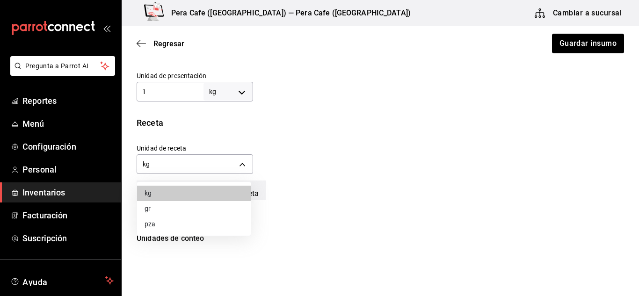
click at [244, 159] on body "Pregunta a Parrot AI Reportes Menú Configuración Personal Inventarios Facturaci…" at bounding box center [319, 121] width 639 height 243
click at [182, 210] on li "gr" at bounding box center [194, 208] width 114 height 15
type input "GRAM"
type input "1,000"
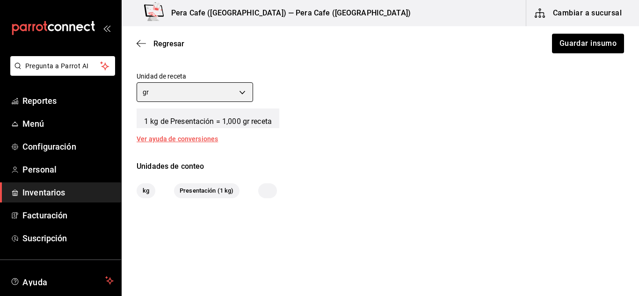
scroll to position [0, 0]
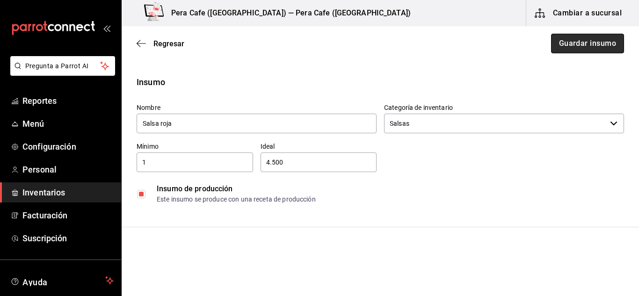
click at [562, 41] on button "Guardar insumo" at bounding box center [587, 44] width 73 height 20
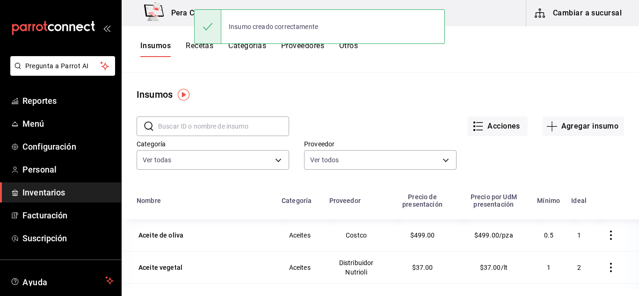
click at [204, 46] on div "Insumo creado correctamente" at bounding box center [319, 27] width 251 height 40
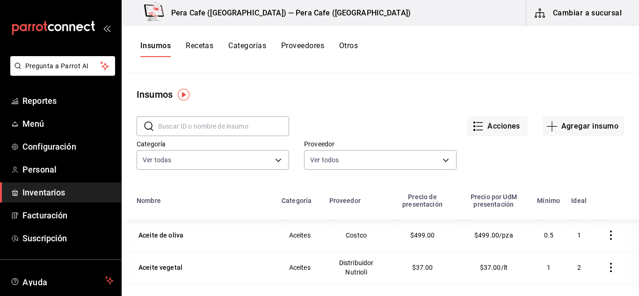
click at [194, 48] on button "Recetas" at bounding box center [200, 49] width 28 height 16
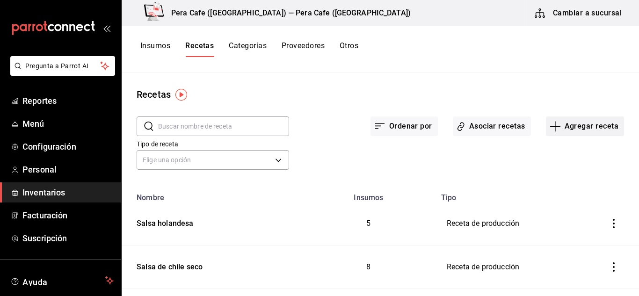
click at [552, 135] on button "Agregar receta" at bounding box center [585, 126] width 78 height 20
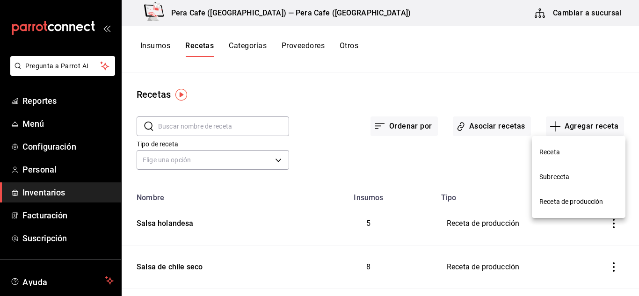
click at [556, 202] on span "Receta de producción" at bounding box center [578, 202] width 79 height 10
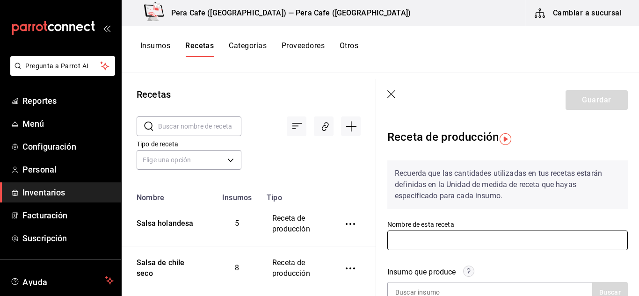
click at [497, 238] on input "text" at bounding box center [507, 241] width 240 height 20
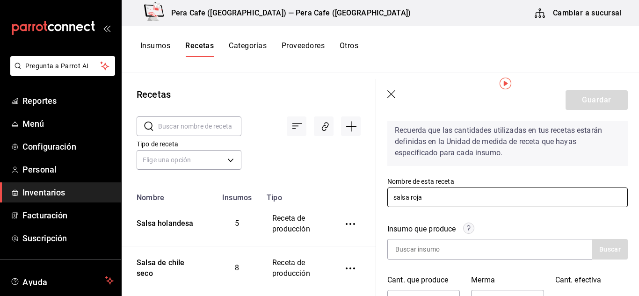
scroll to position [61, 0]
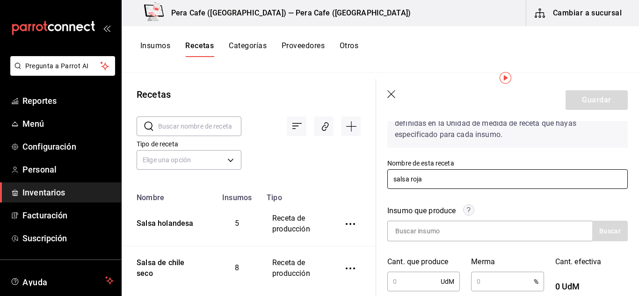
click at [398, 183] on input "salsa roja" at bounding box center [507, 179] width 240 height 20
type input "Salsa roja"
click at [463, 226] on input at bounding box center [435, 231] width 94 height 20
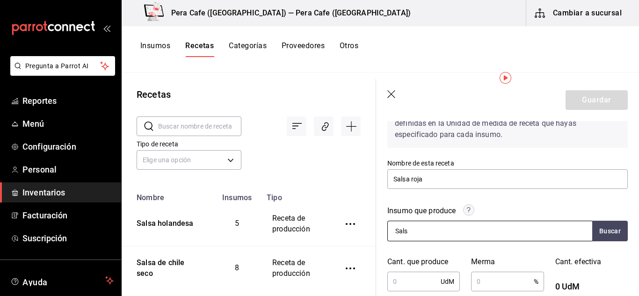
type input "Salsa"
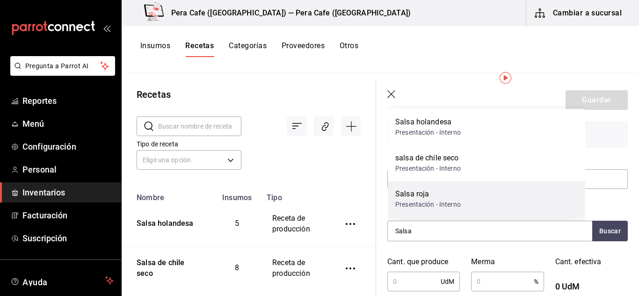
click at [428, 201] on div "Presentación - Interno" at bounding box center [427, 205] width 65 height 10
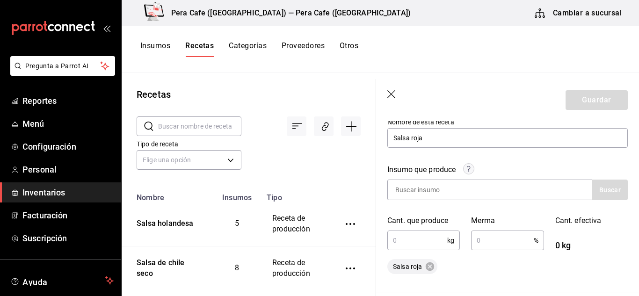
scroll to position [103, 0]
click at [429, 245] on input "text" at bounding box center [417, 240] width 60 height 19
click at [489, 245] on input "text" at bounding box center [502, 240] width 62 height 19
type input "4.75"
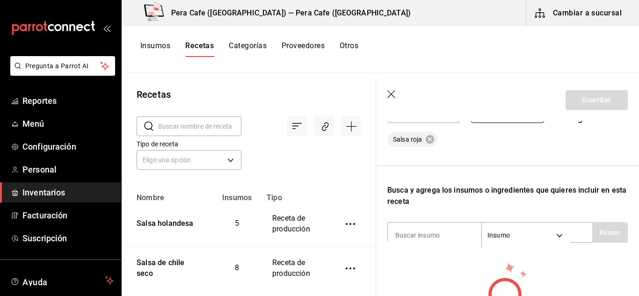
scroll to position [232, 0]
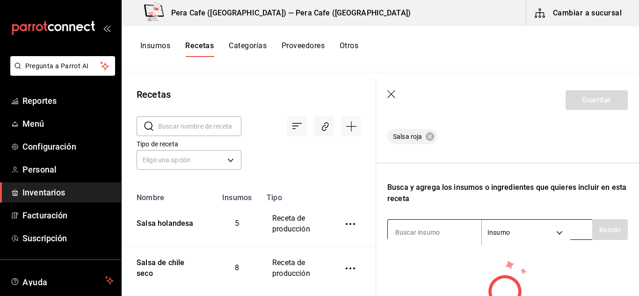
drag, startPoint x: 433, startPoint y: 221, endPoint x: 435, endPoint y: 226, distance: 5.5
click at [435, 226] on div "Insumo SUPPLY" at bounding box center [489, 229] width 205 height 21
click at [399, 223] on input at bounding box center [435, 233] width 94 height 20
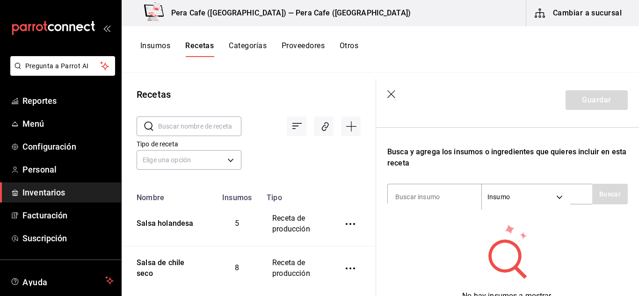
scroll to position [268, 0]
click at [443, 196] on input at bounding box center [435, 197] width 94 height 20
type input "jitomate"
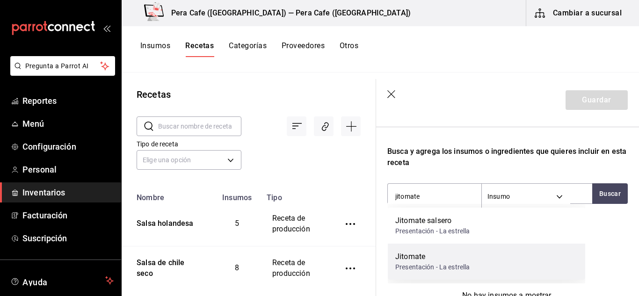
click at [446, 252] on div "Jitomate" at bounding box center [432, 256] width 74 height 11
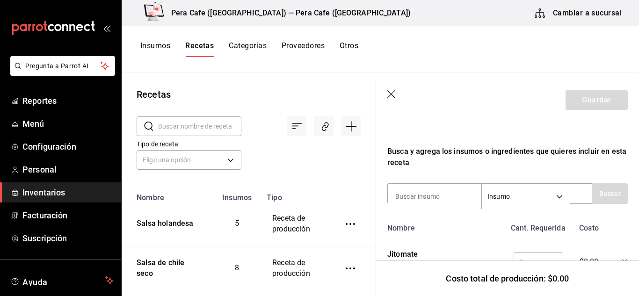
scroll to position [296, 0]
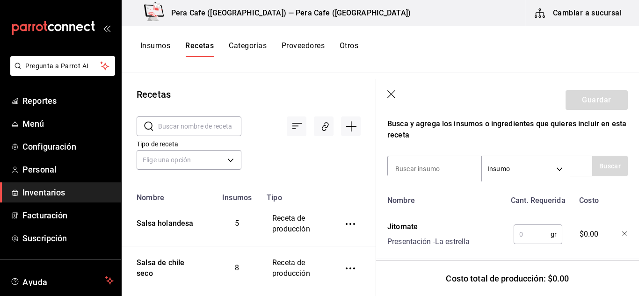
click at [522, 237] on input "text" at bounding box center [531, 234] width 37 height 19
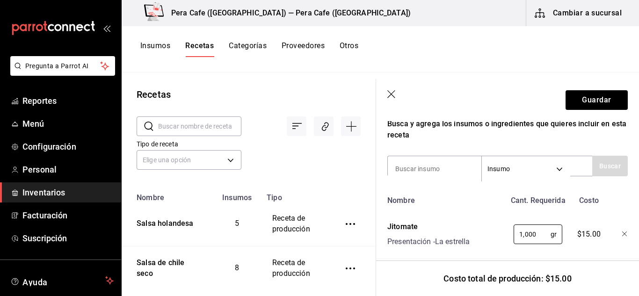
scroll to position [309, 0]
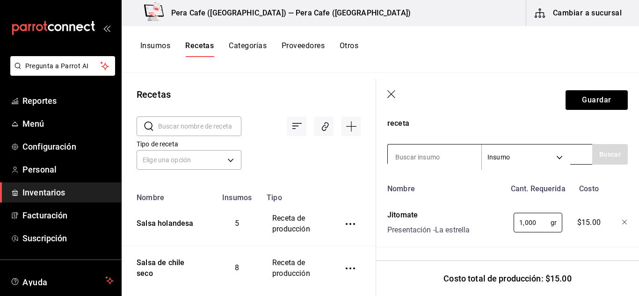
type input "1,000"
click at [443, 157] on input at bounding box center [435, 157] width 94 height 20
type input "cebolla"
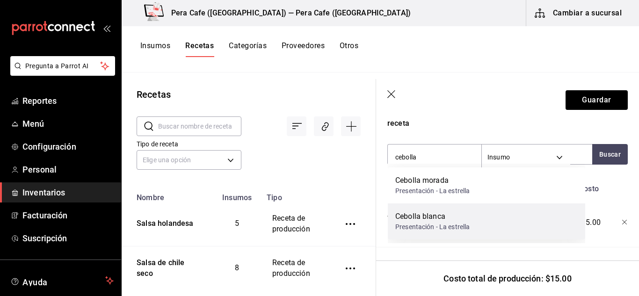
click at [452, 223] on div "Presentación - La estrella" at bounding box center [432, 227] width 74 height 10
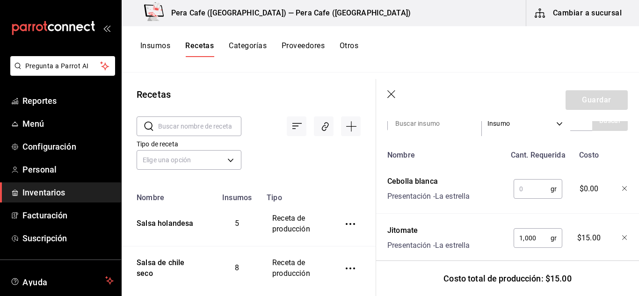
scroll to position [364, 0]
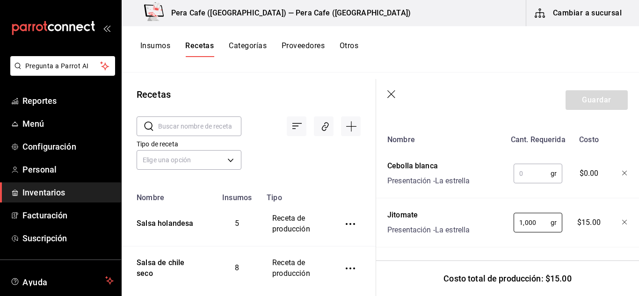
drag, startPoint x: 535, startPoint y: 215, endPoint x: 500, endPoint y: 216, distance: 35.6
click at [500, 216] on div "Jitomate Presentación - La estrella 1,000 gr ​ $15.00" at bounding box center [505, 221] width 244 height 30
type input "6,000"
click at [580, 243] on div "Receta de producción Recuerda que las cantidades utilizadas en tus recetas esta…" at bounding box center [507, 30] width 263 height 532
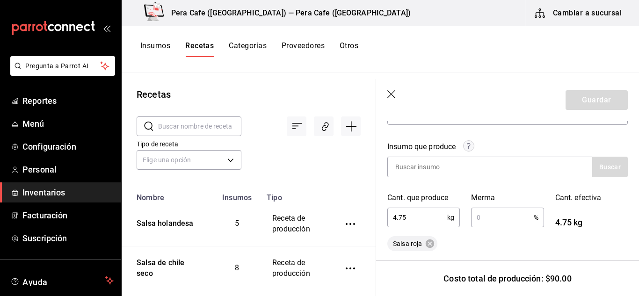
scroll to position [0, 0]
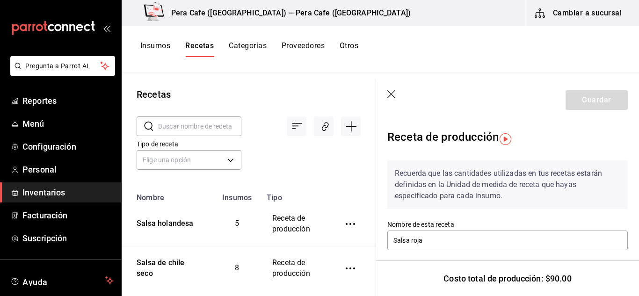
click at [388, 93] on icon "button" at bounding box center [391, 94] width 9 height 9
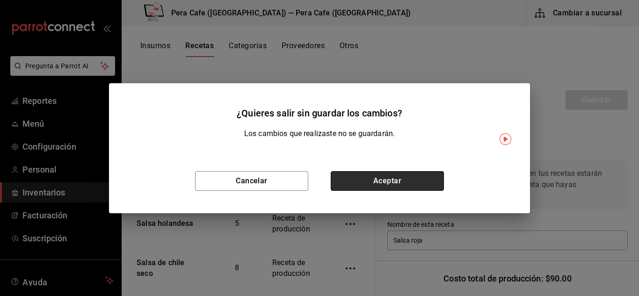
click at [378, 185] on button "Aceptar" at bounding box center [387, 181] width 113 height 20
